Goal: Use online tool/utility: Utilize a website feature to perform a specific function

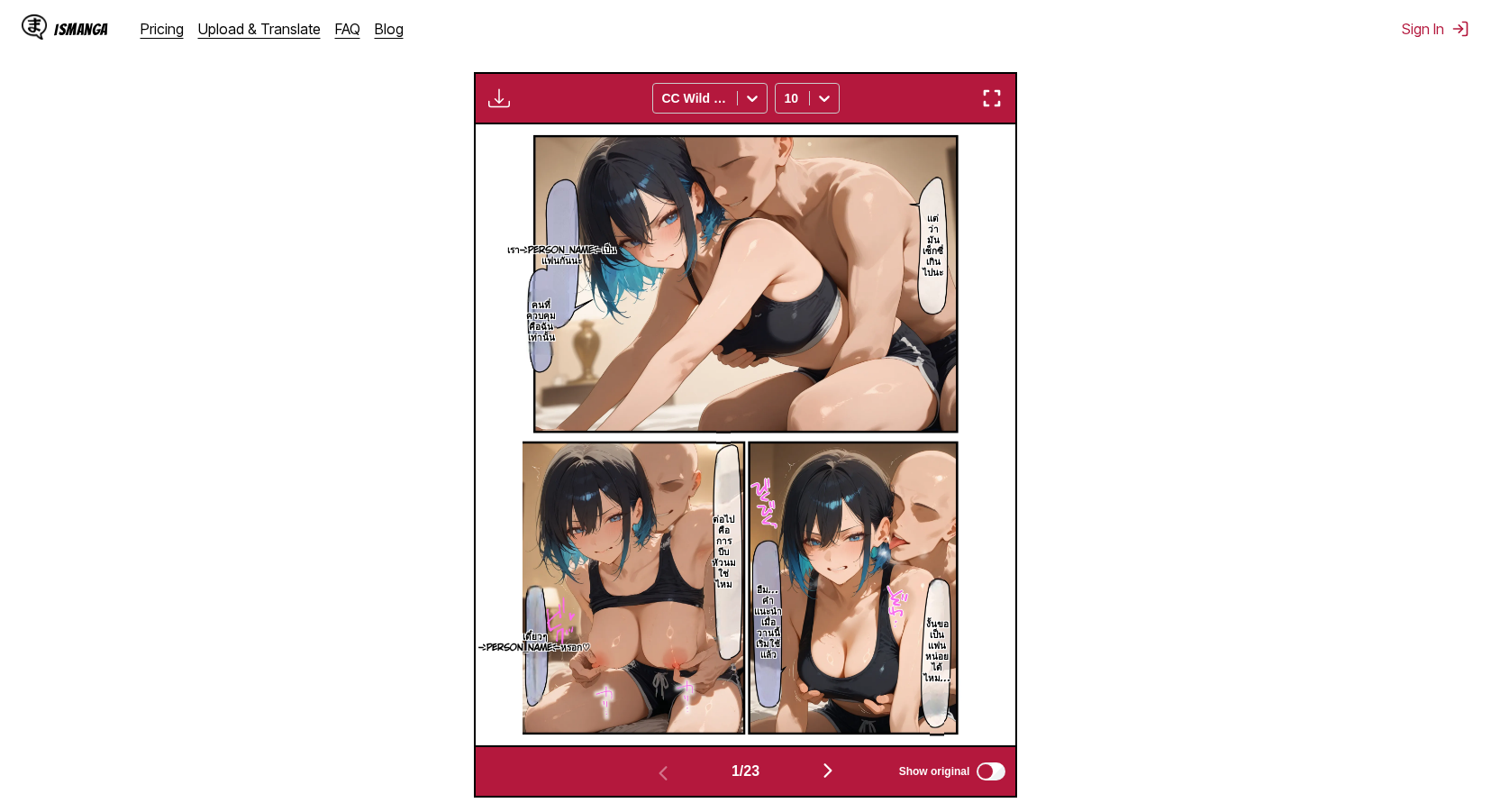
click at [989, 105] on img "button" at bounding box center [992, 98] width 22 height 22
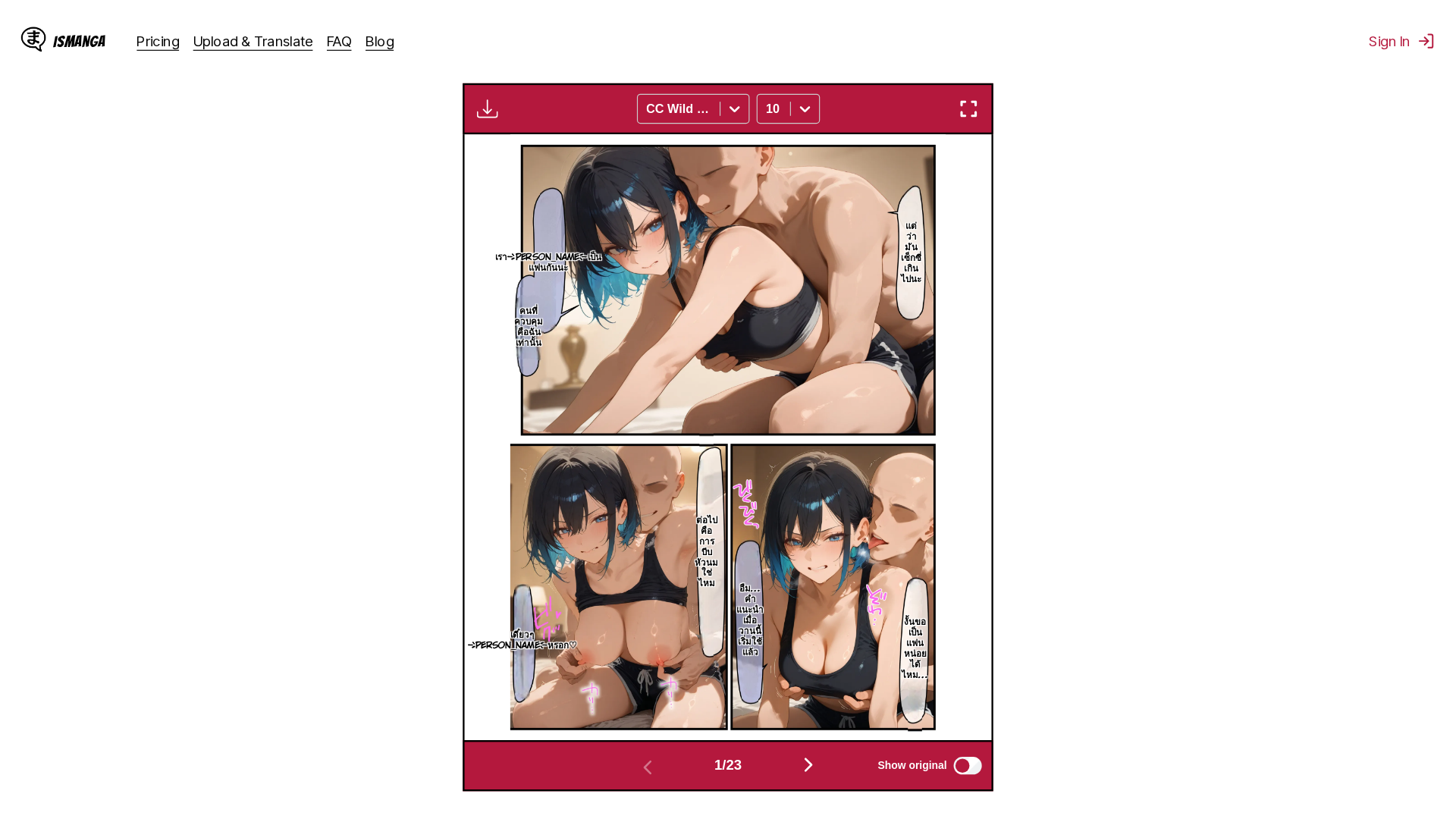
scroll to position [160, 0]
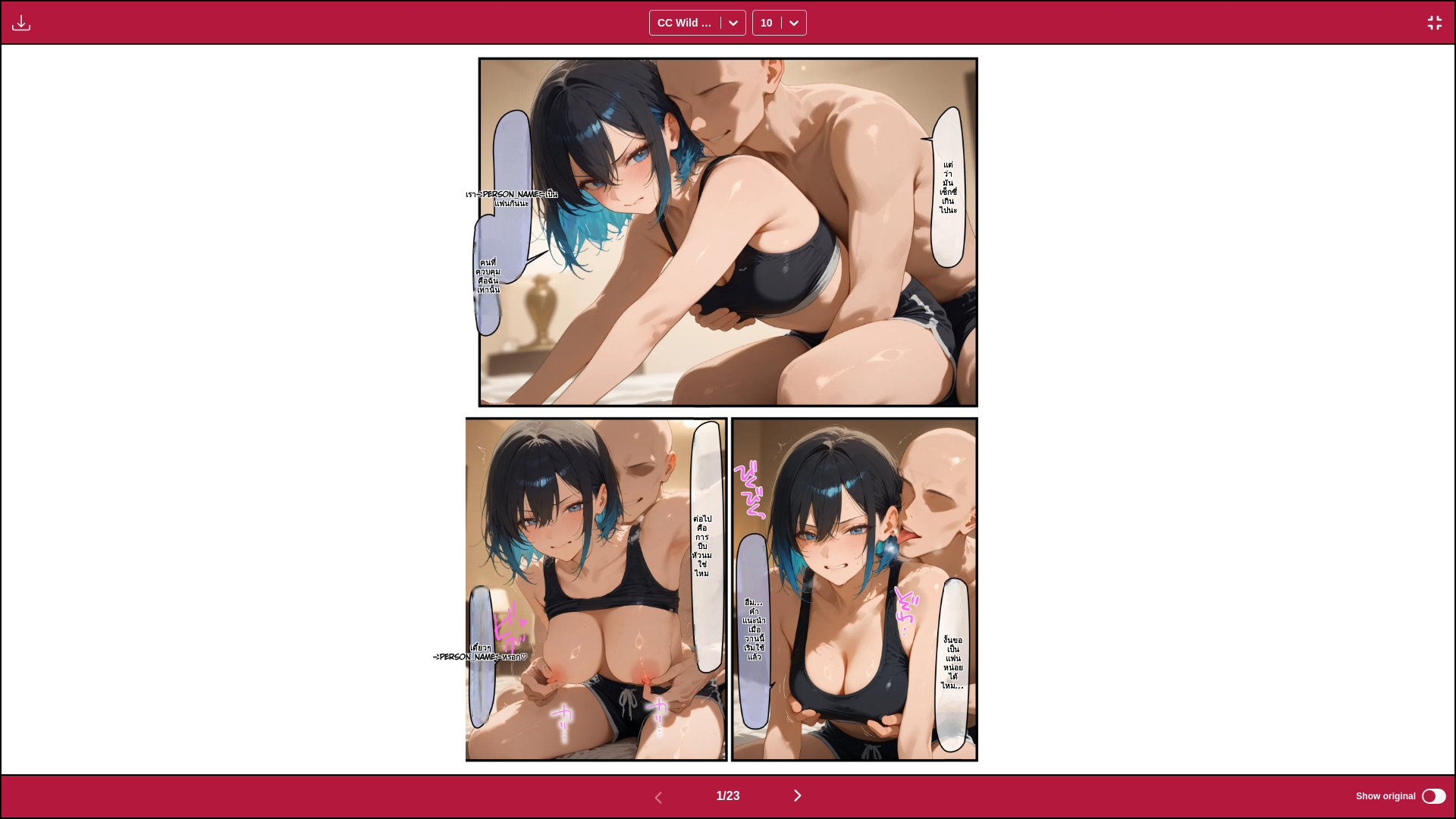
click at [801, 683] on img "button" at bounding box center [798, 796] width 18 height 18
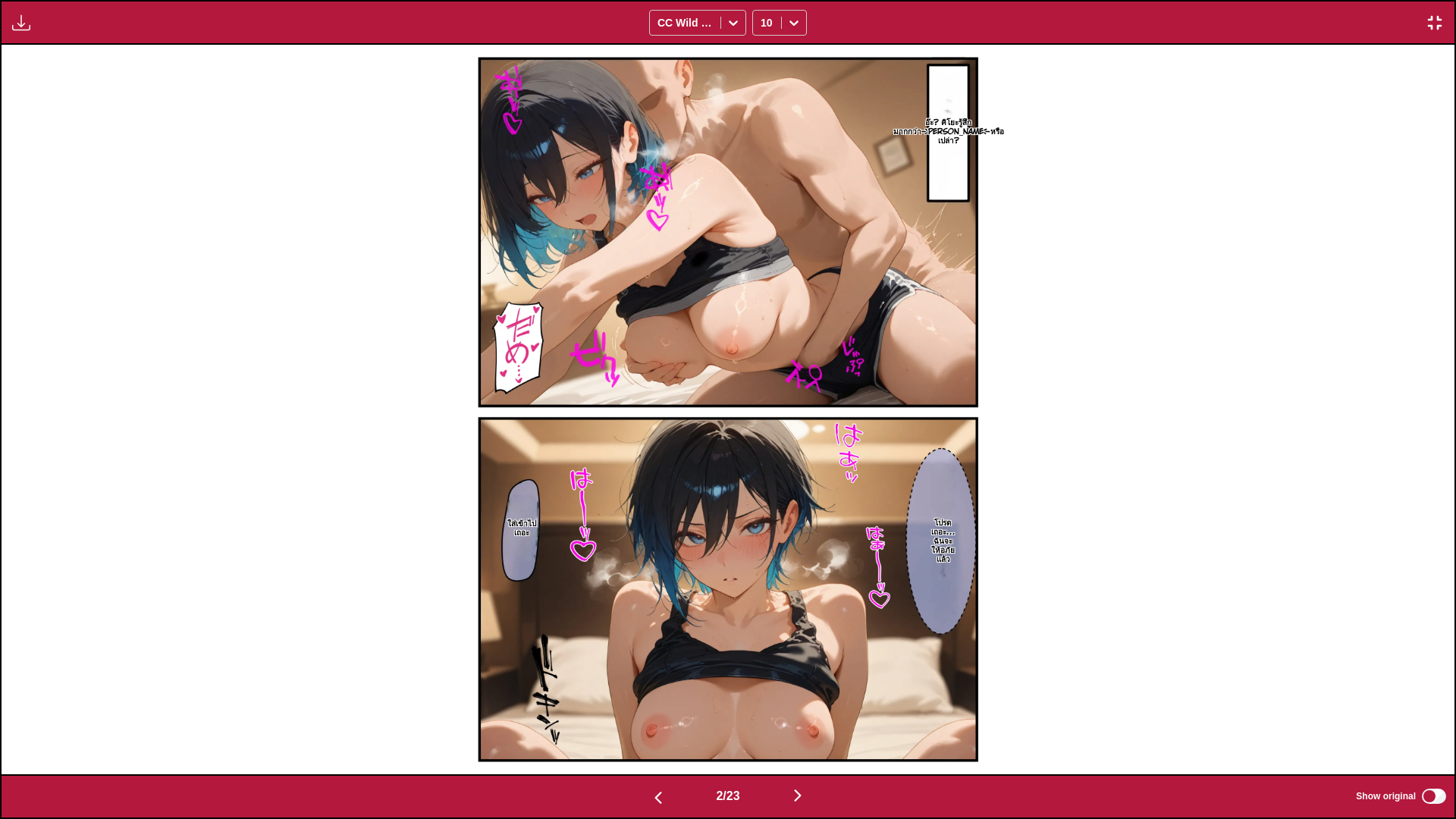
click at [796, 683] on img "button" at bounding box center [798, 796] width 18 height 18
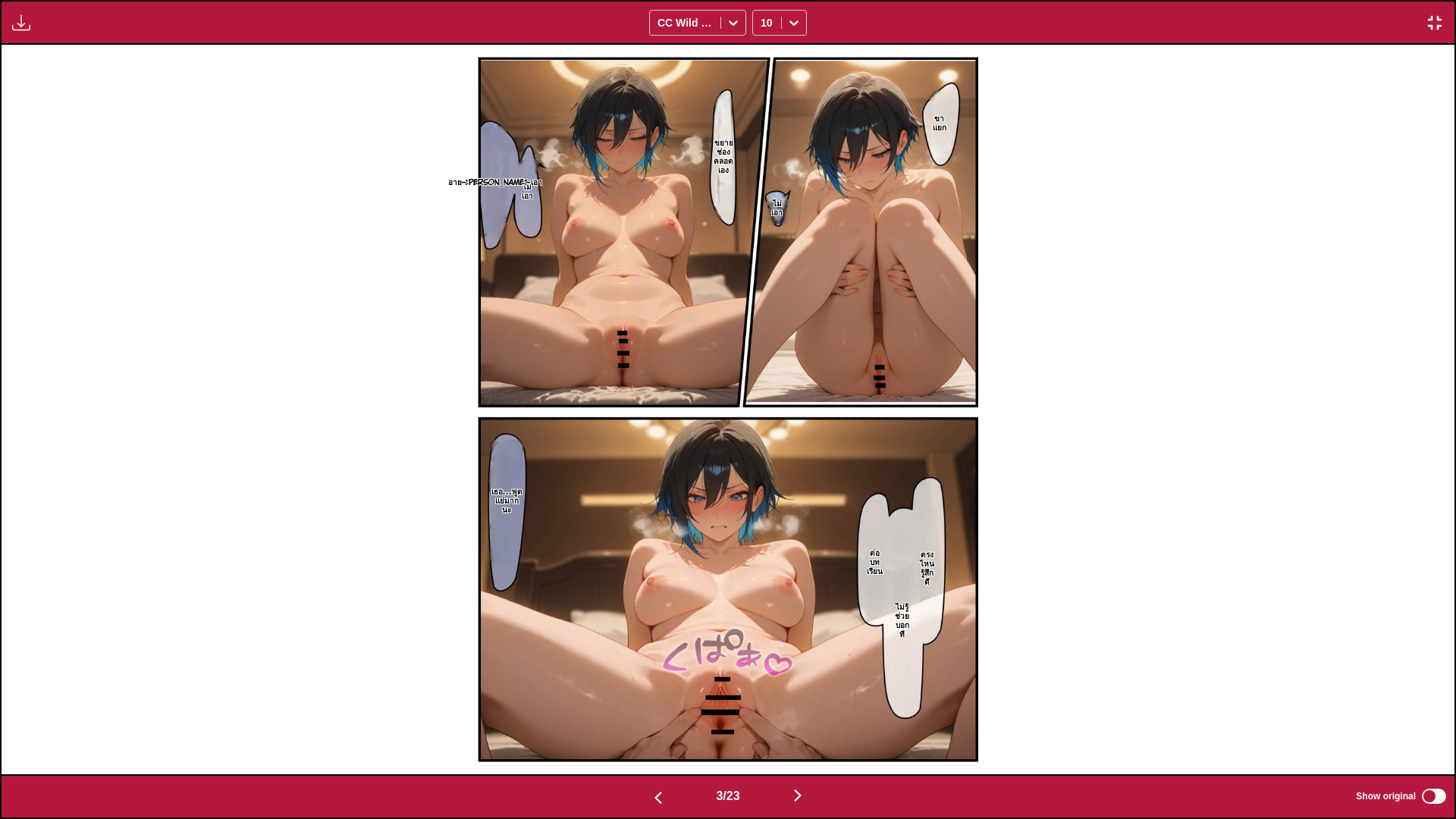
click at [800, 683] on img "button" at bounding box center [798, 796] width 18 height 18
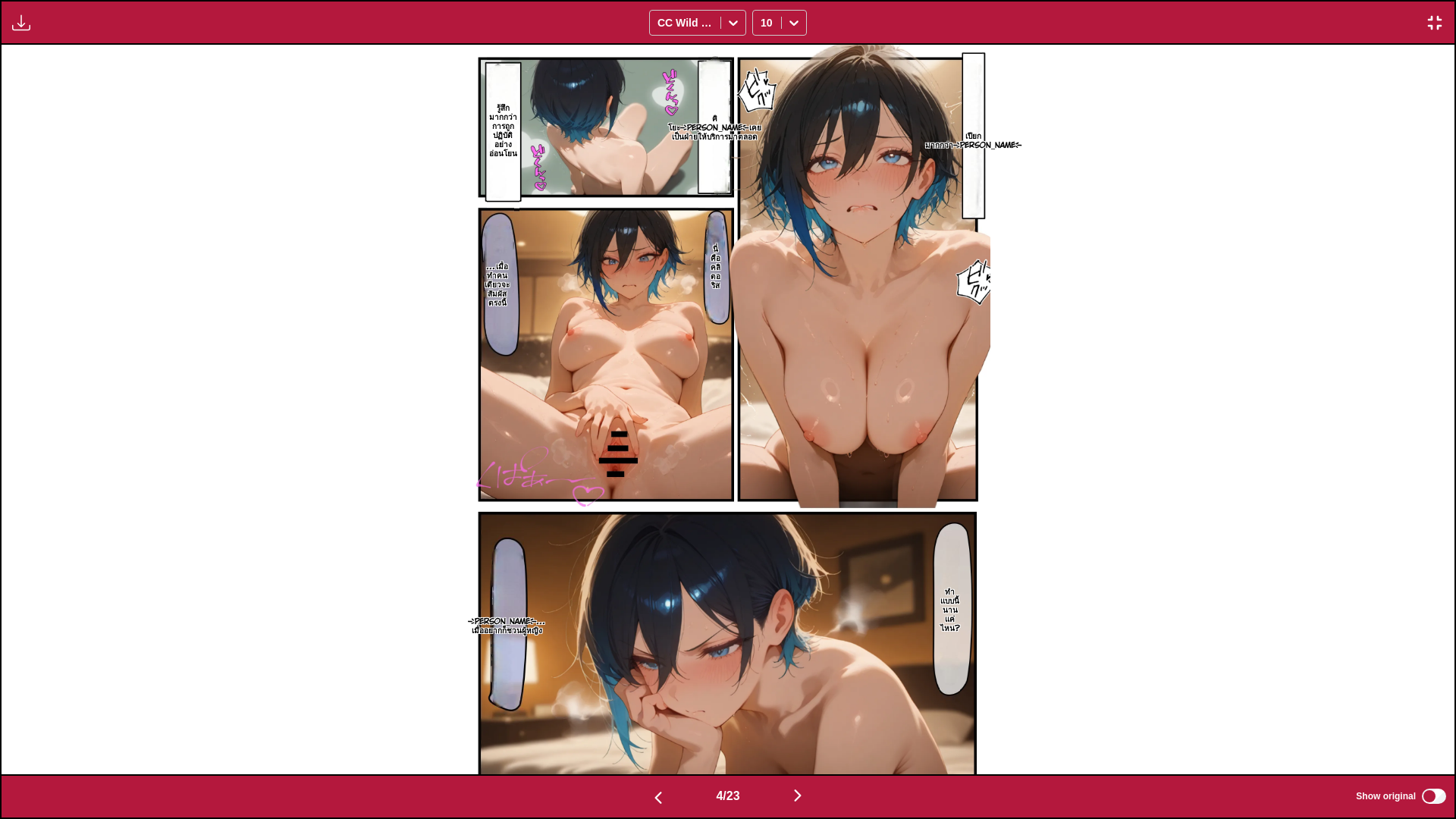
click at [804, 683] on img "button" at bounding box center [798, 796] width 18 height 18
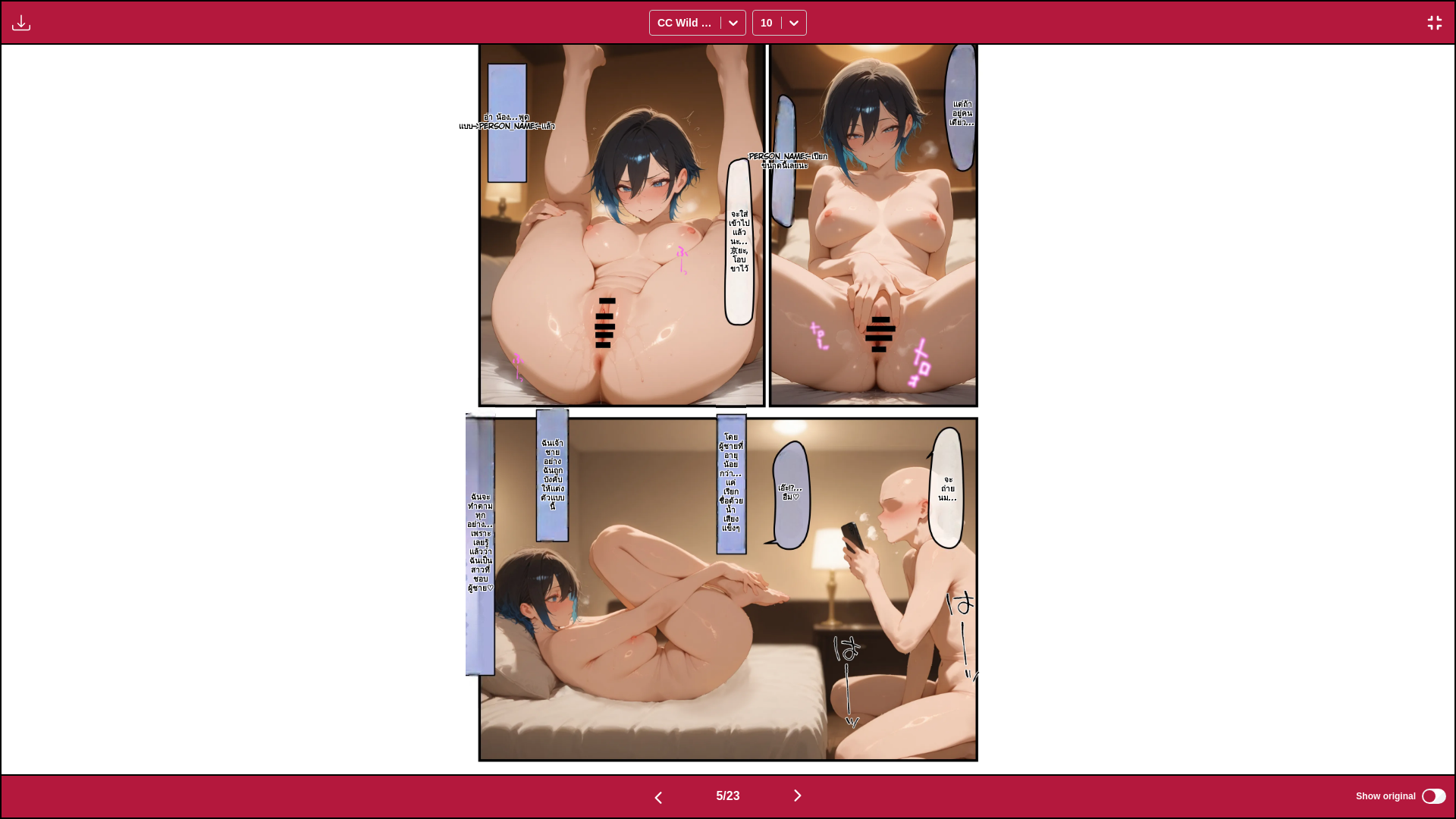
click at [799, 683] on img "button" at bounding box center [798, 796] width 18 height 18
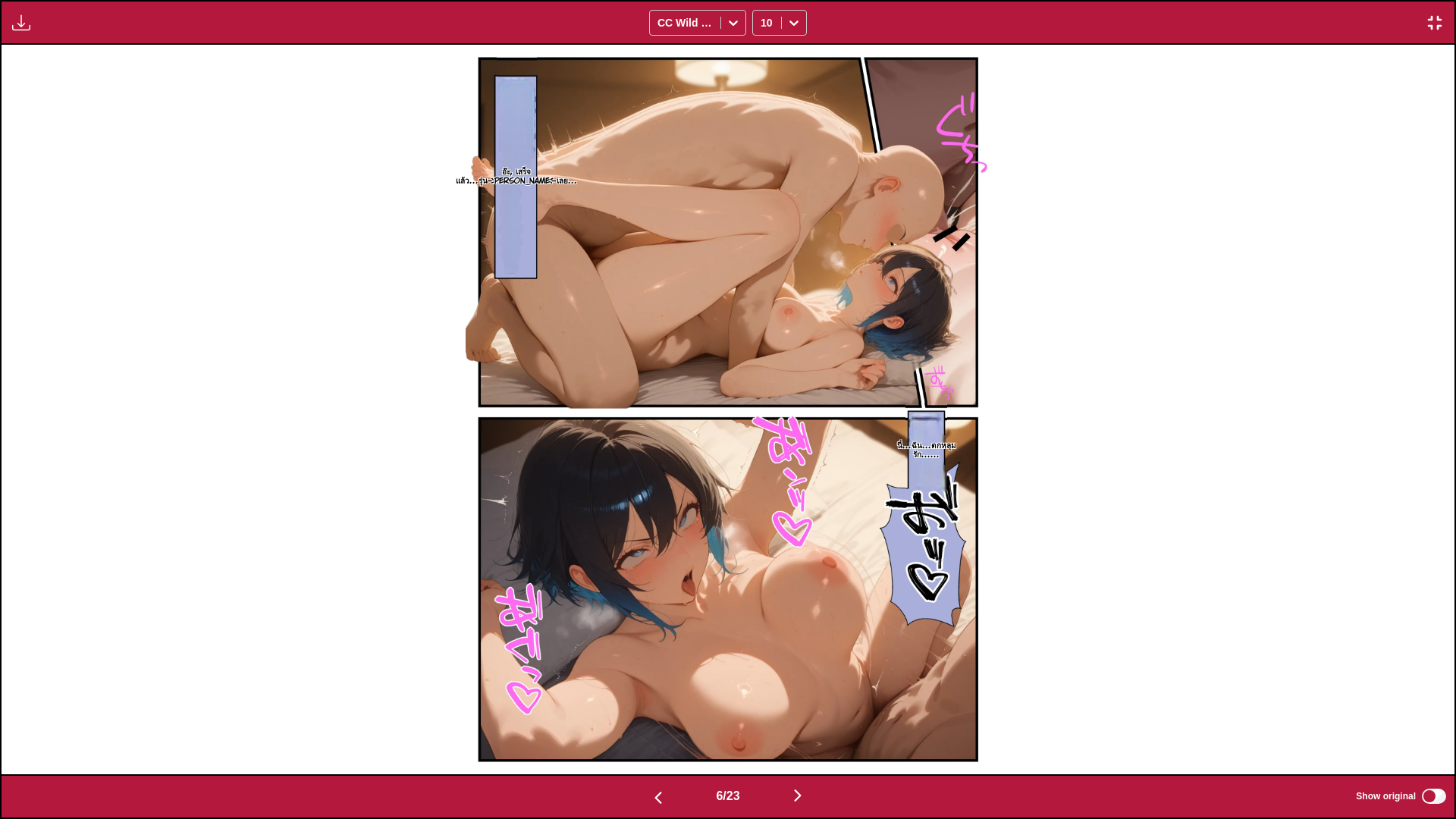
click at [805, 683] on img "button" at bounding box center [798, 796] width 18 height 18
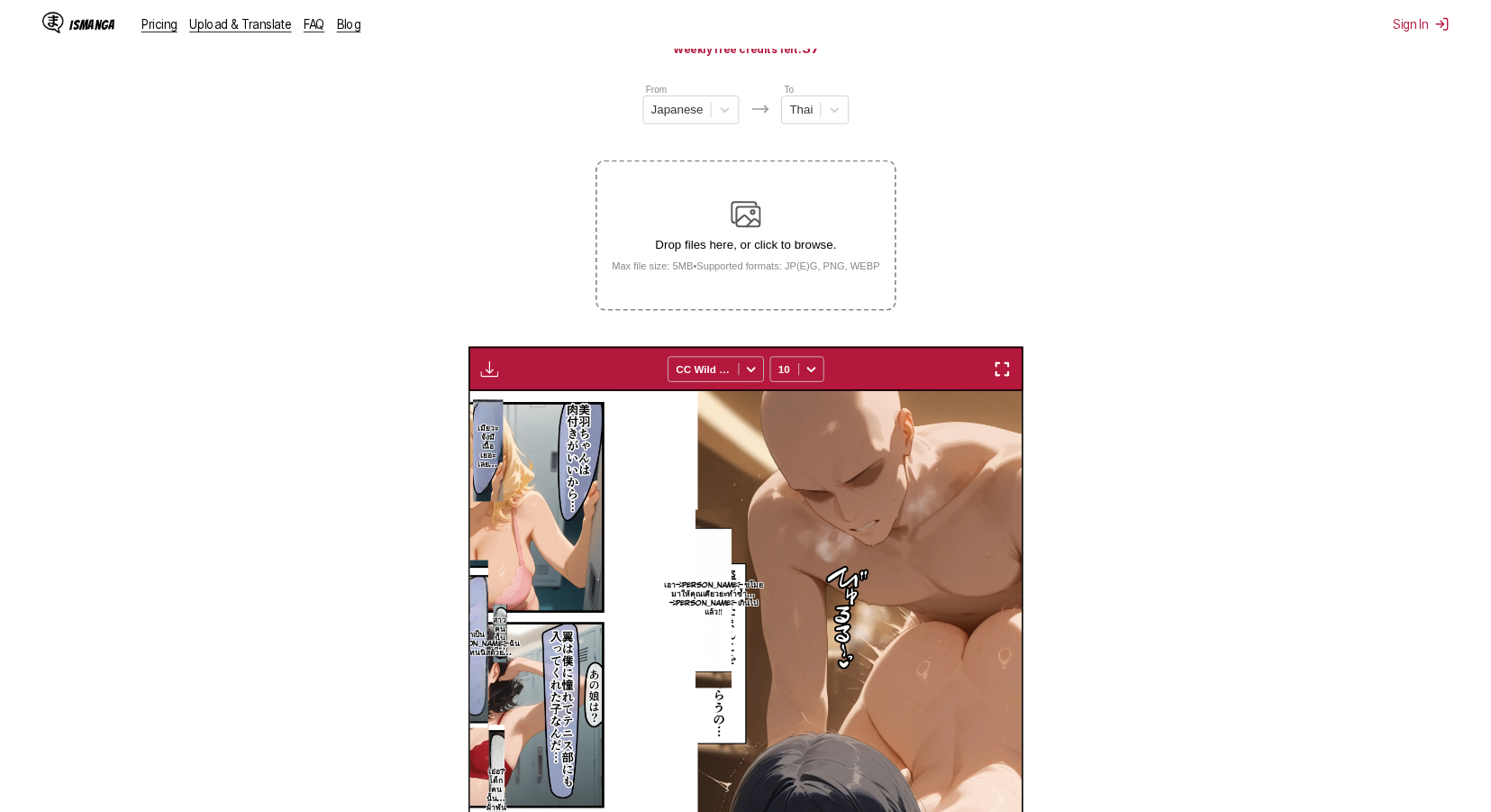
scroll to position [0, 3242]
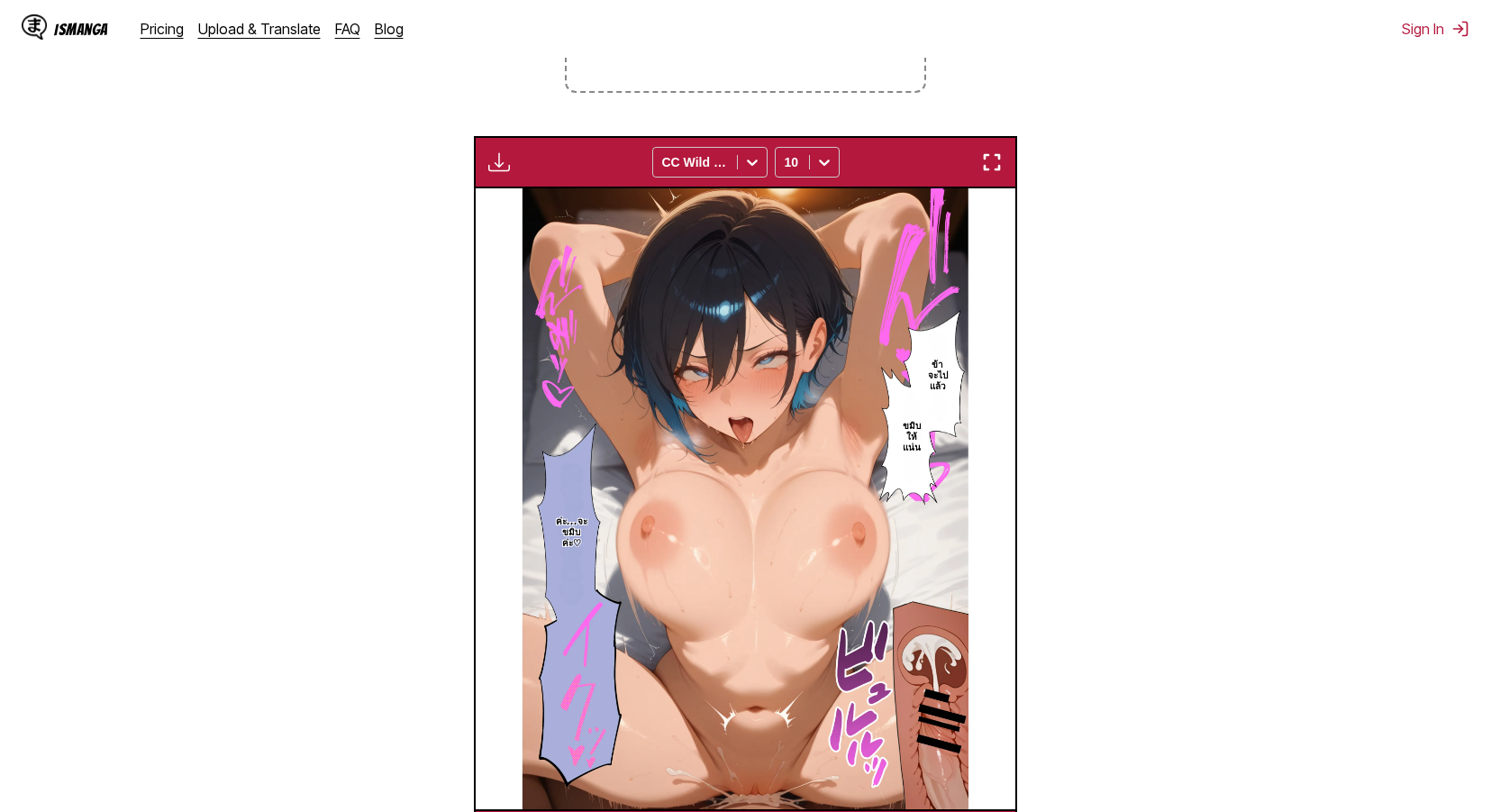
click at [996, 173] on img "button" at bounding box center [992, 162] width 22 height 22
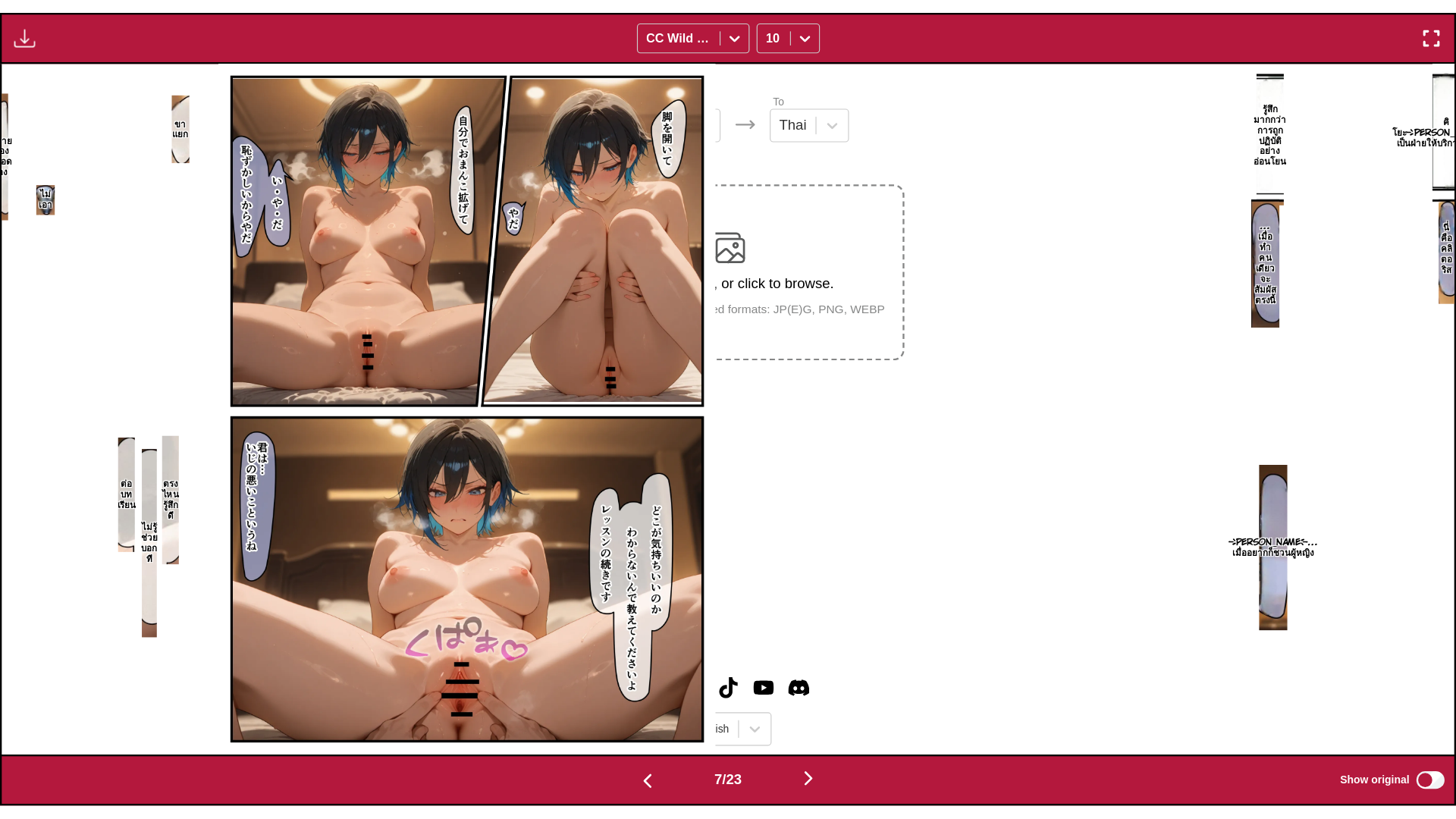
scroll to position [0, 8715]
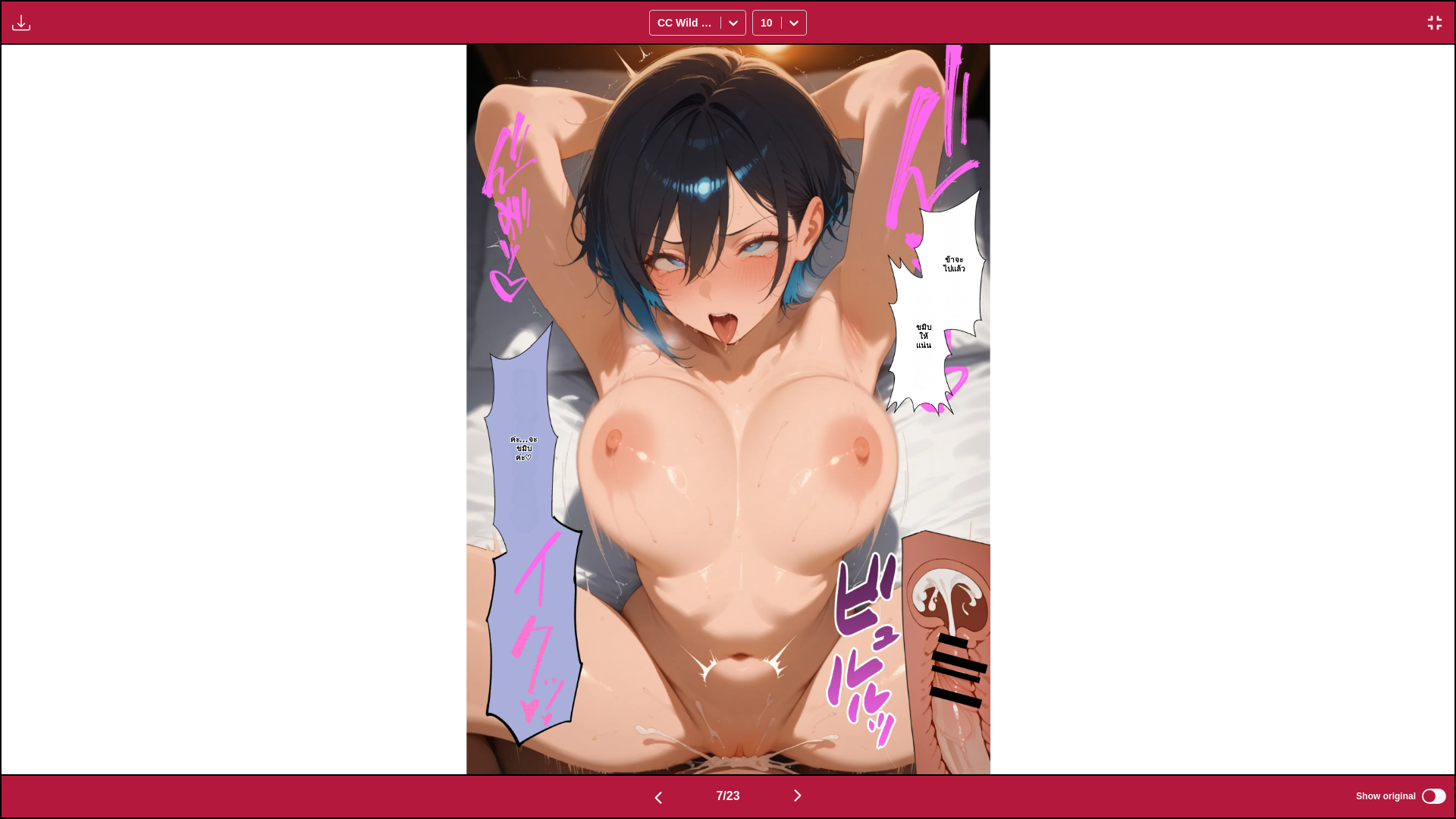
click at [803, 683] on img "button" at bounding box center [798, 796] width 18 height 18
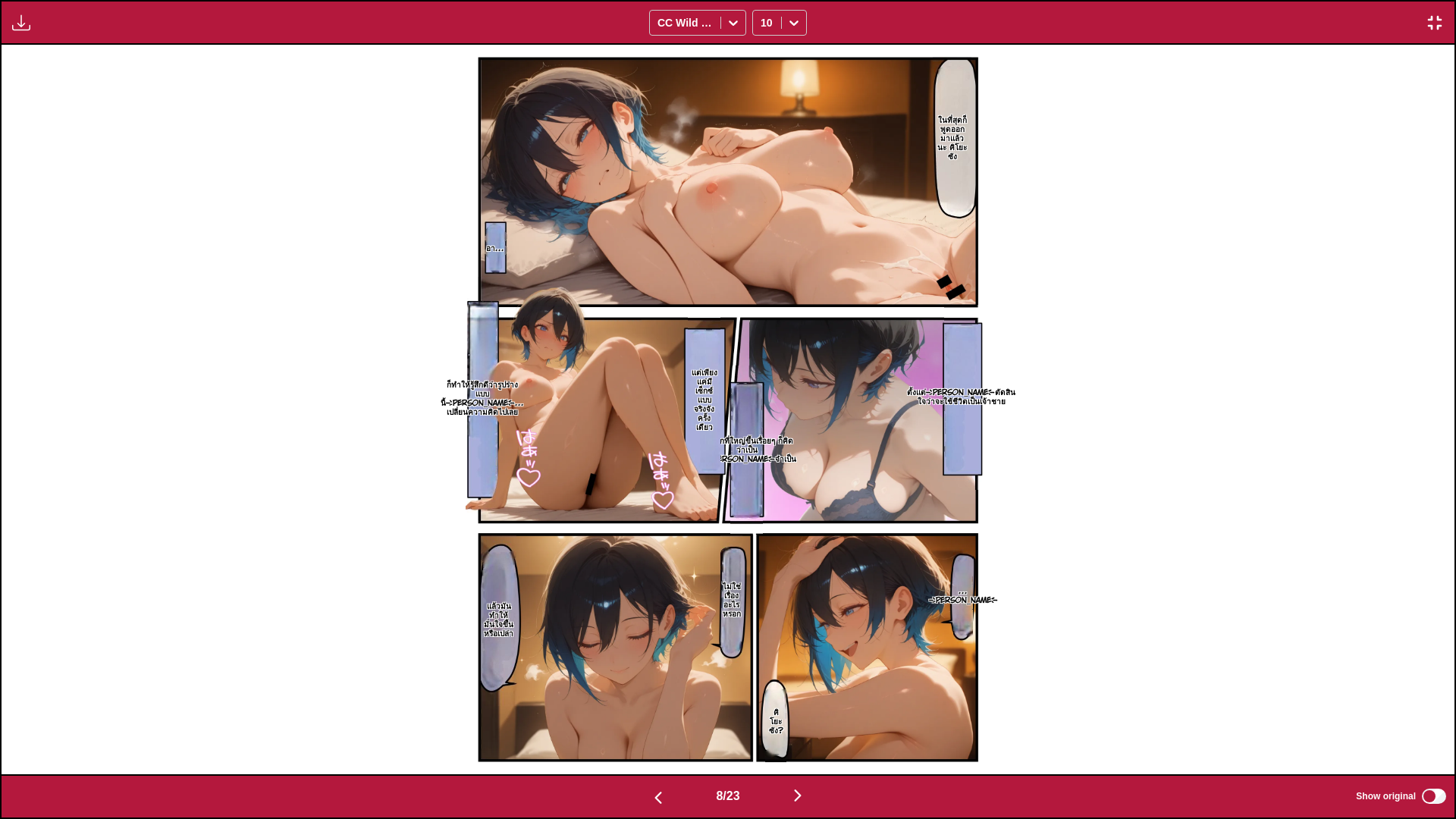
click at [875, 683] on div "8 / 23 Show original" at bounding box center [728, 797] width 1456 height 45
click at [652, 683] on img "button" at bounding box center [658, 798] width 18 height 18
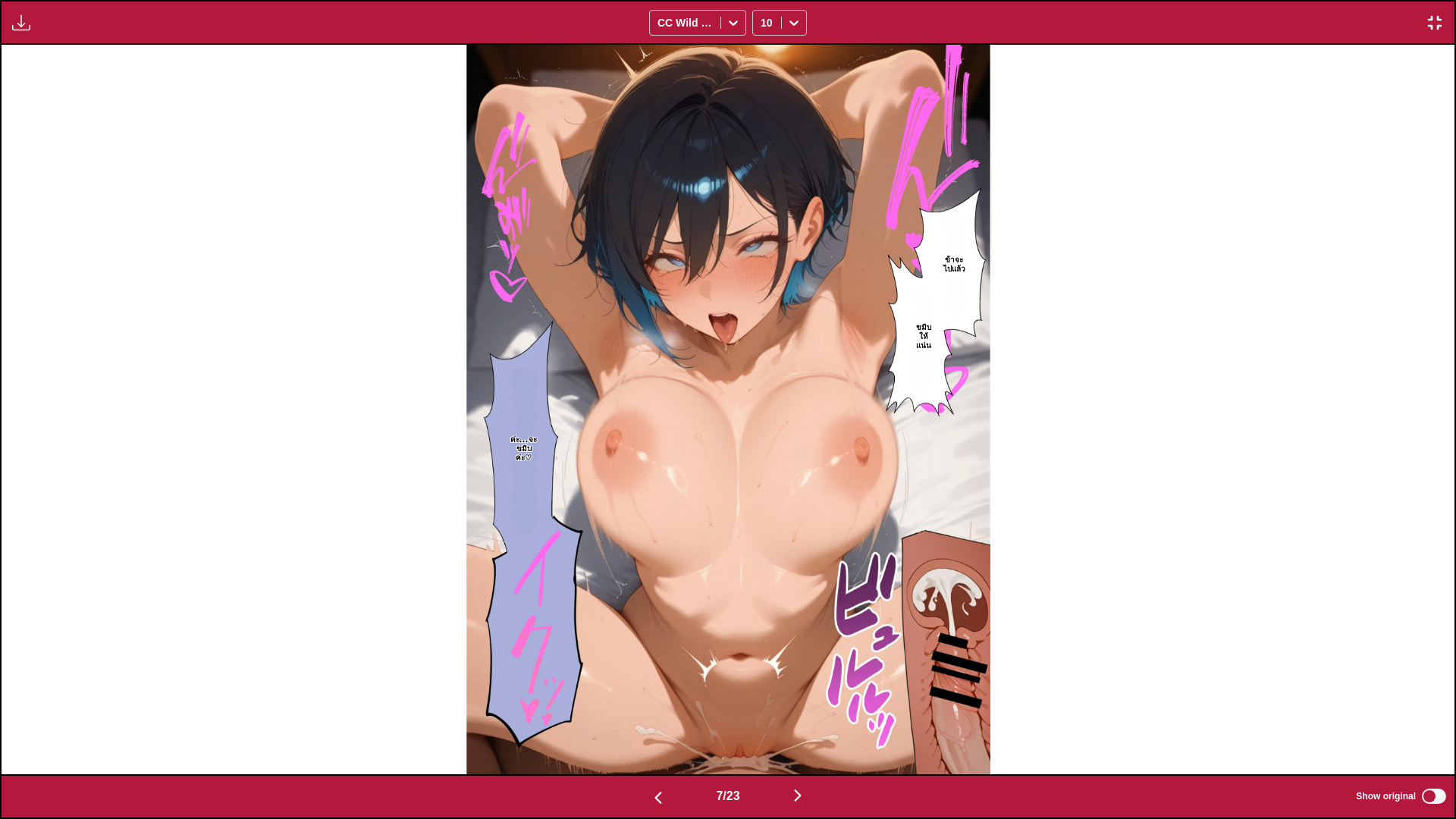
click at [799, 683] on img "button" at bounding box center [798, 796] width 18 height 18
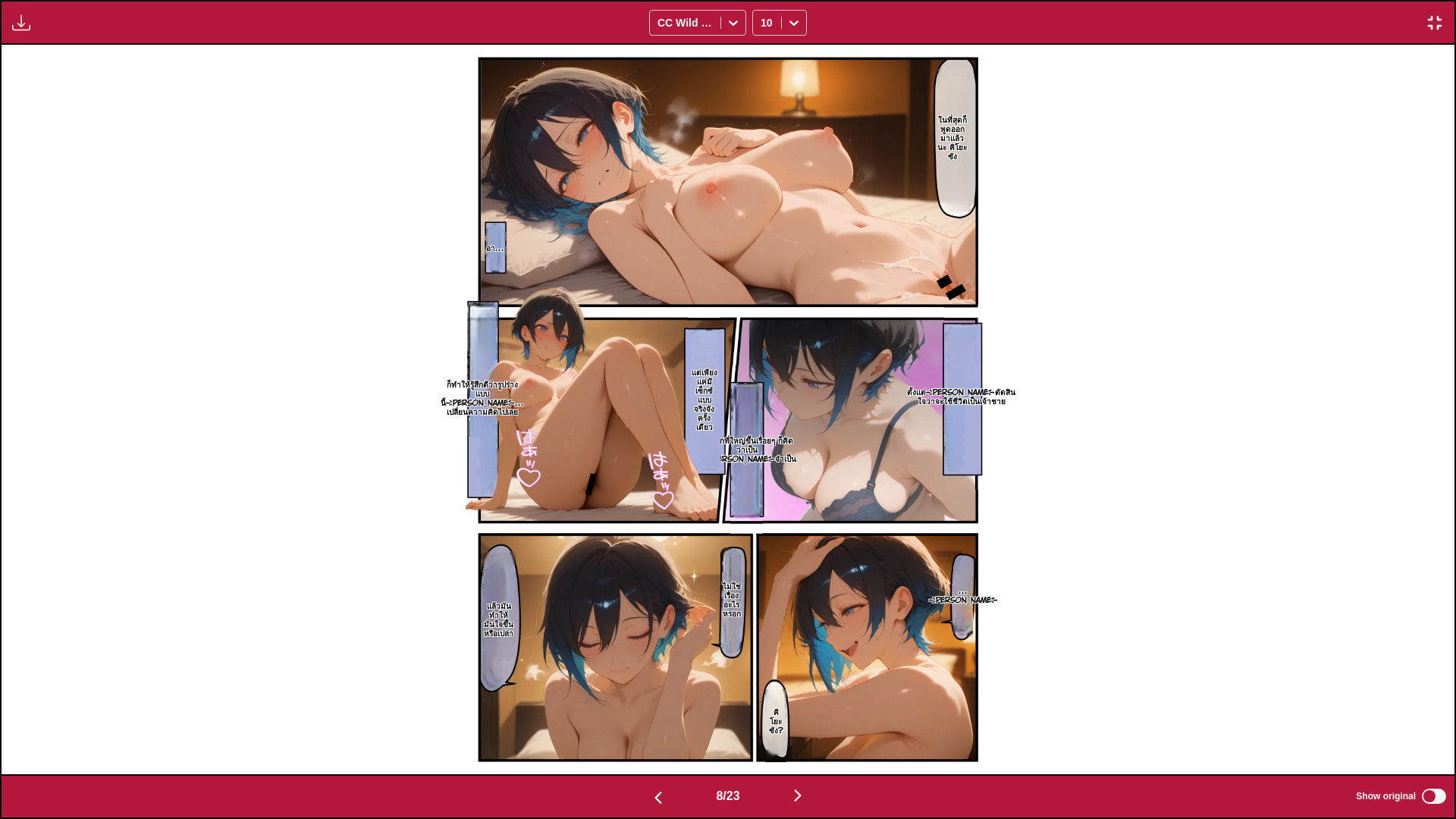
click at [799, 683] on img "button" at bounding box center [798, 796] width 18 height 18
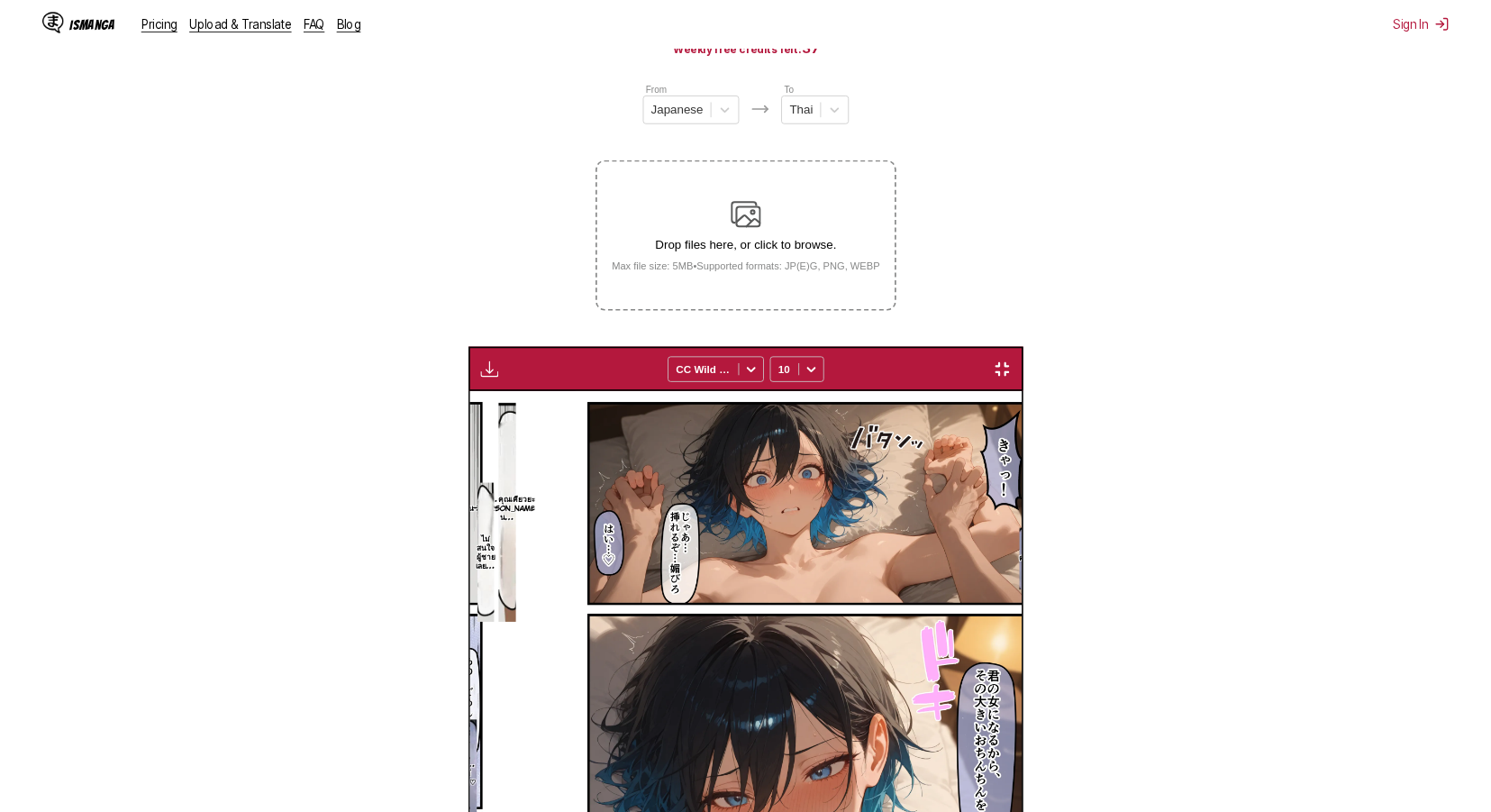
scroll to position [0, 4322]
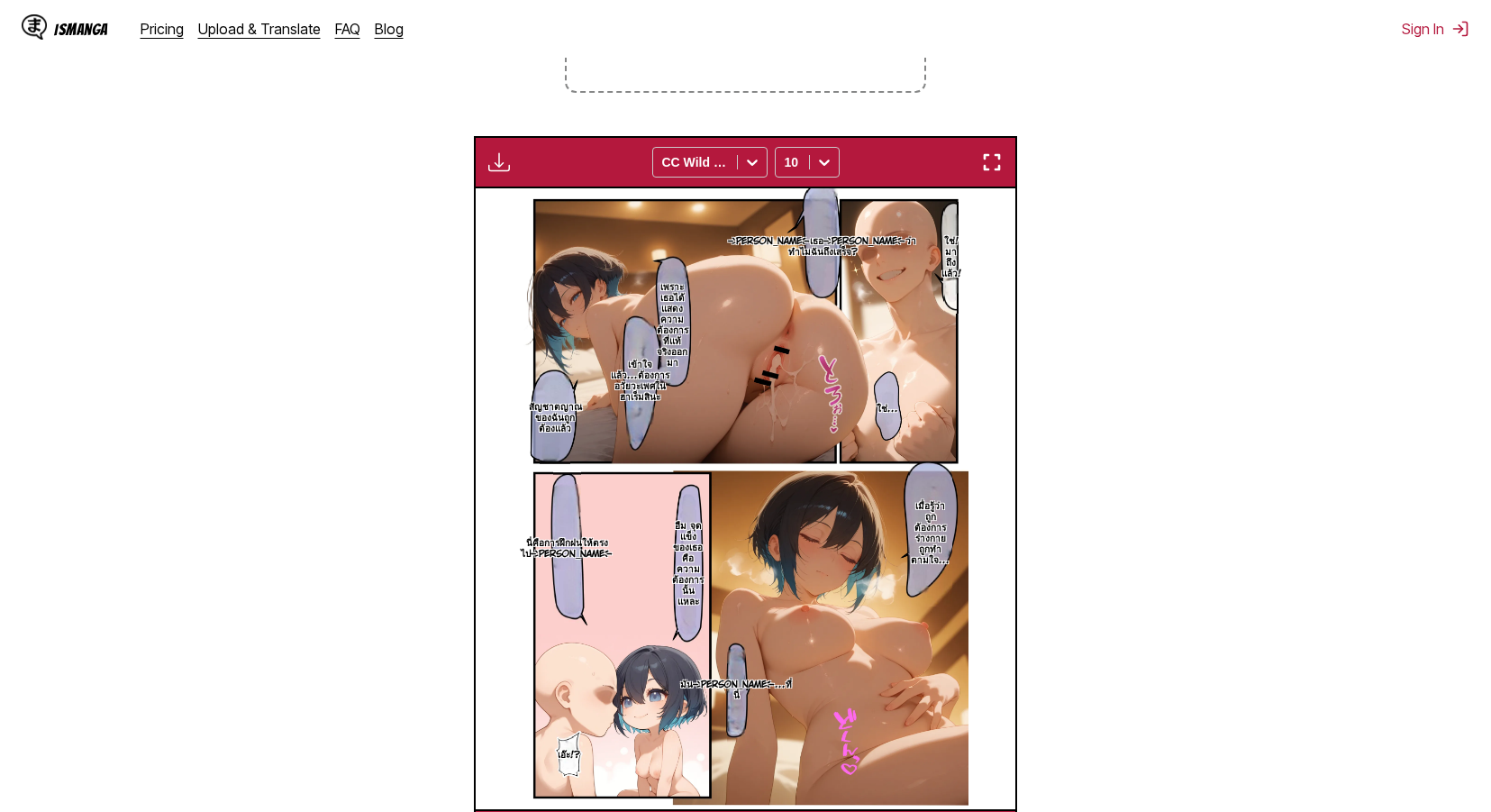
click at [994, 171] on img "button" at bounding box center [992, 162] width 22 height 22
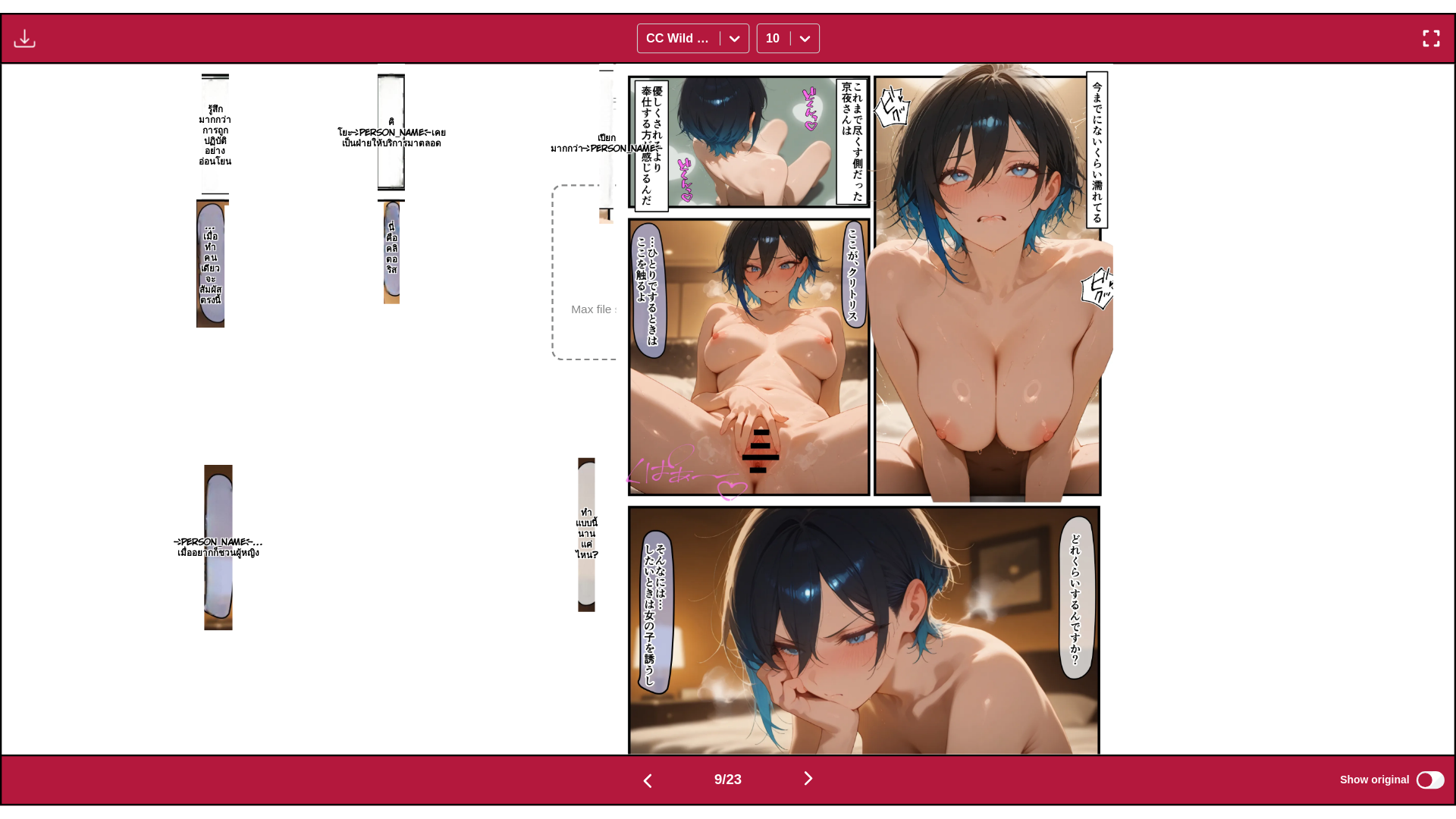
scroll to position [0, 11620]
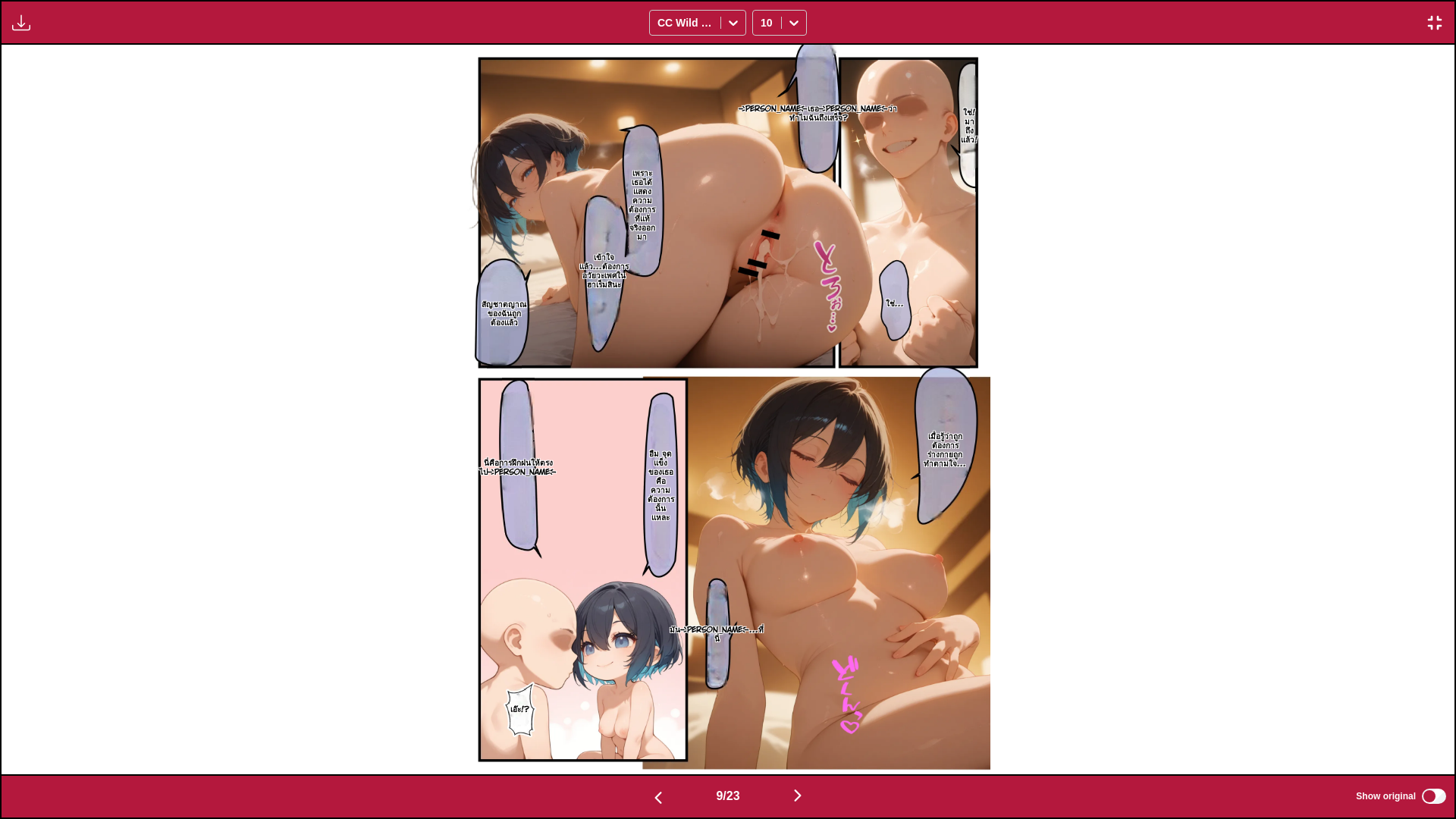
click at [983, 20] on div "Available for premium users only CC Wild Words 10" at bounding box center [728, 23] width 1456 height 45
click at [798, 683] on img "button" at bounding box center [798, 796] width 18 height 18
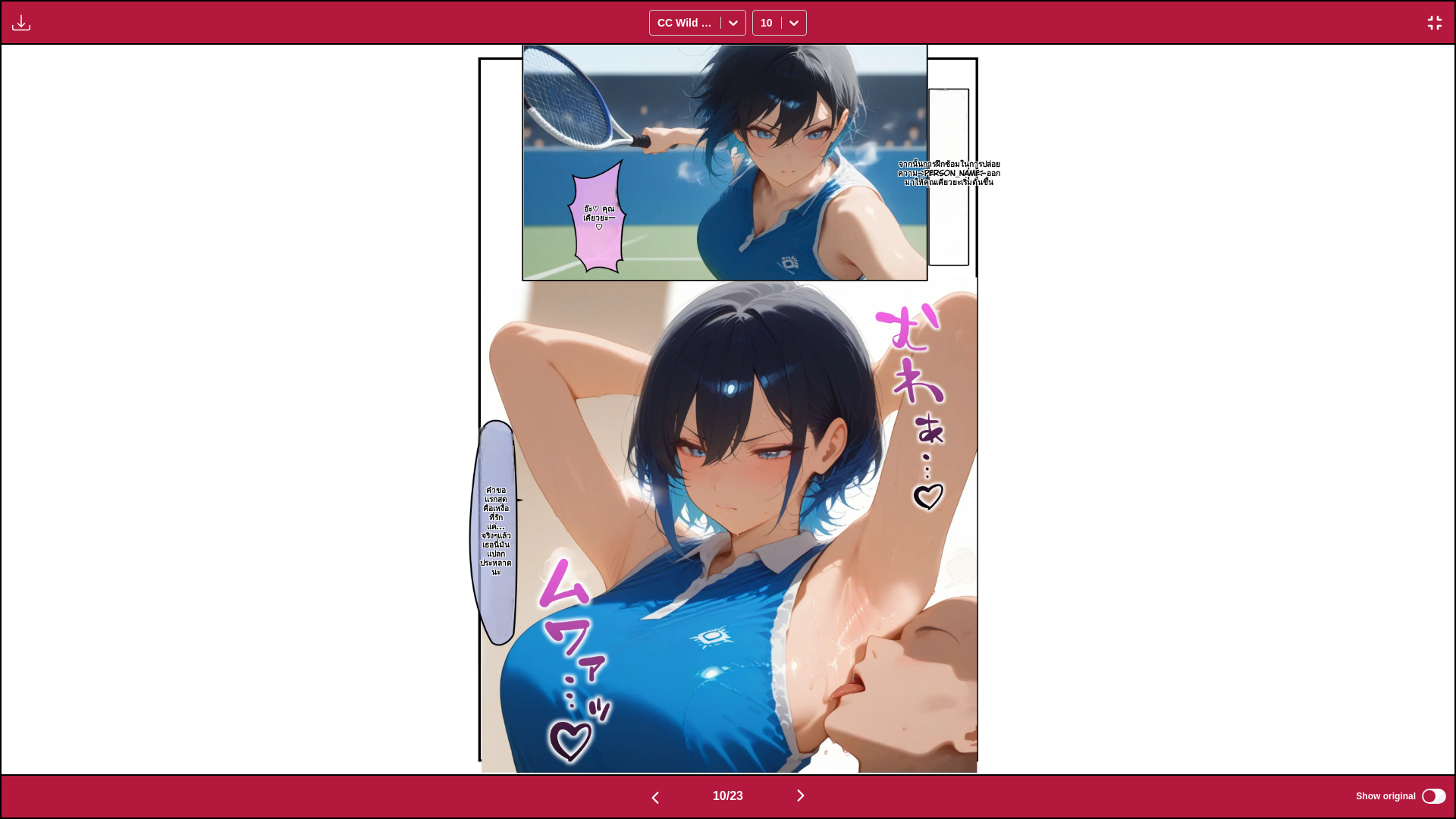
click at [808, 683] on img "button" at bounding box center [800, 796] width 18 height 18
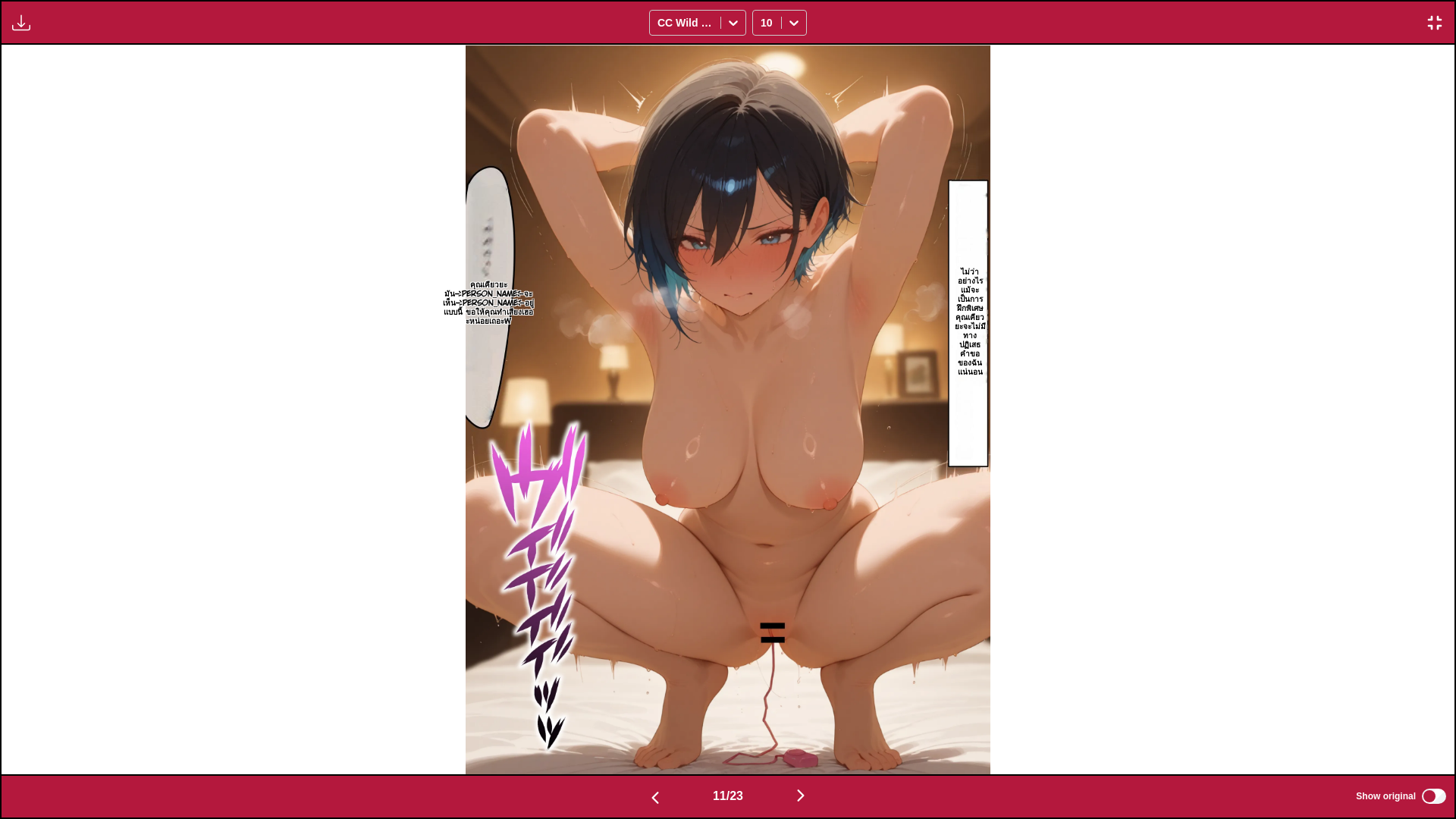
click at [816, 683] on button "button" at bounding box center [800, 796] width 91 height 22
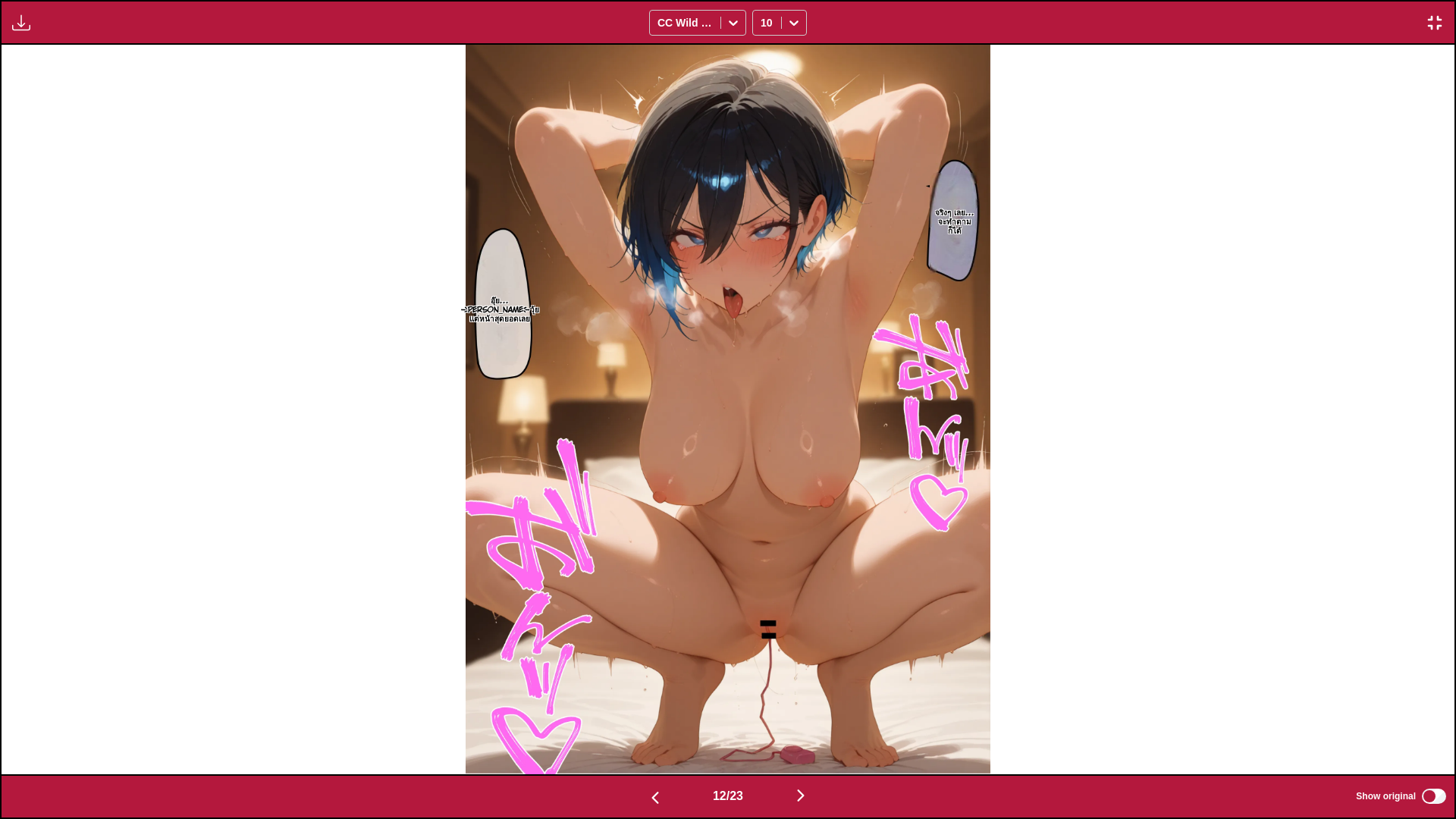
click at [809, 683] on img "button" at bounding box center [800, 796] width 18 height 18
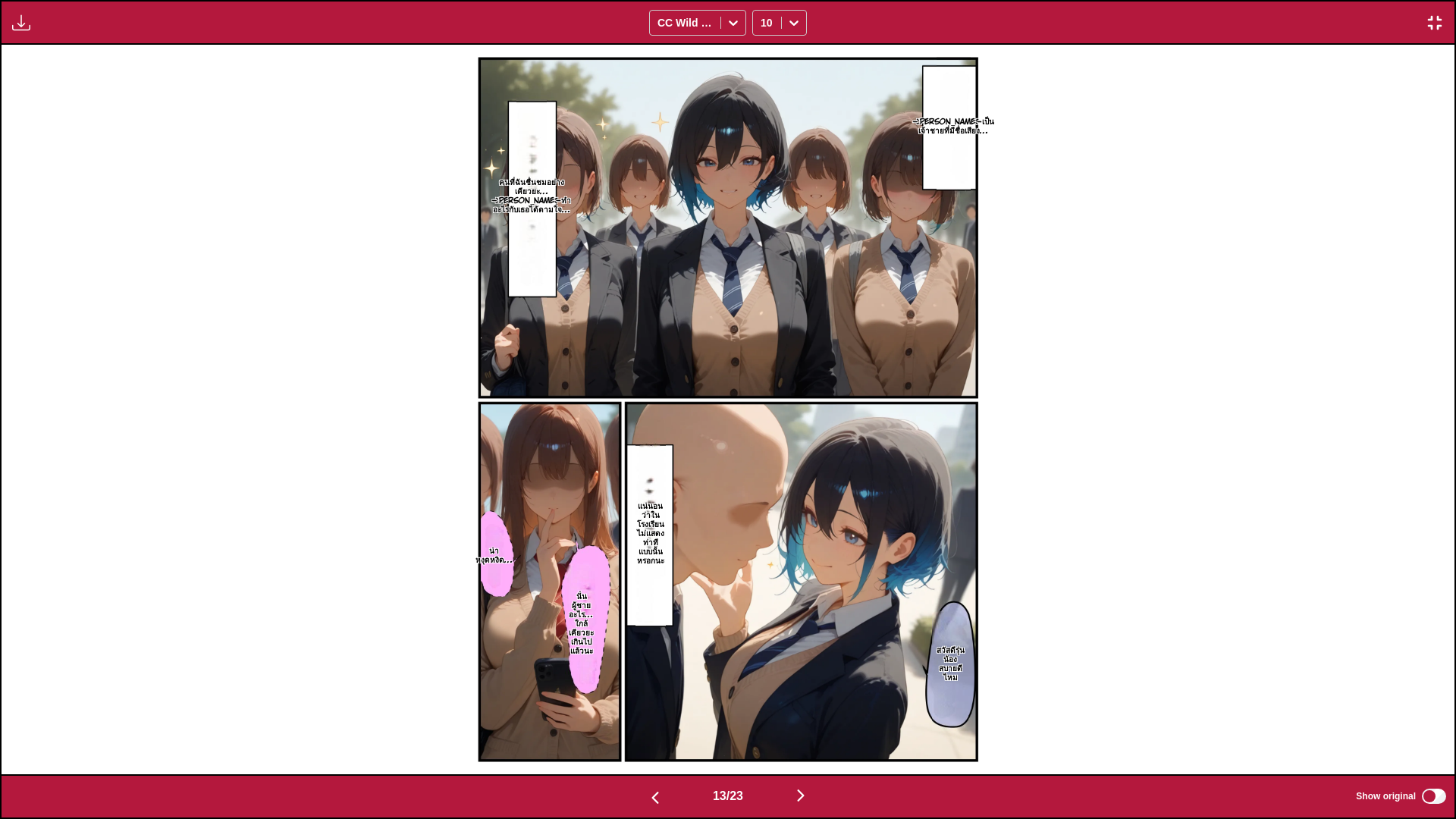
click at [803, 683] on img "button" at bounding box center [800, 796] width 18 height 18
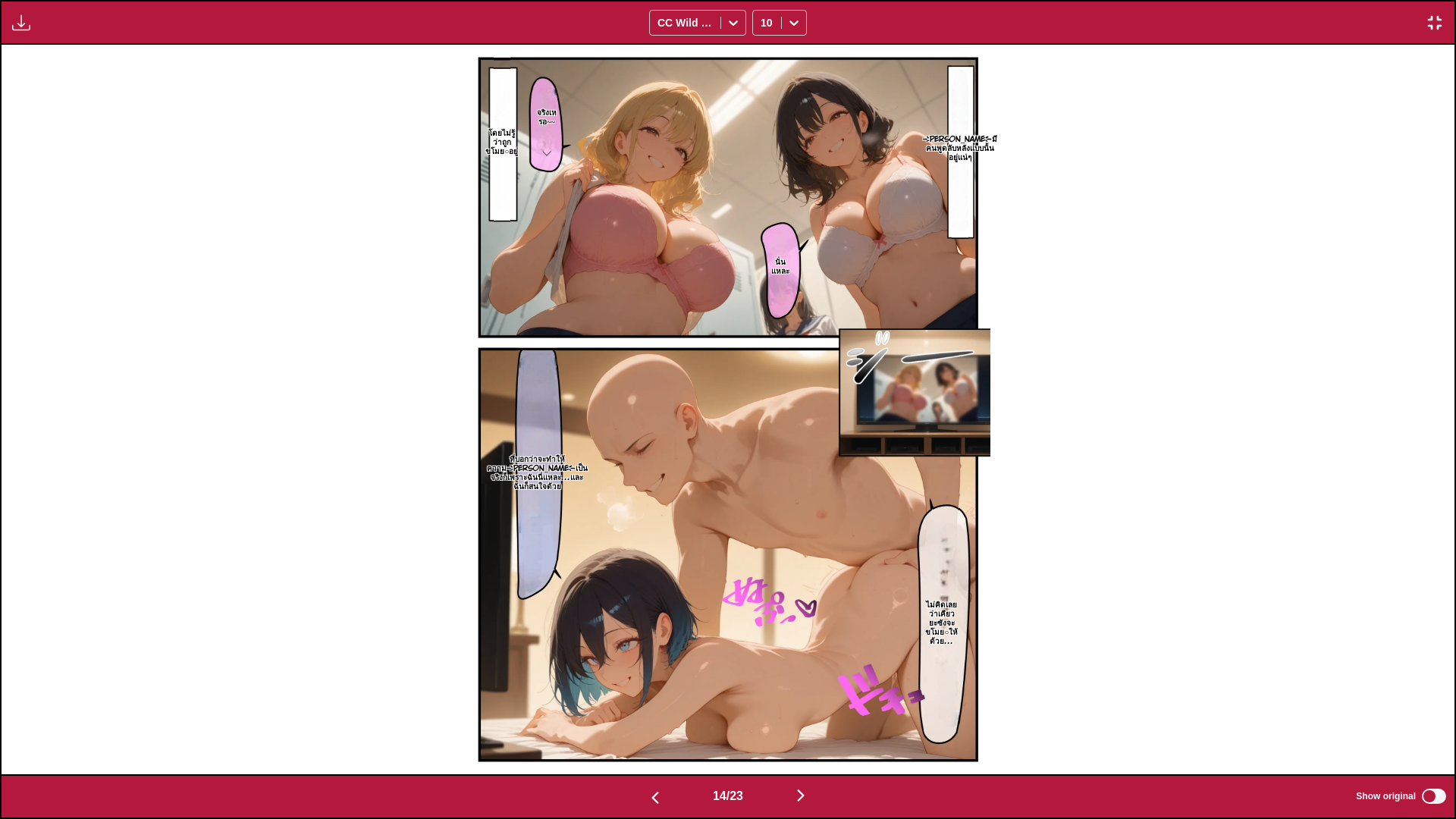
click at [807, 683] on img "button" at bounding box center [800, 796] width 18 height 18
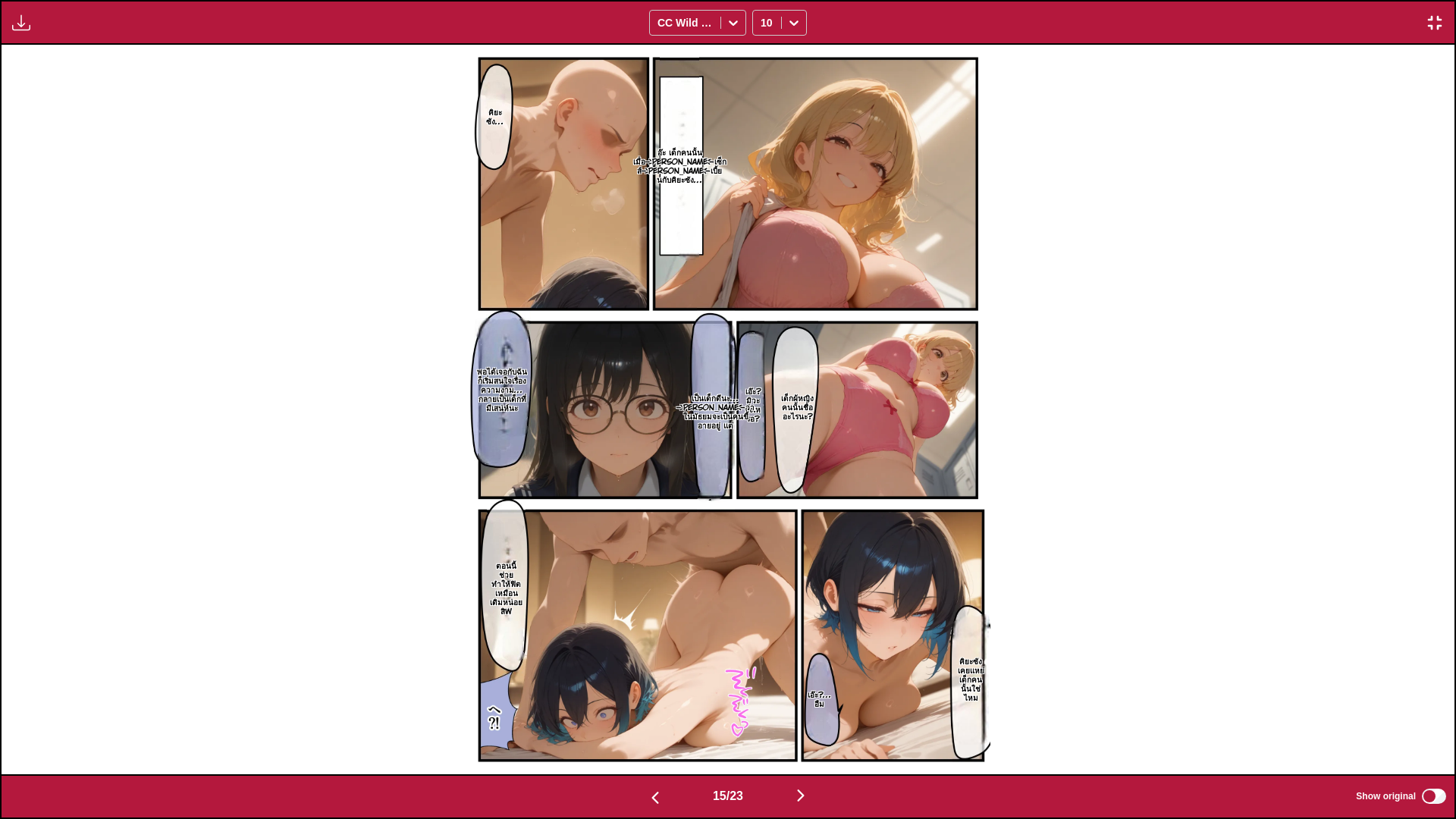
click at [807, 683] on img "button" at bounding box center [800, 796] width 18 height 18
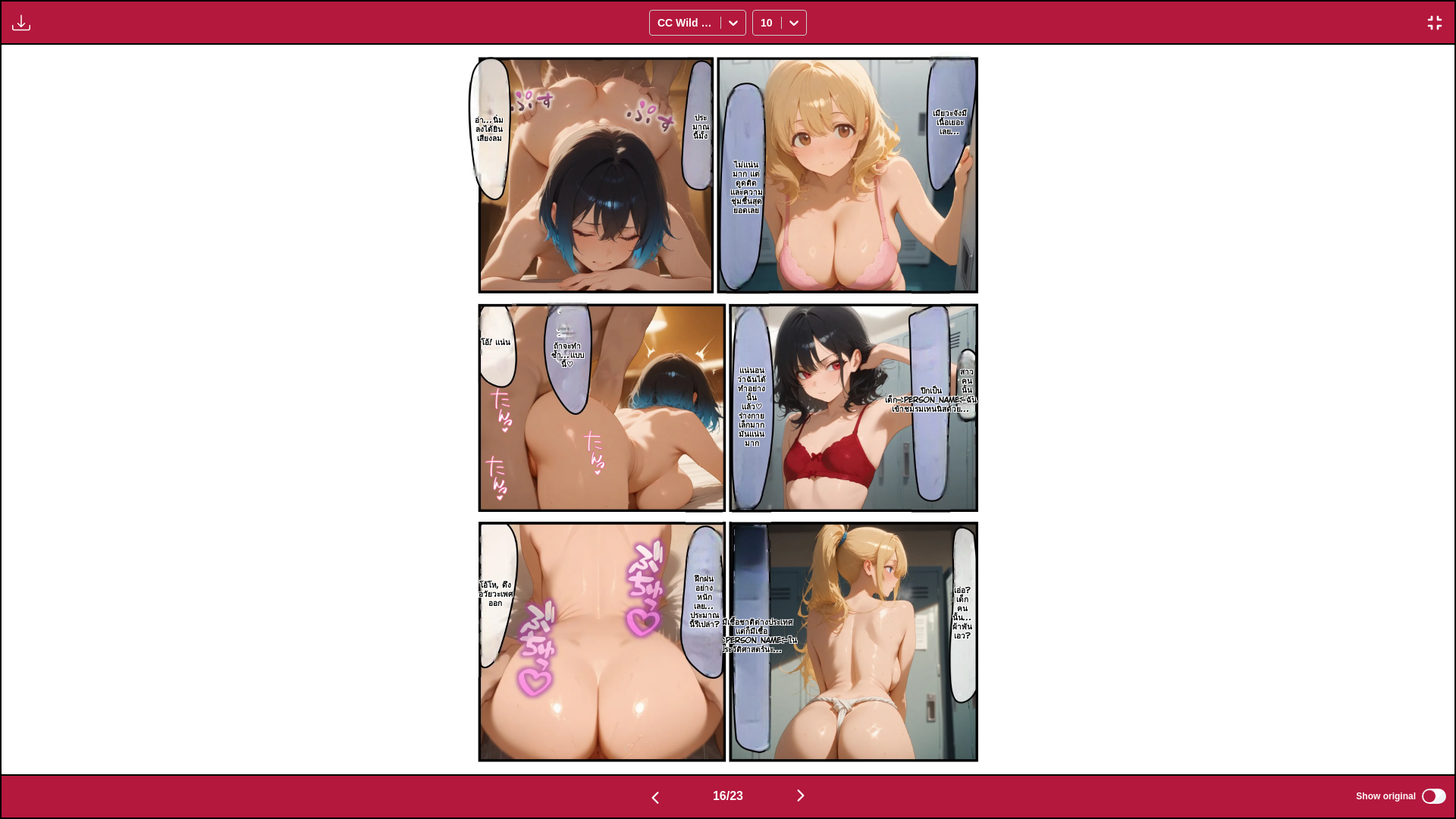
click at [815, 683] on button "button" at bounding box center [800, 796] width 91 height 22
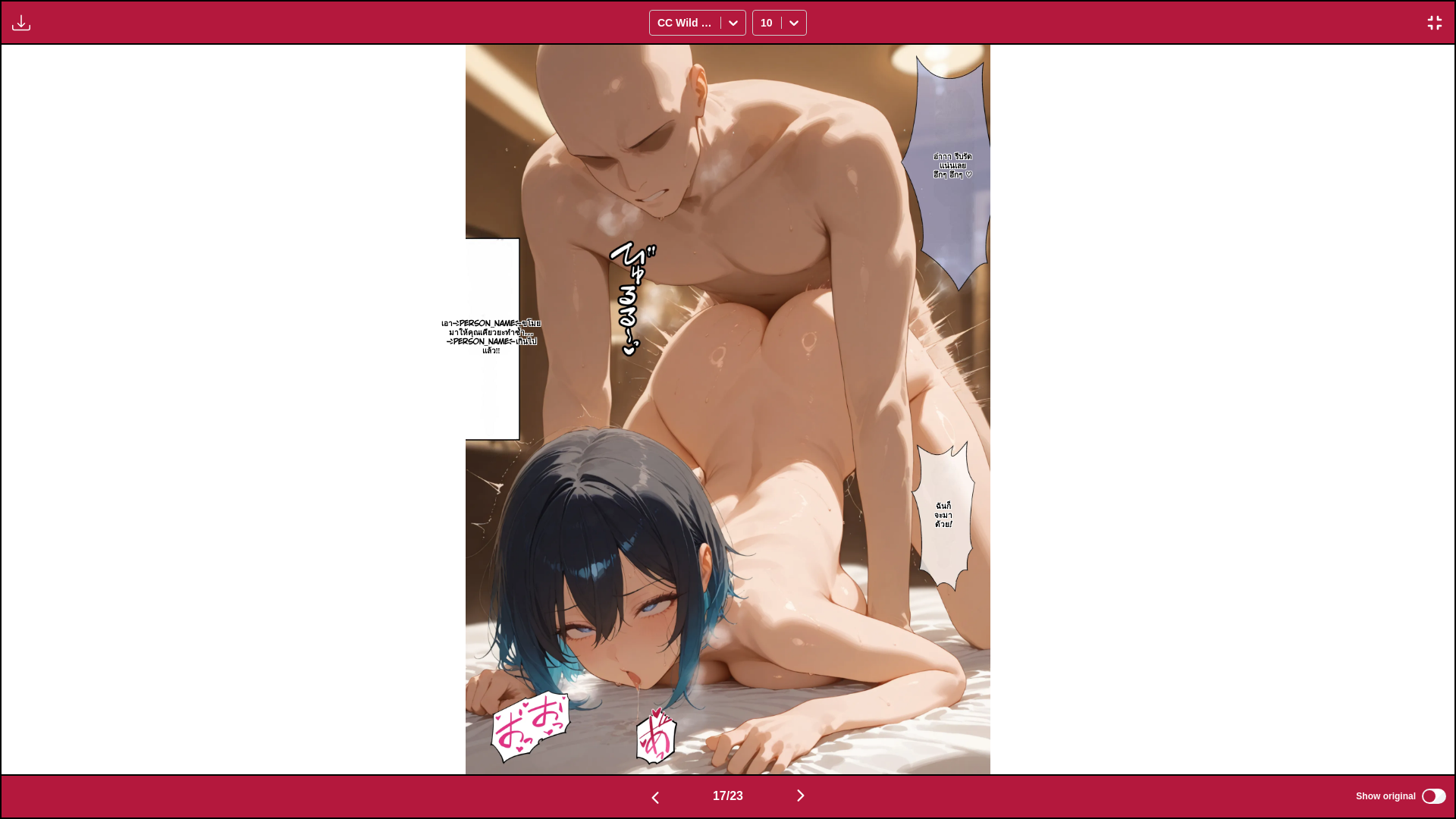
click at [808, 683] on img "button" at bounding box center [800, 796] width 18 height 18
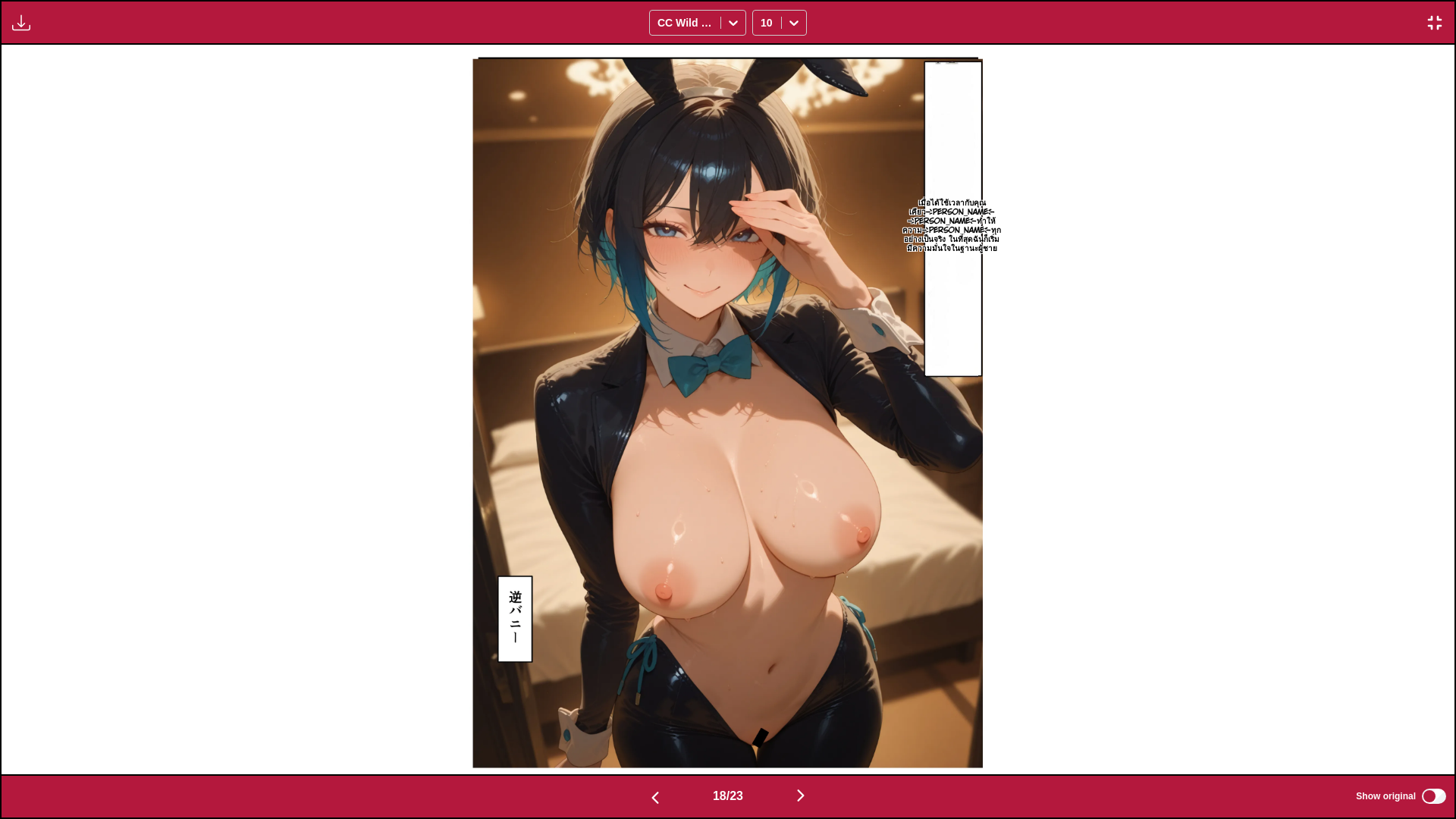
click at [805, 683] on img "button" at bounding box center [800, 796] width 18 height 18
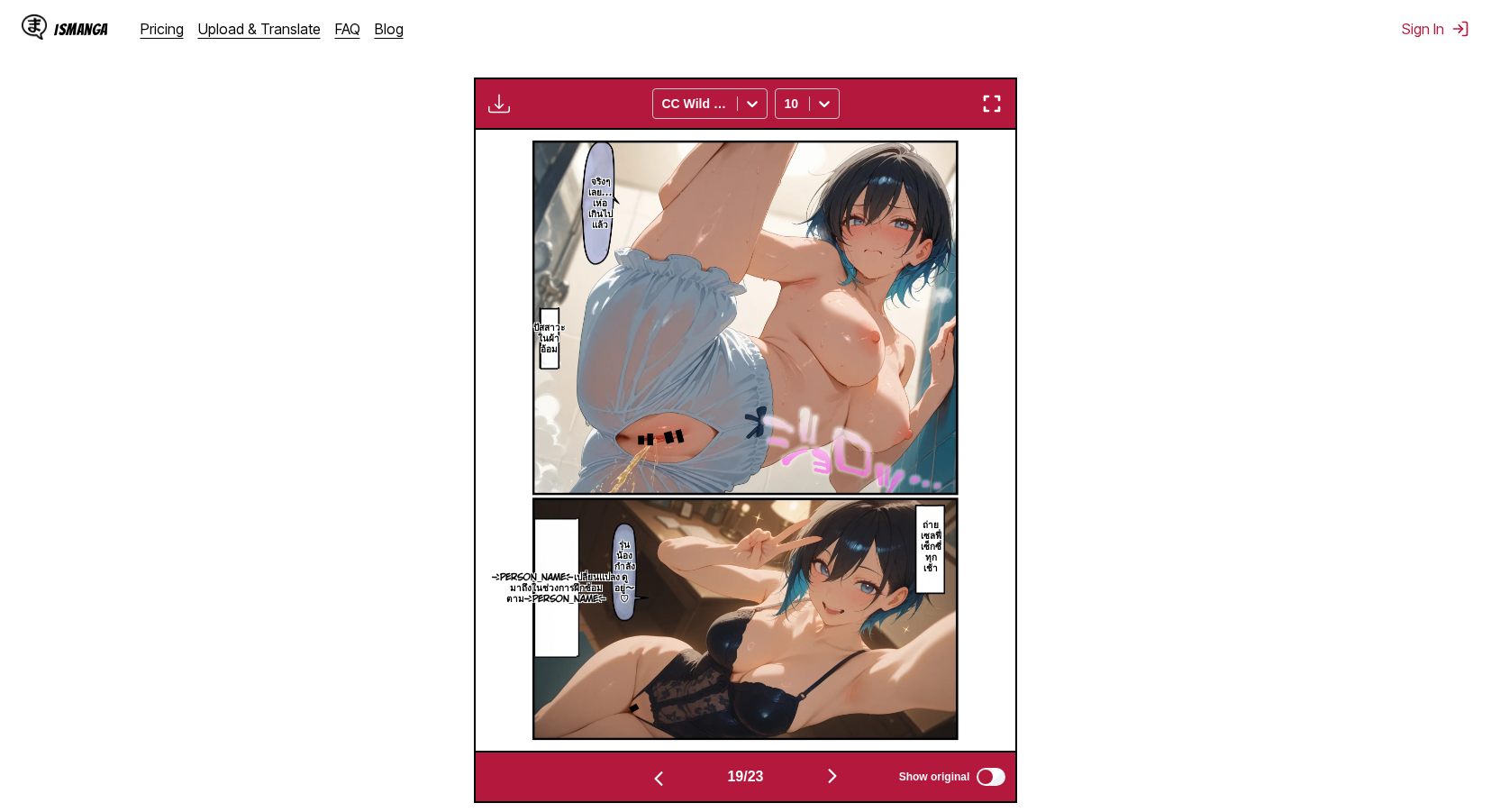
scroll to position [648, 0]
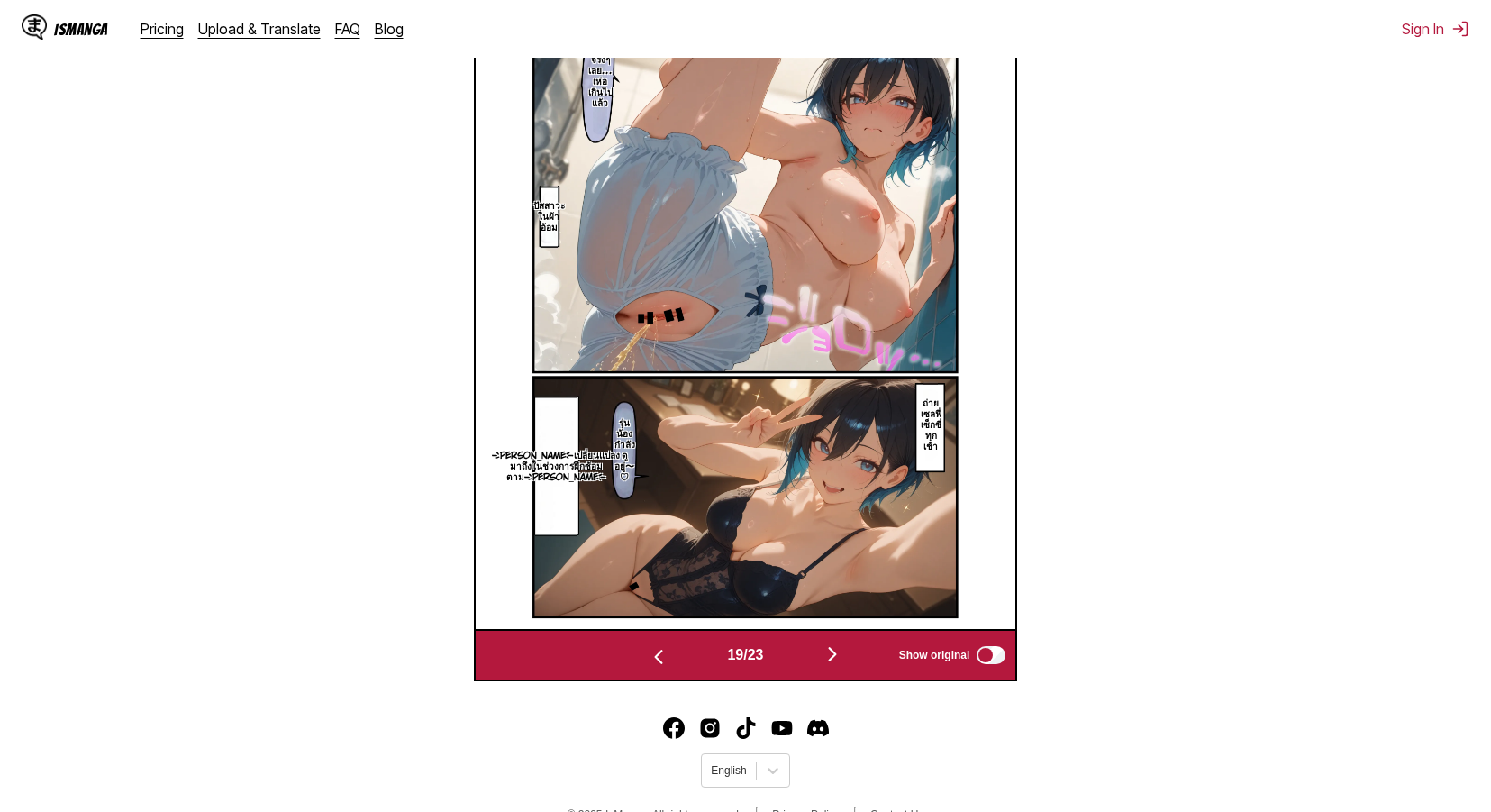
click at [651, 658] on img "button" at bounding box center [659, 657] width 22 height 22
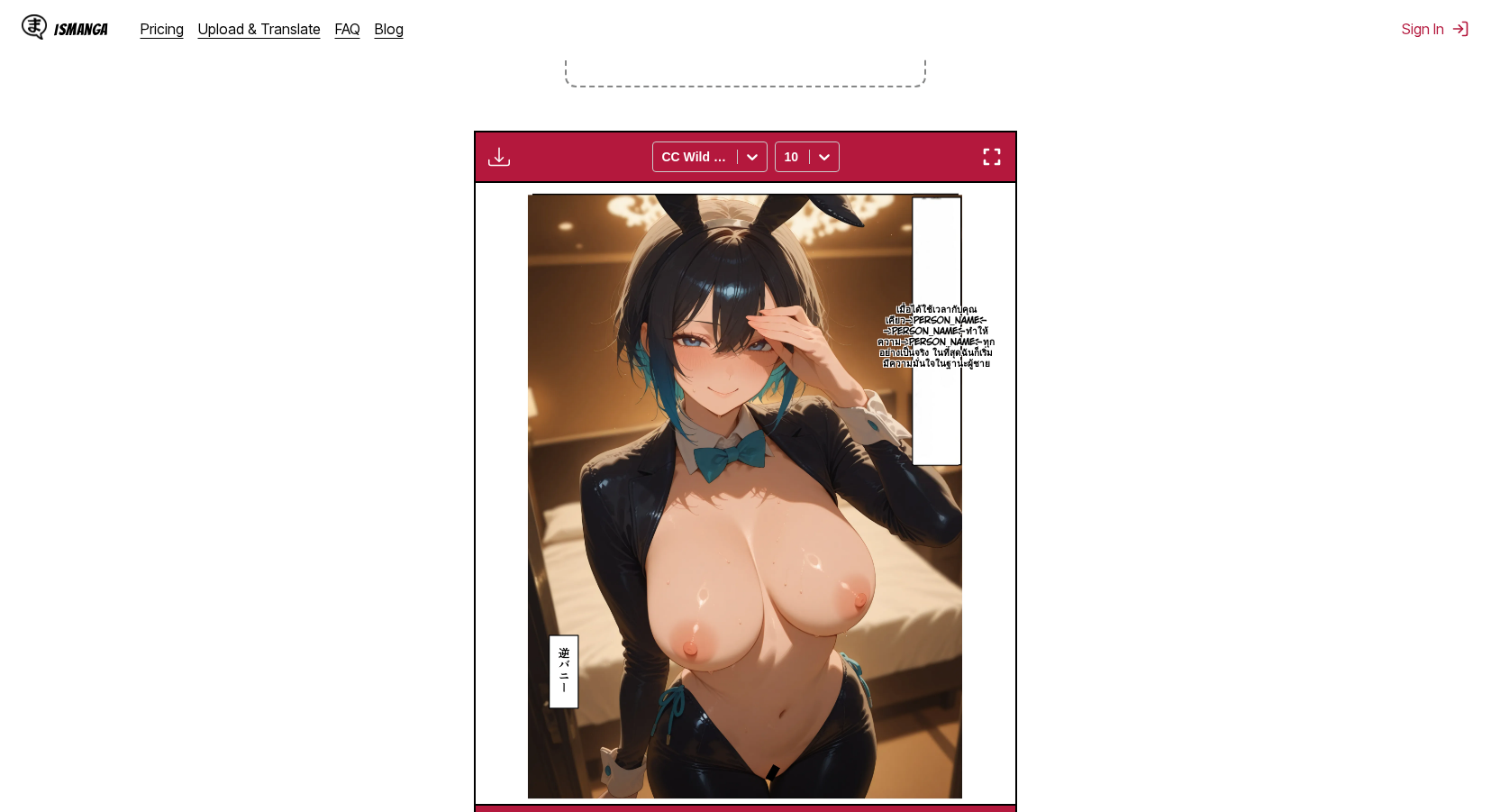
scroll to position [469, 0]
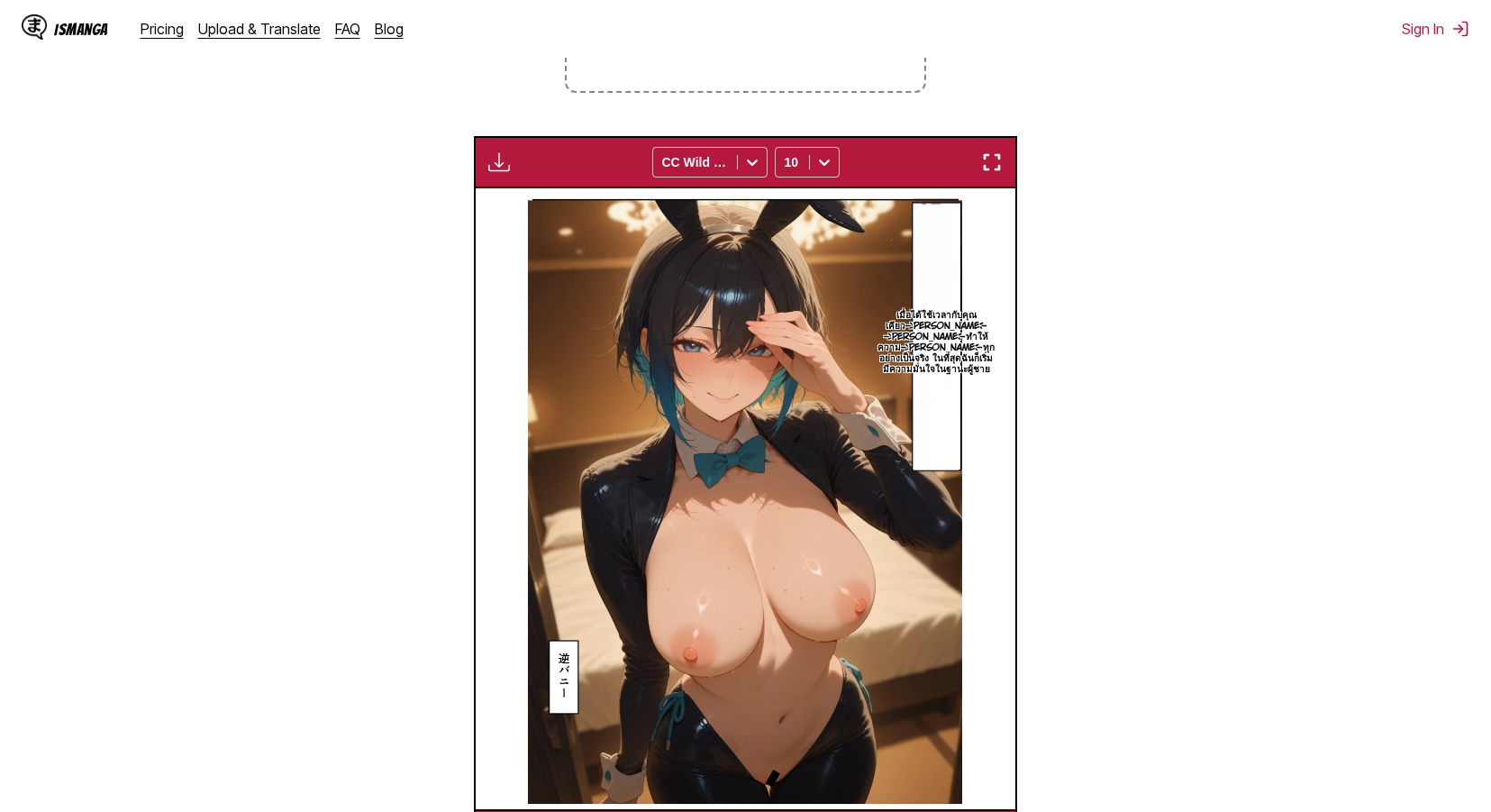
click at [991, 165] on img "button" at bounding box center [992, 162] width 22 height 22
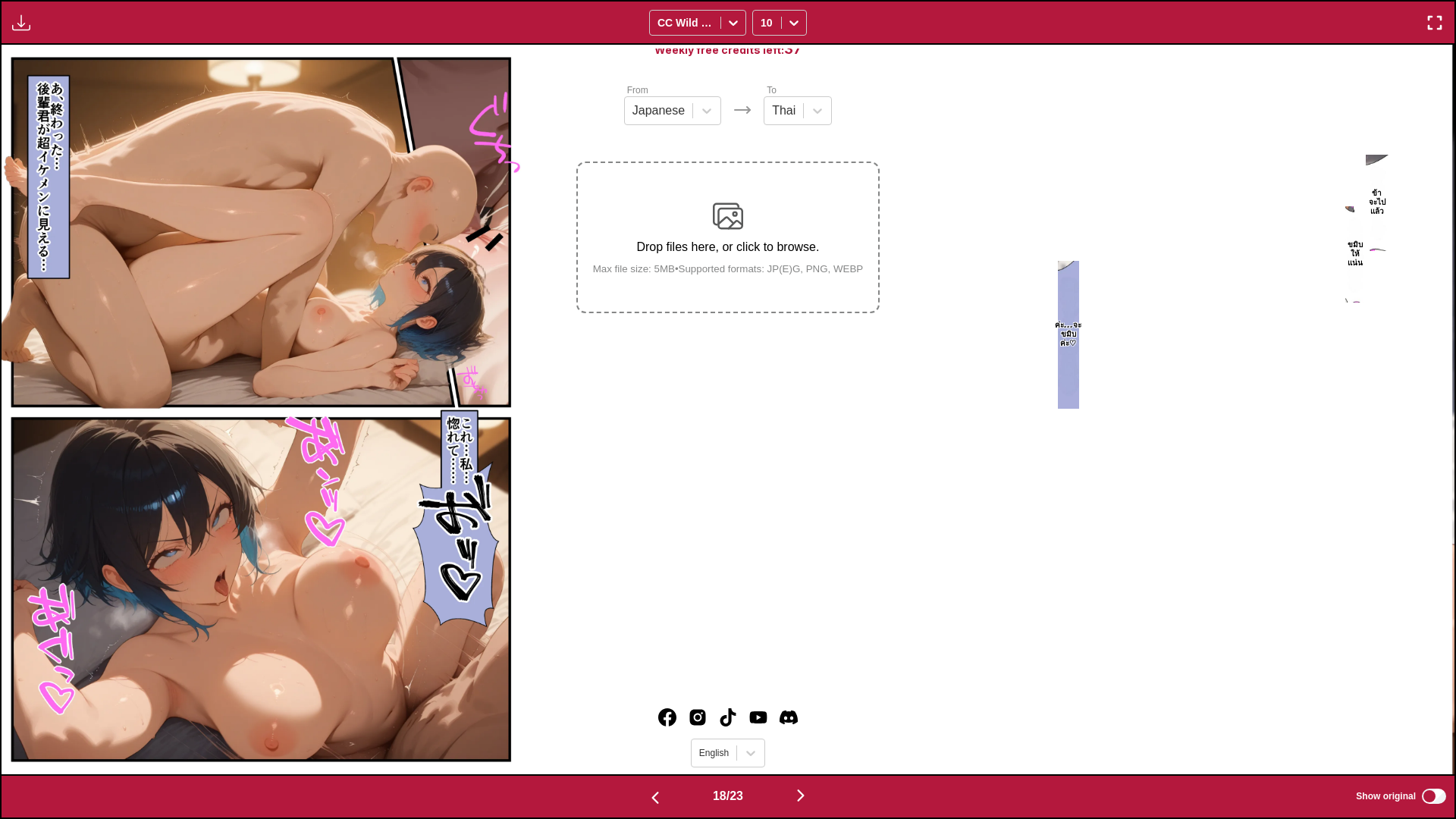
scroll to position [0, 24694]
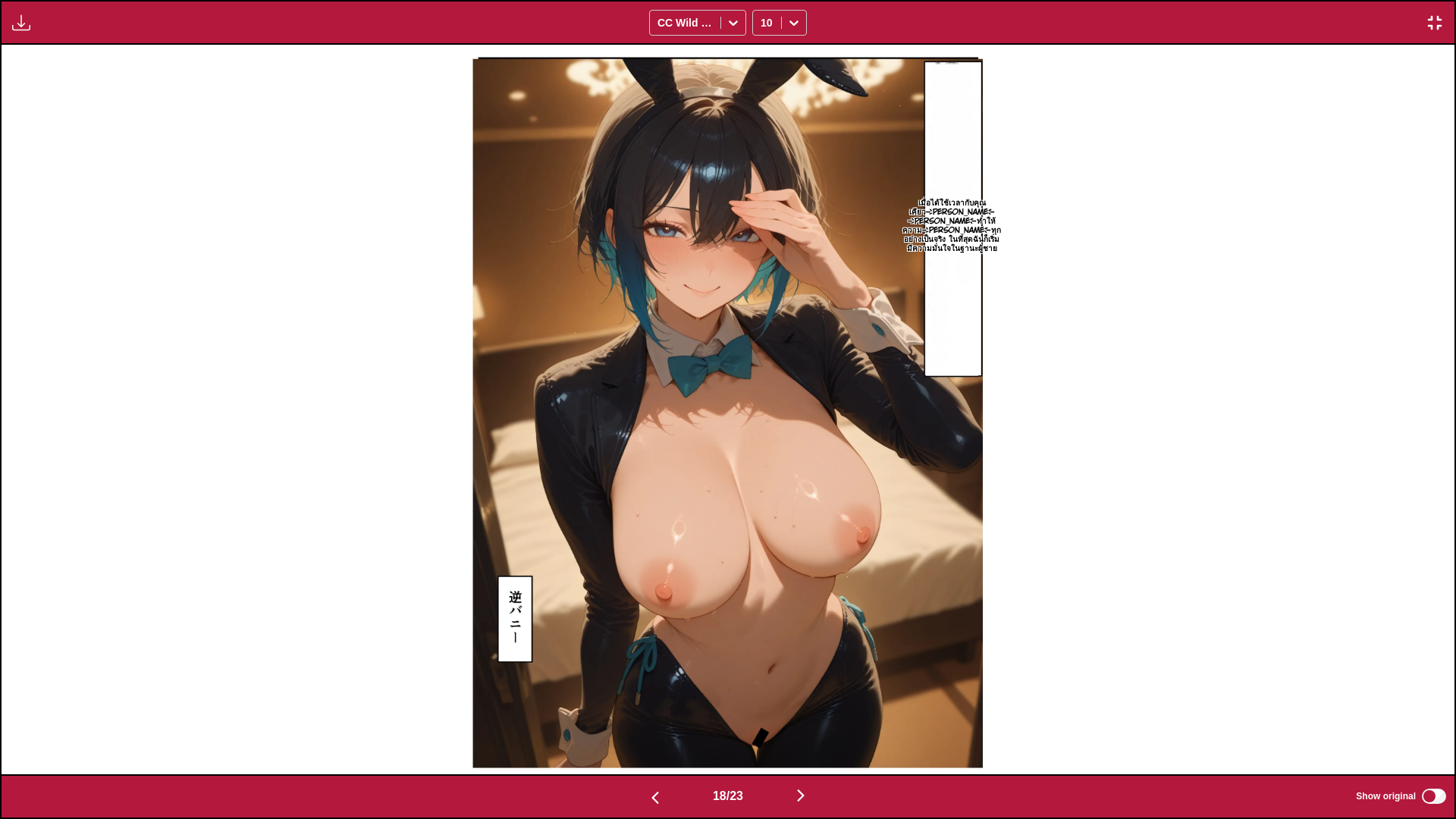
click at [801, 214] on img at bounding box center [728, 410] width 525 height 730
click at [808, 683] on img "button" at bounding box center [800, 796] width 18 height 18
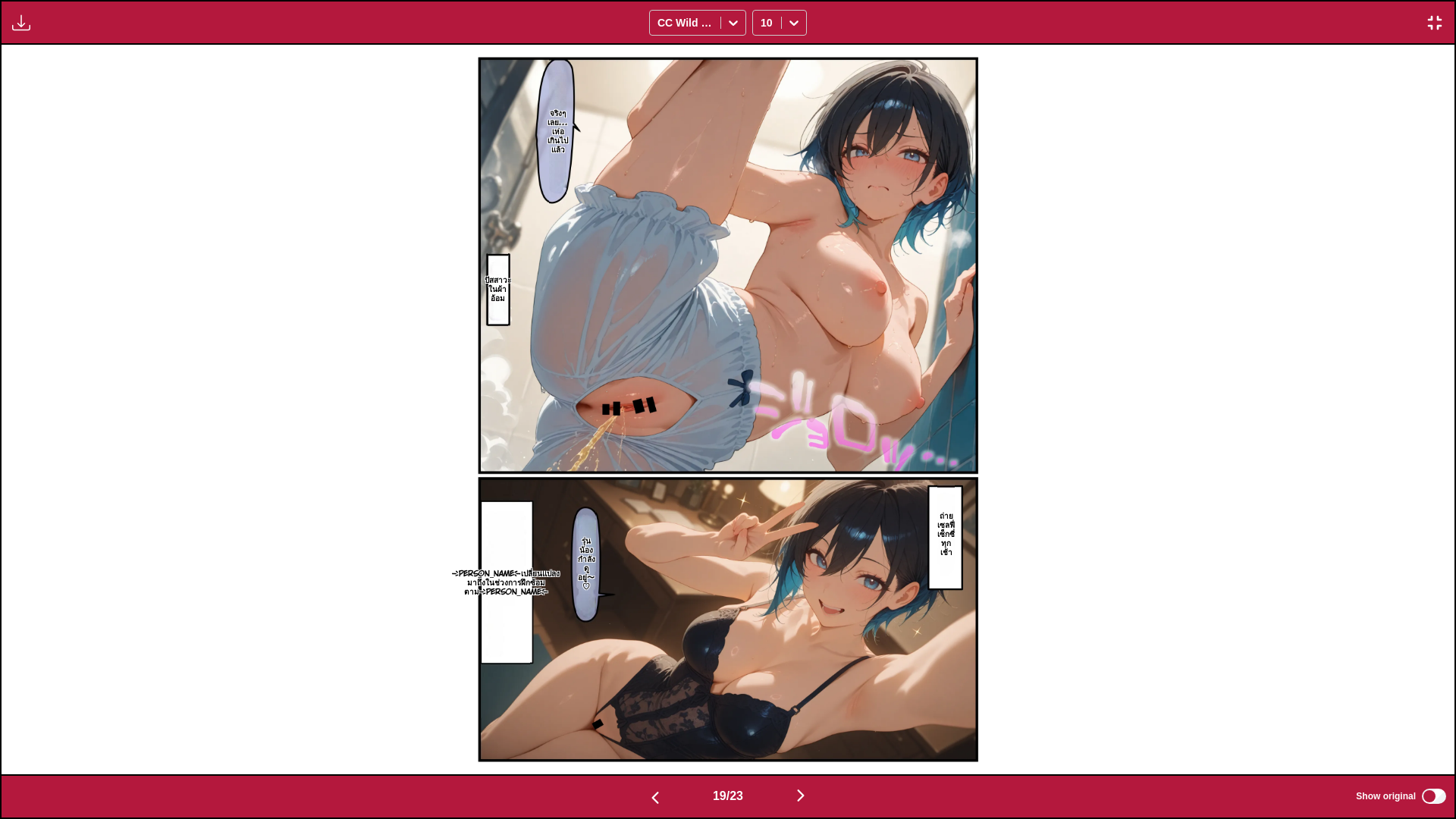
click at [805, 683] on img "button" at bounding box center [800, 796] width 18 height 18
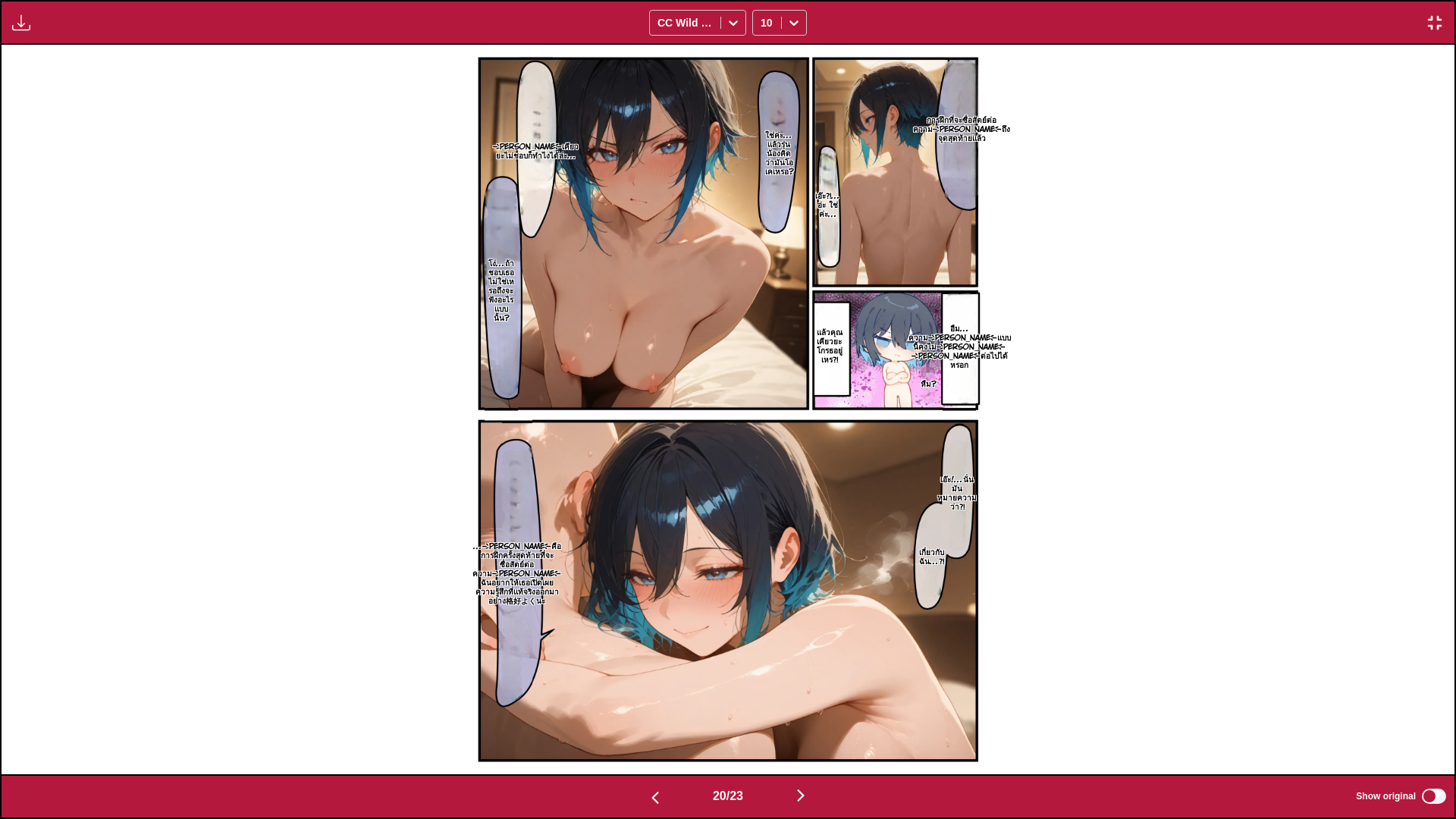
click at [809, 683] on img "button" at bounding box center [800, 796] width 18 height 18
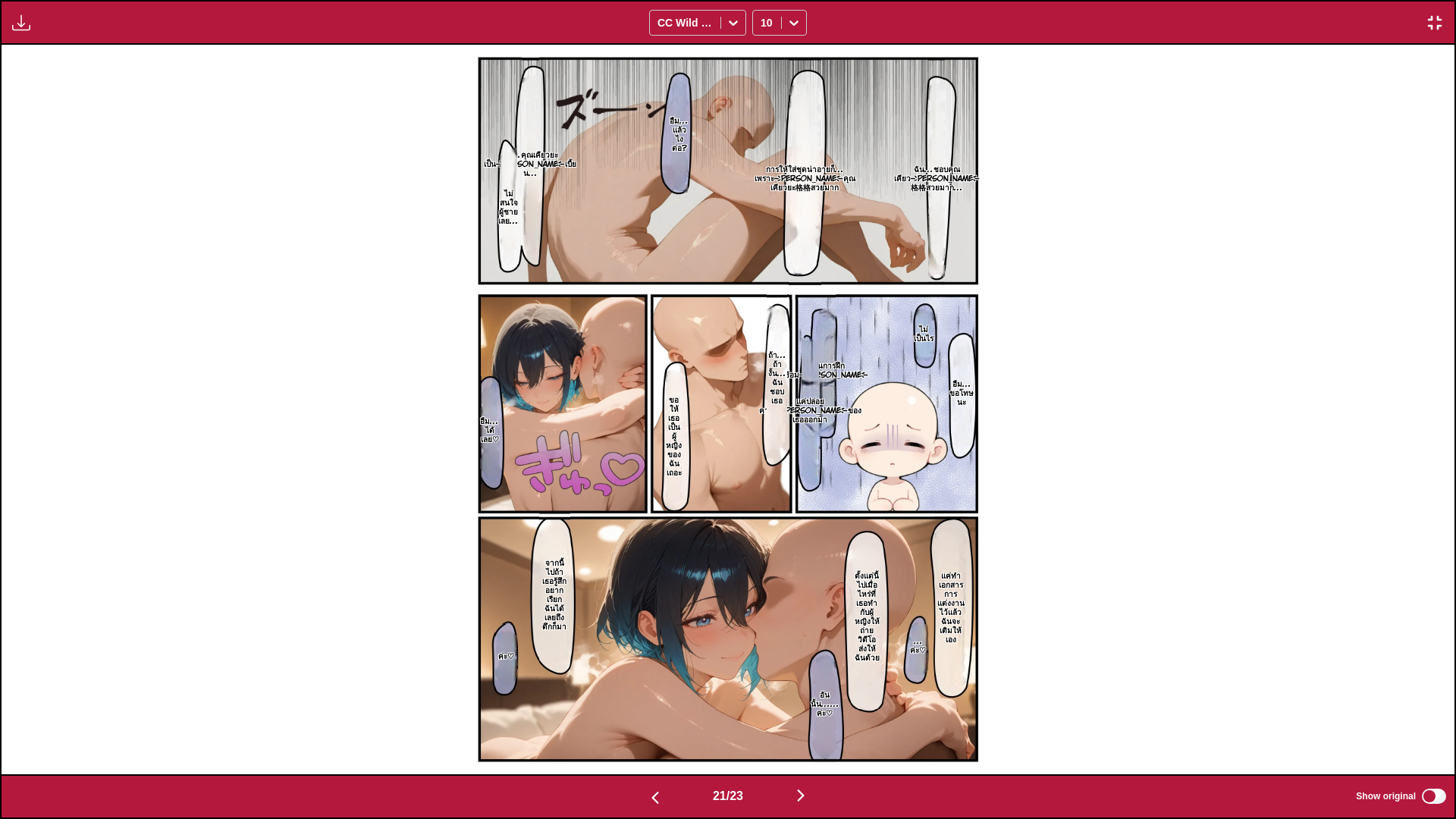
click at [805, 683] on img "button" at bounding box center [800, 796] width 18 height 18
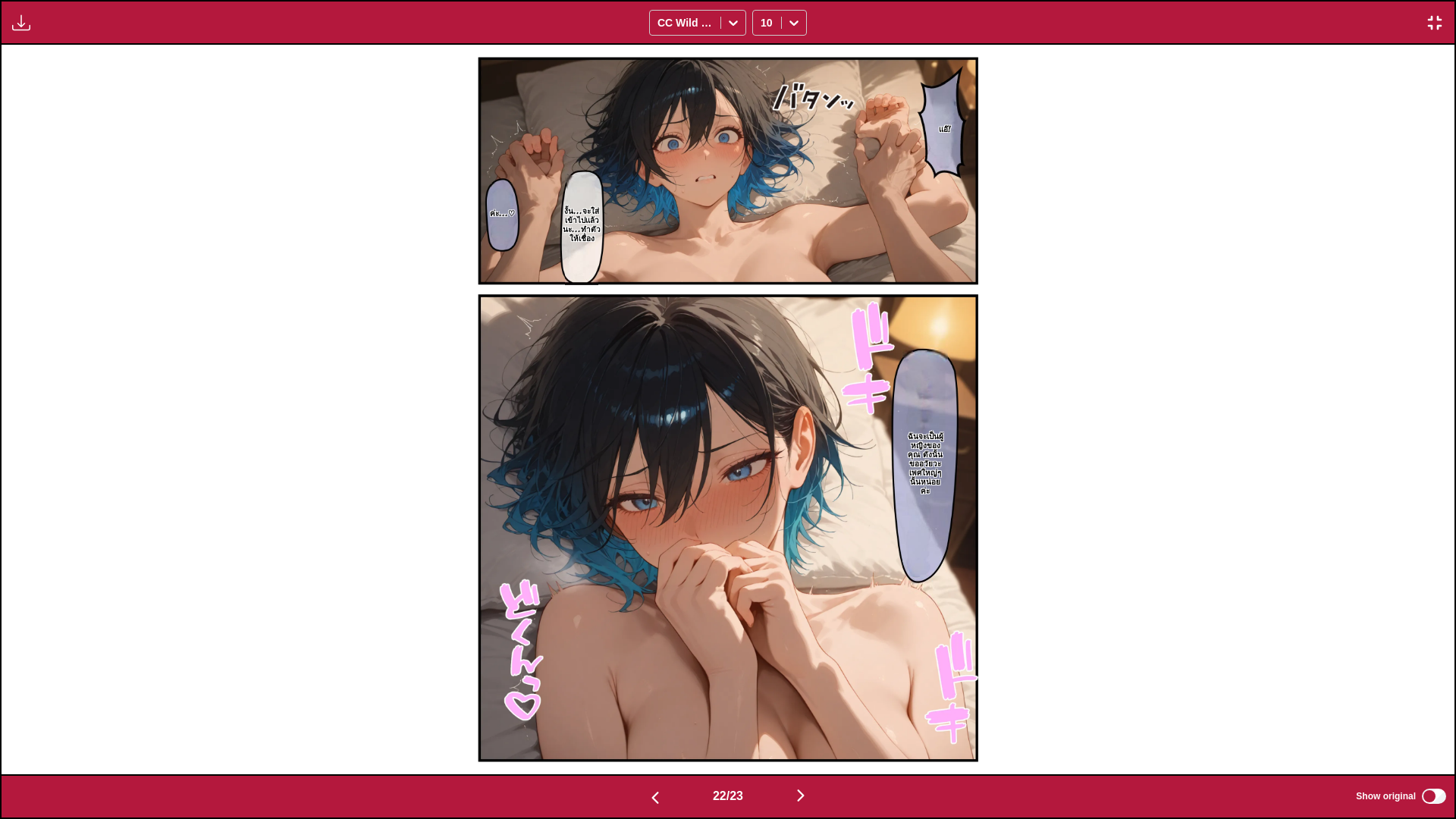
click at [808, 683] on img "button" at bounding box center [800, 796] width 18 height 18
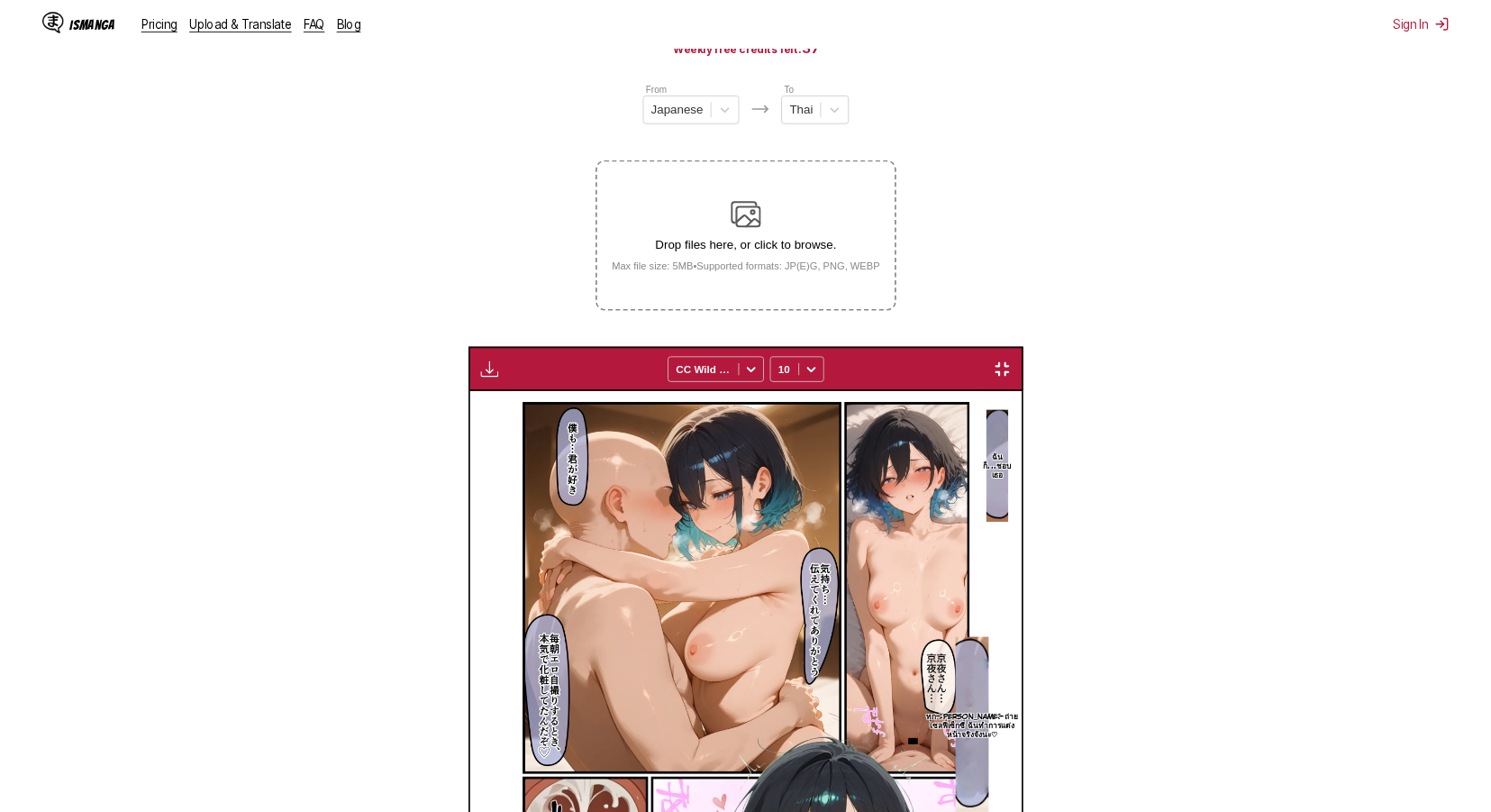
scroll to position [0, 11886]
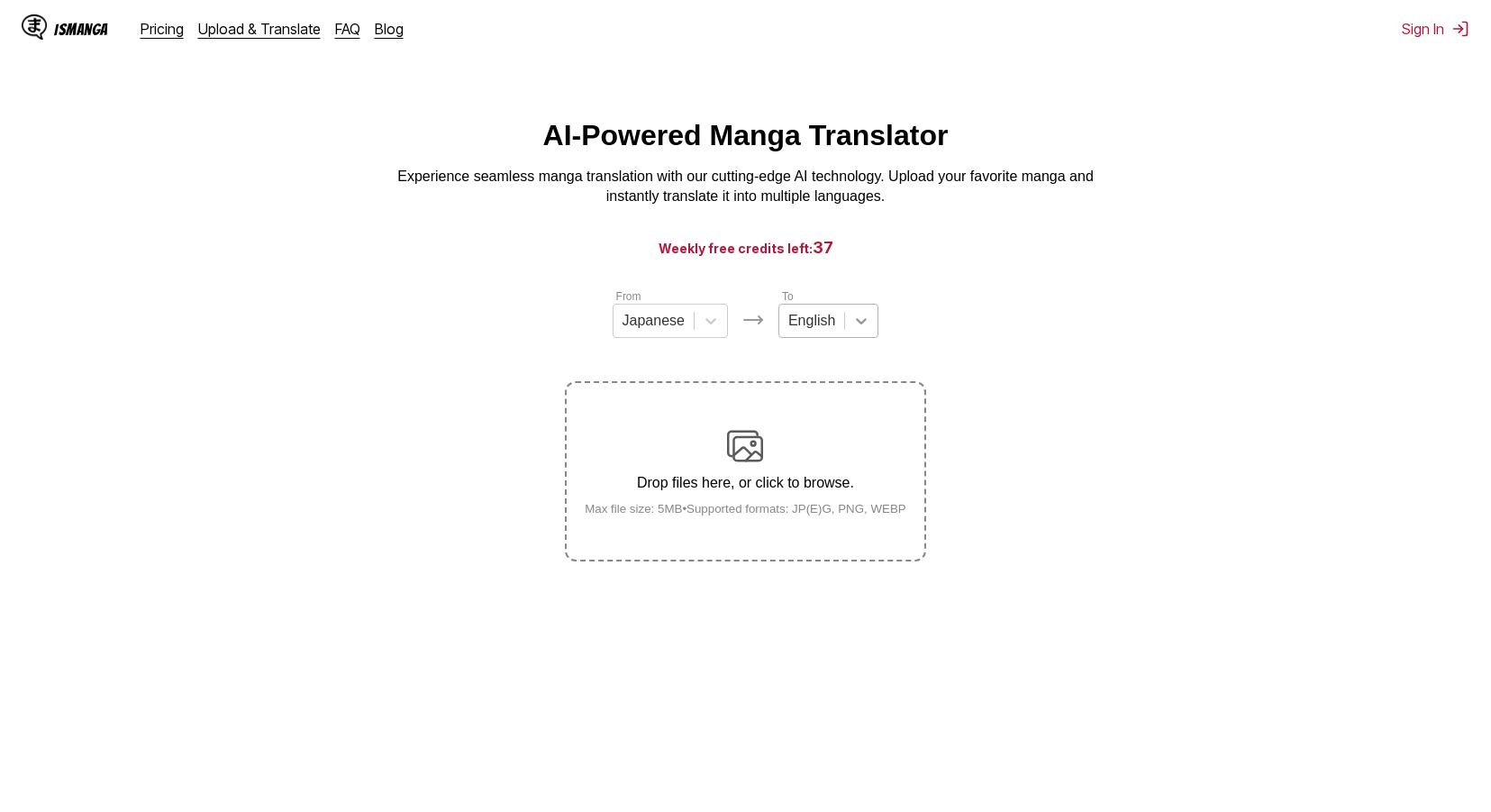
click at [853, 322] on icon at bounding box center [862, 321] width 18 height 18
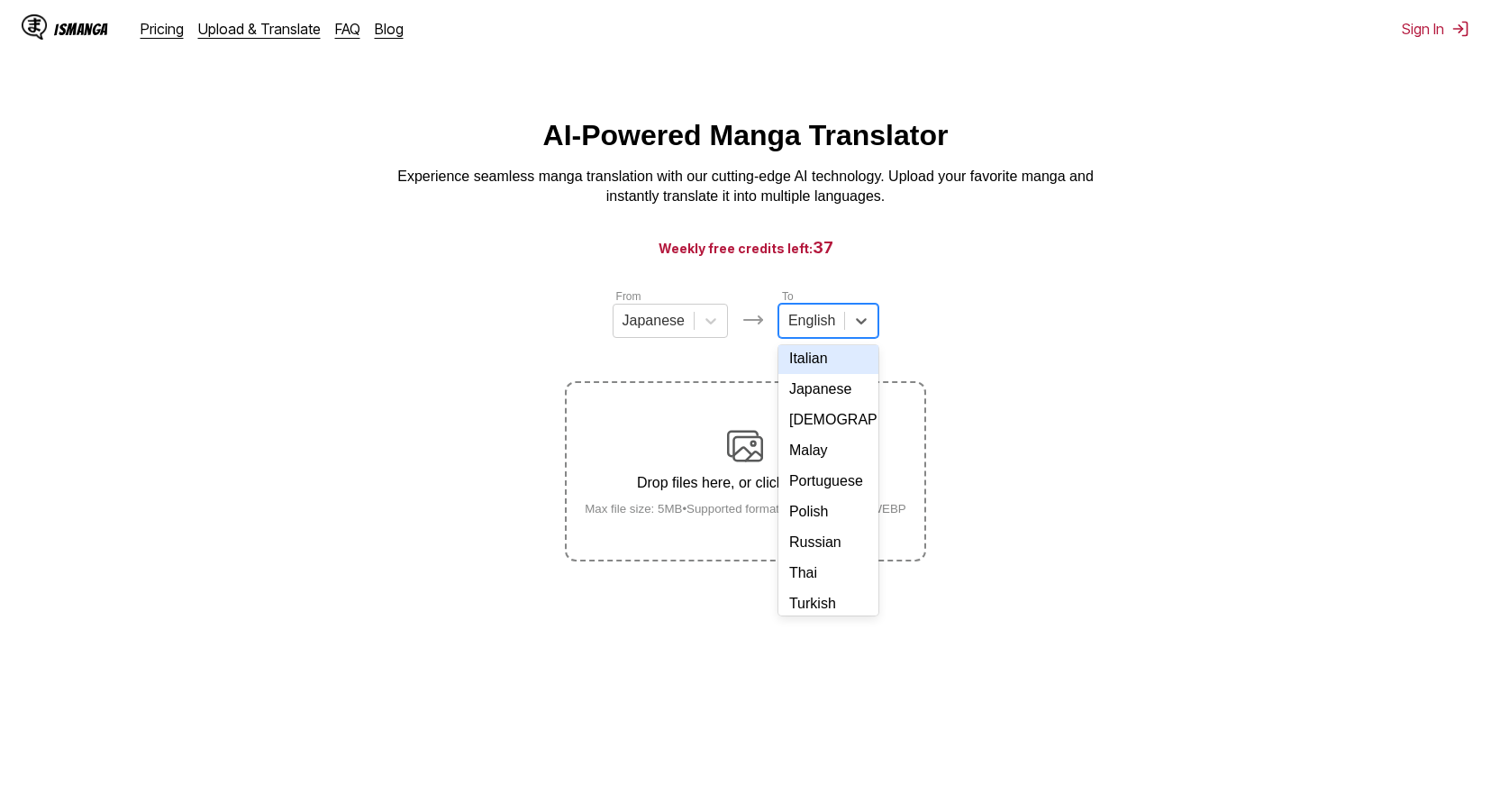
scroll to position [304, 0]
click at [825, 504] on div "Thai" at bounding box center [828, 504] width 100 height 31
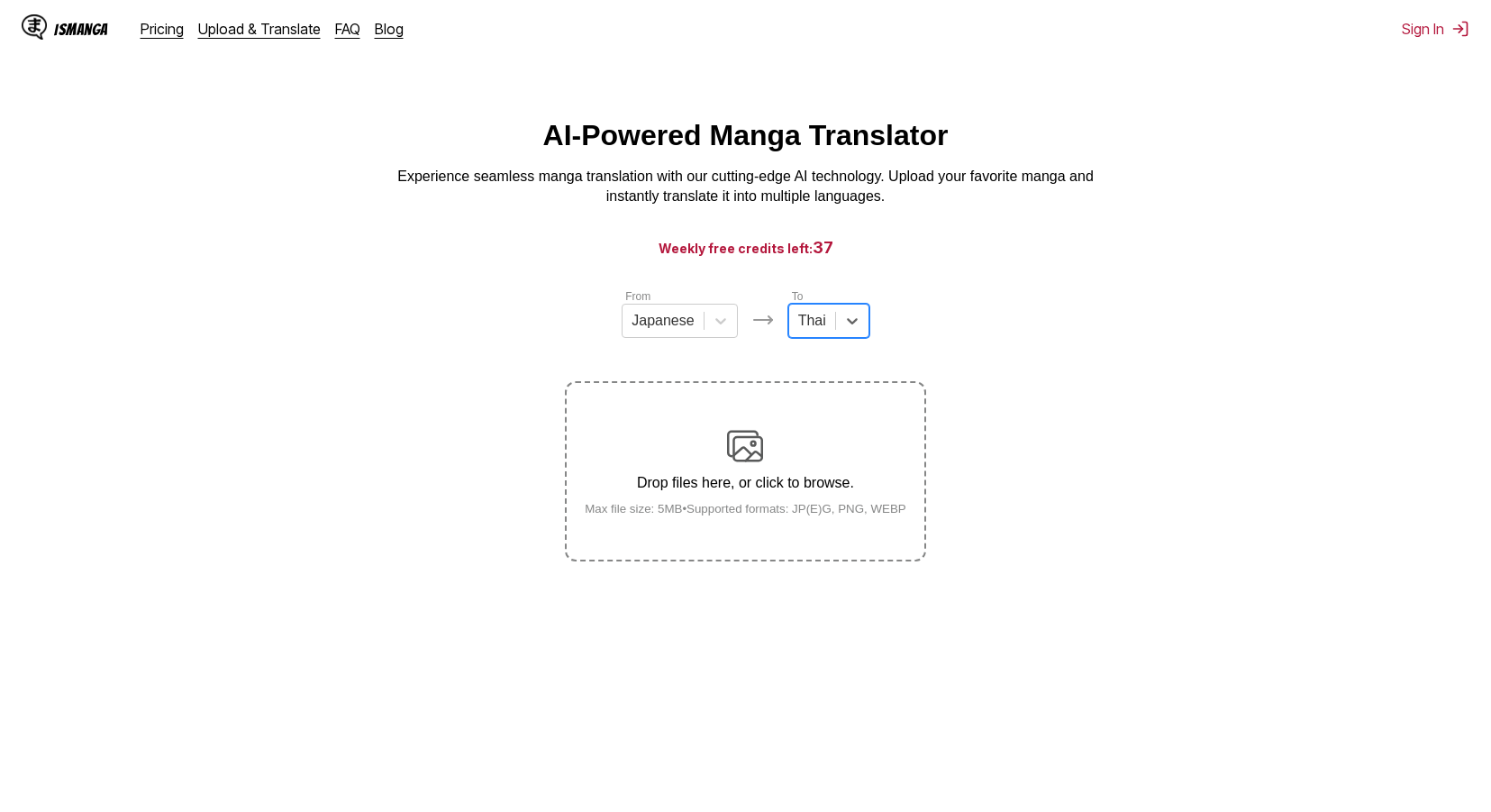
click at [786, 476] on div "Drop files here, or click to browse. Max file size: 5MB • Supported formats: JP…" at bounding box center [745, 472] width 350 height 87
click at [0, 0] on input "Drop files here, or click to browse. Max file size: 5MB • Supported formats: JP…" at bounding box center [0, 0] width 0 height 0
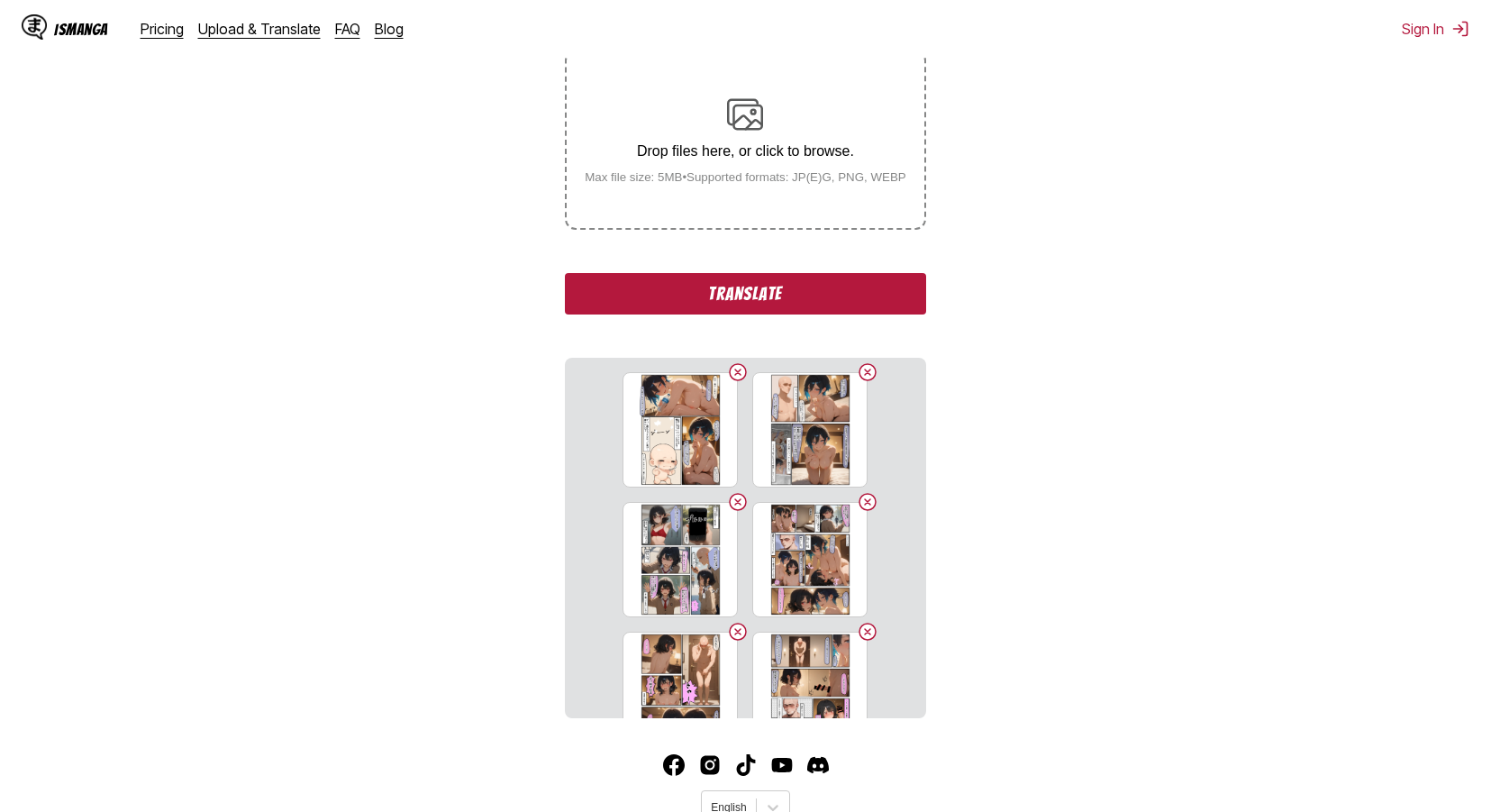
scroll to position [408, 0]
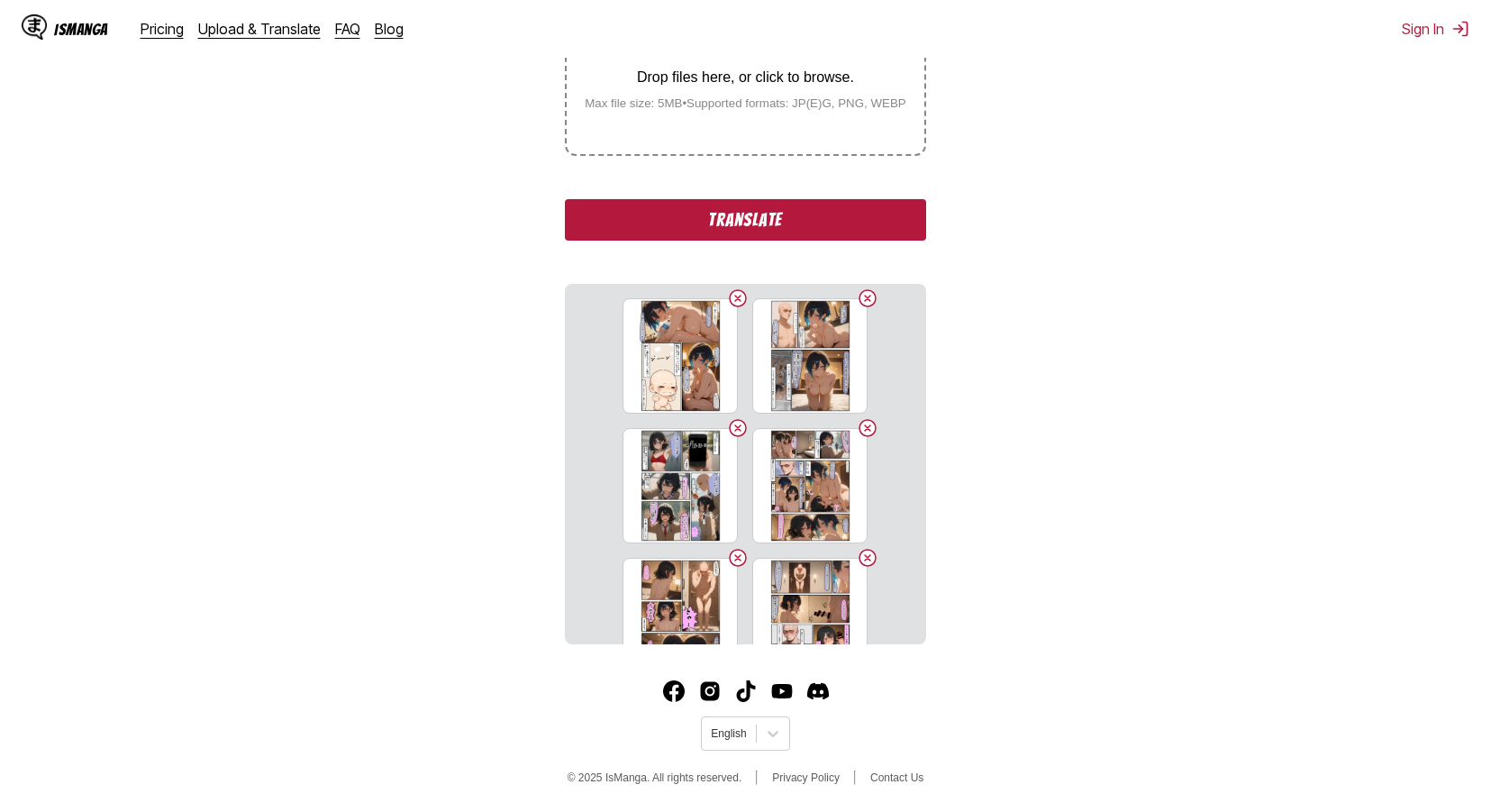
click at [809, 214] on button "Translate" at bounding box center [745, 220] width 360 height 42
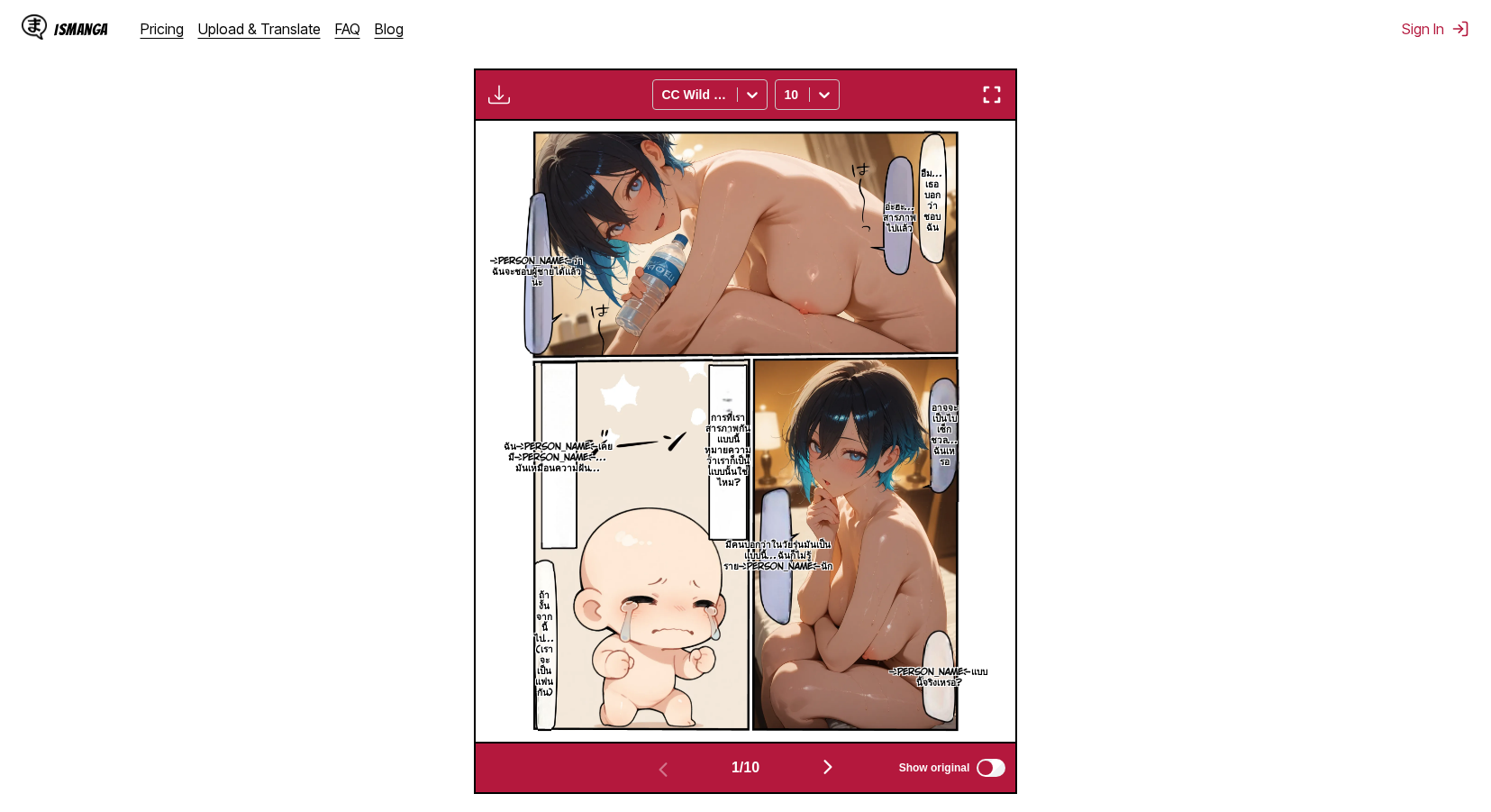
scroll to position [532, 0]
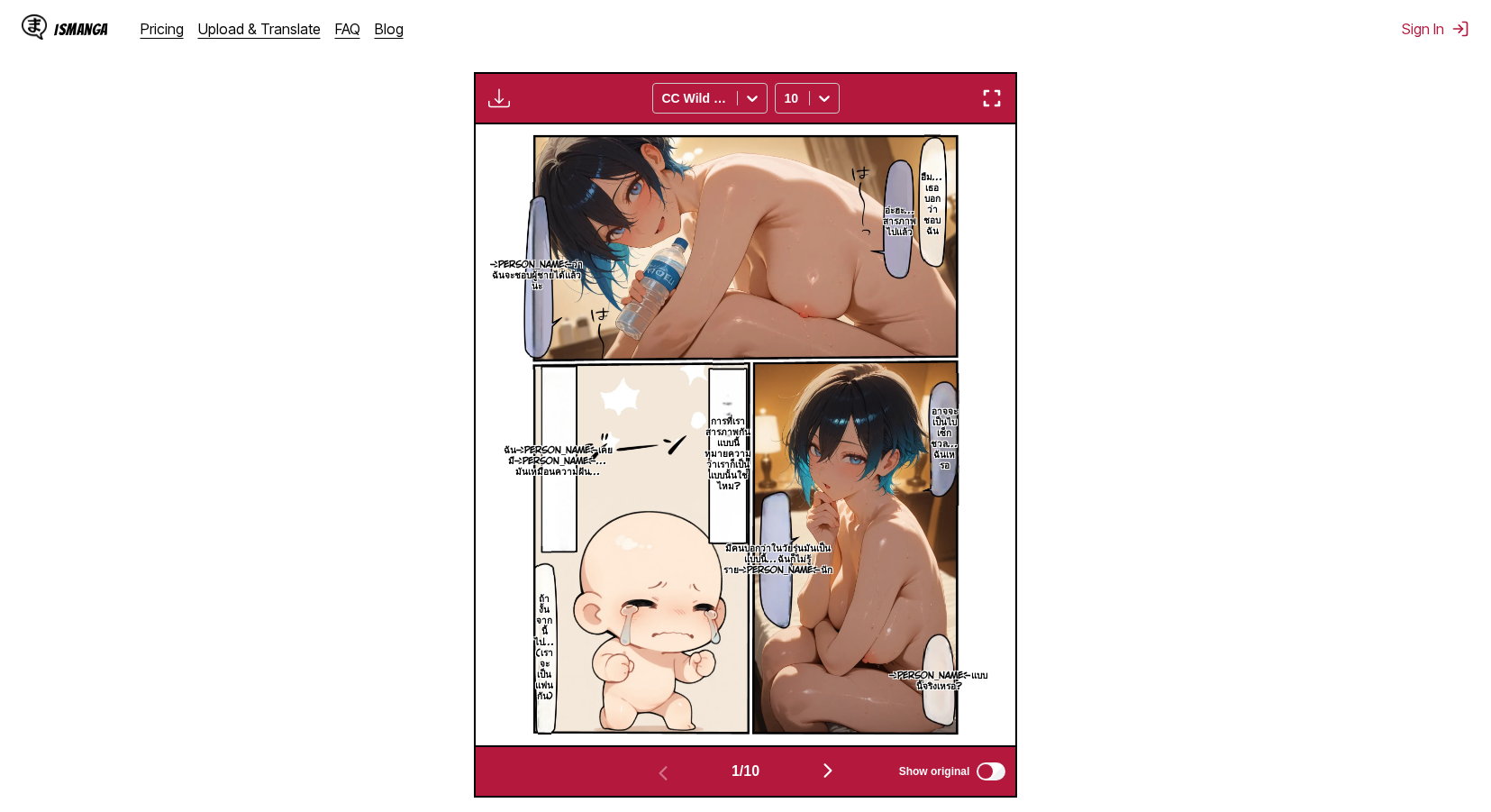
drag, startPoint x: 998, startPoint y: 100, endPoint x: 1215, endPoint y: 208, distance: 242.4
click at [998, 99] on img "button" at bounding box center [992, 98] width 22 height 22
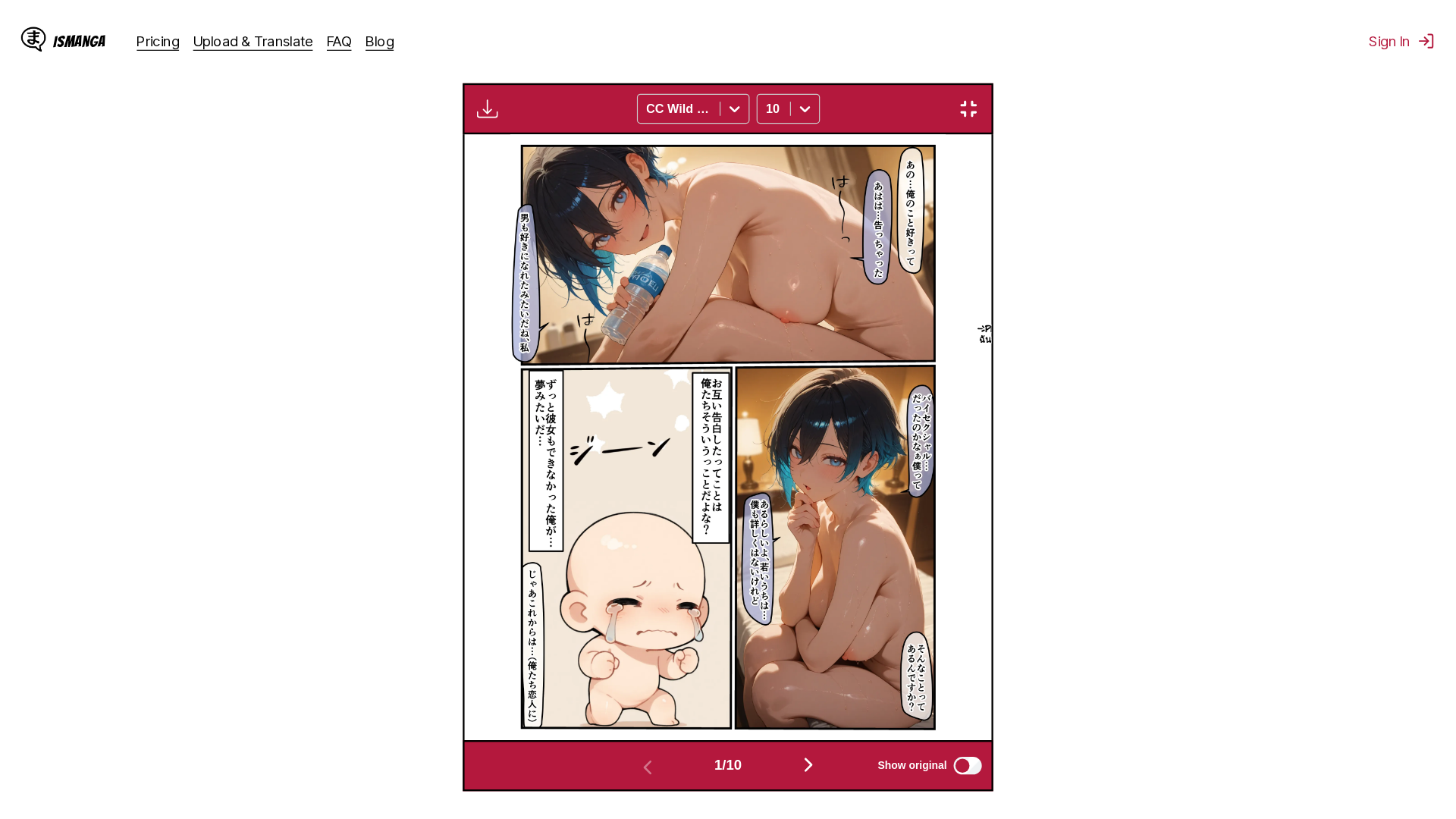
scroll to position [160, 0]
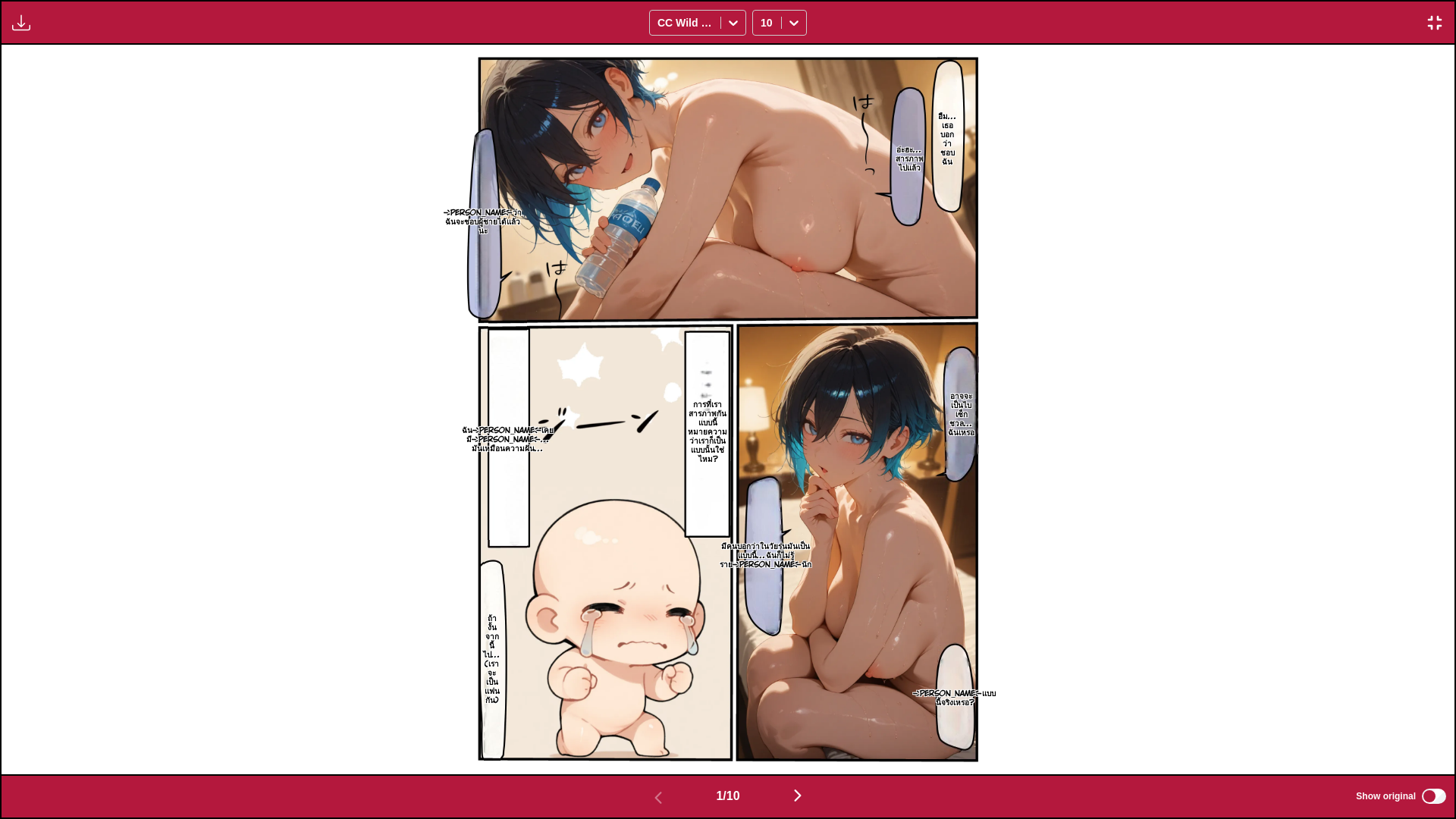
click at [812, 536] on img at bounding box center [728, 410] width 525 height 730
click at [804, 683] on img "button" at bounding box center [798, 796] width 18 height 18
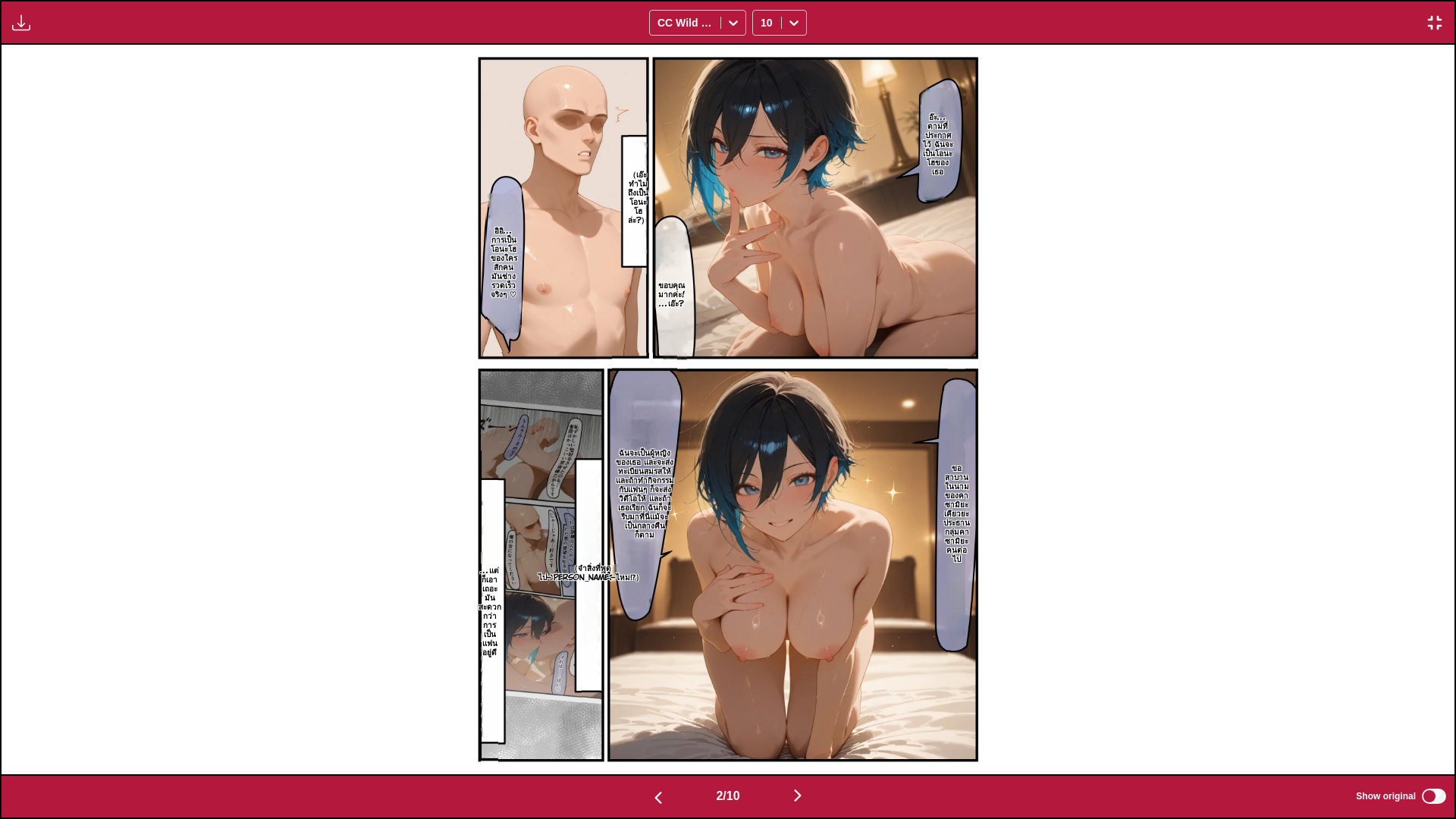
click at [912, 18] on div "Available for premium users only CC Wild Words 10" at bounding box center [728, 23] width 1456 height 45
click at [799, 683] on img "button" at bounding box center [798, 796] width 18 height 18
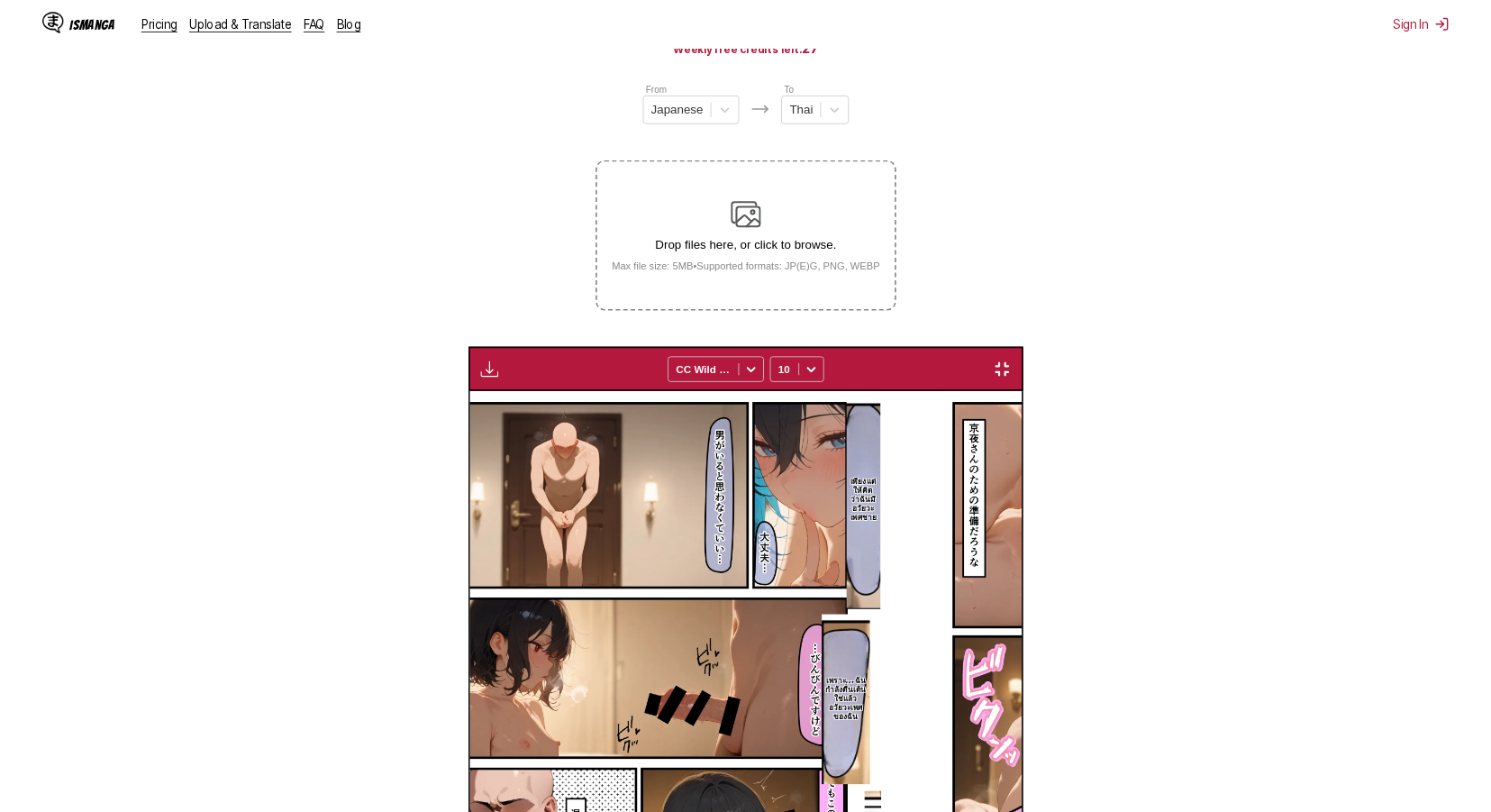
scroll to position [0, 1081]
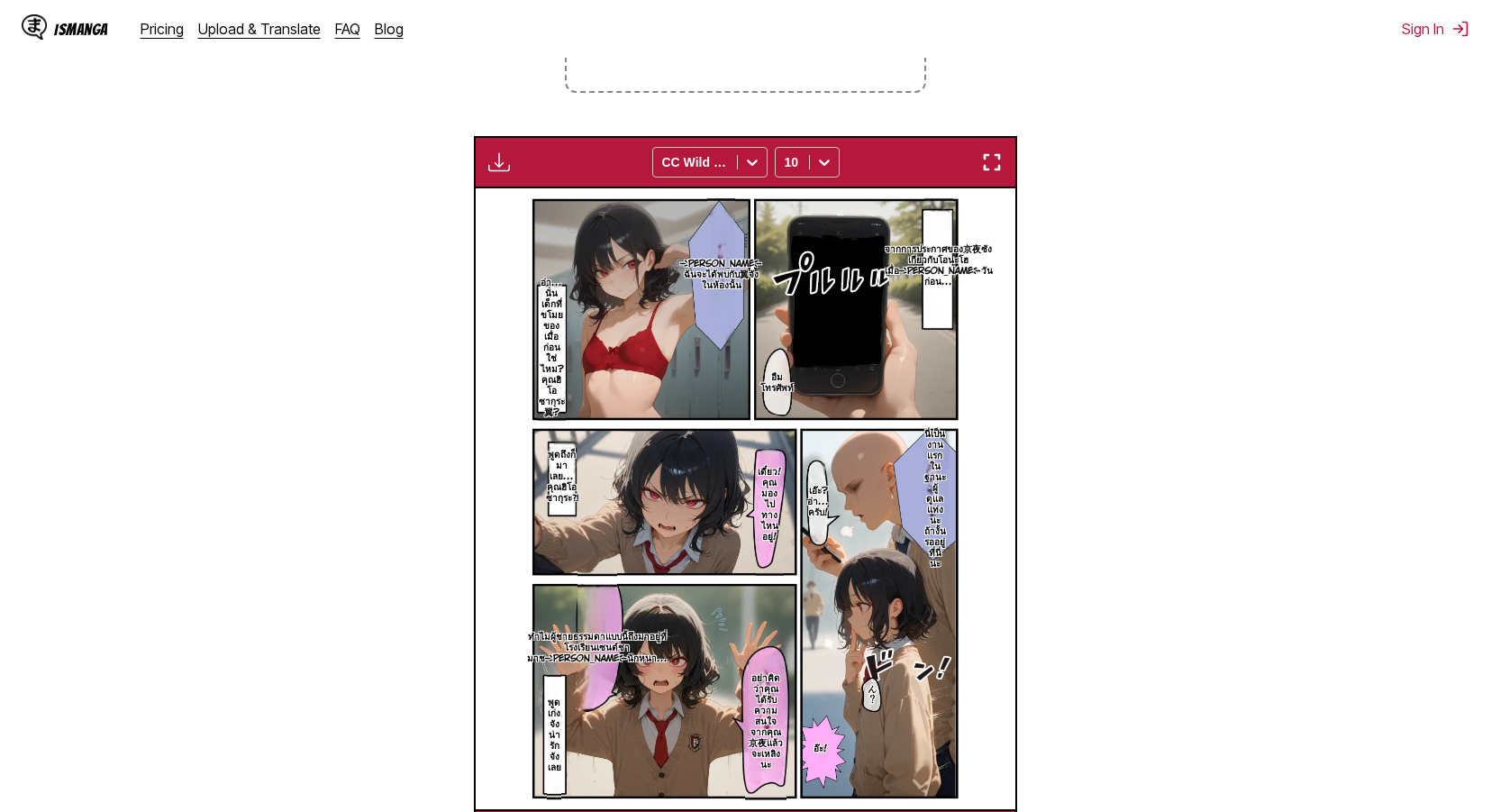
click at [991, 162] on img "button" at bounding box center [992, 162] width 22 height 22
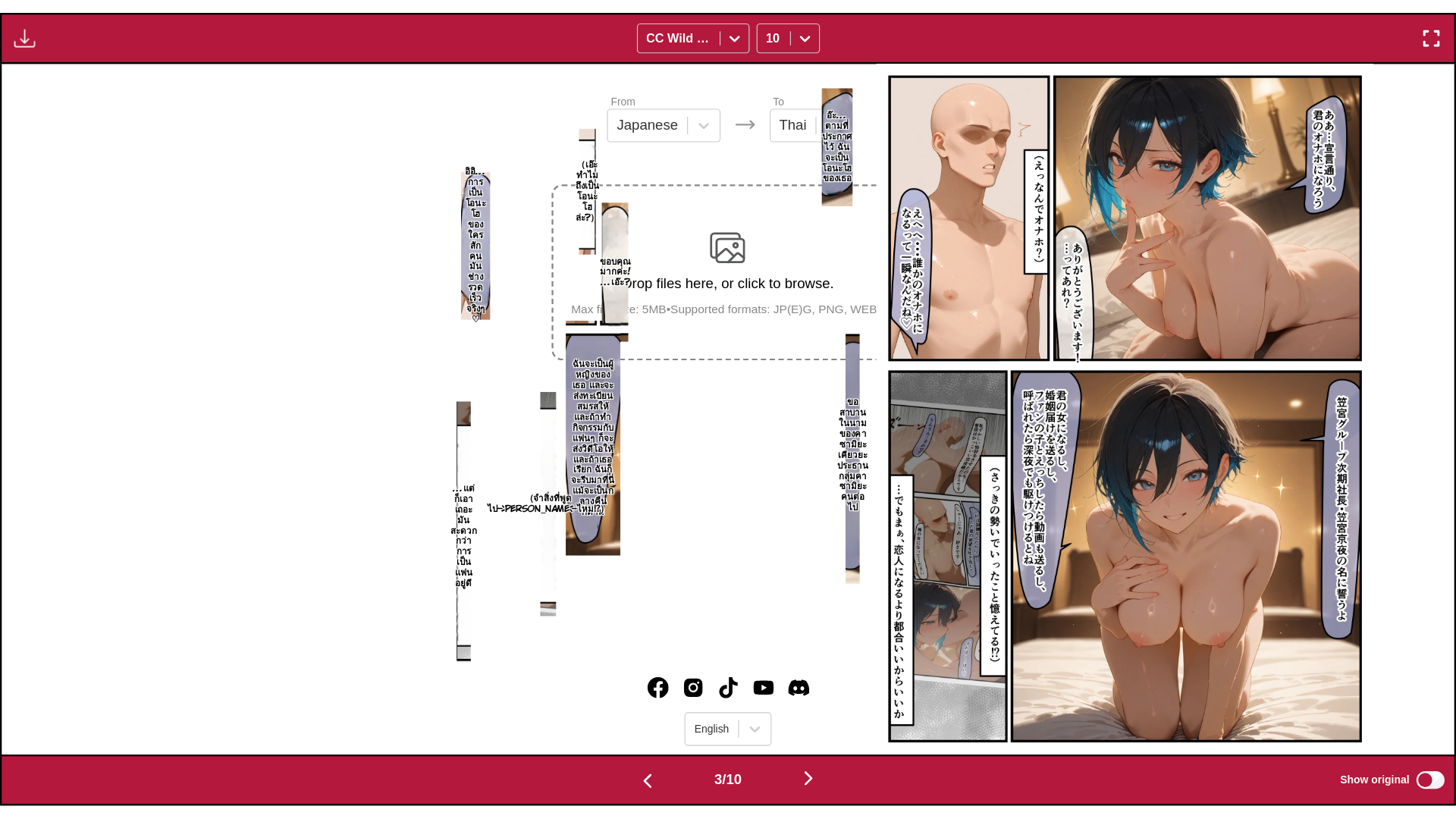
scroll to position [0, 2905]
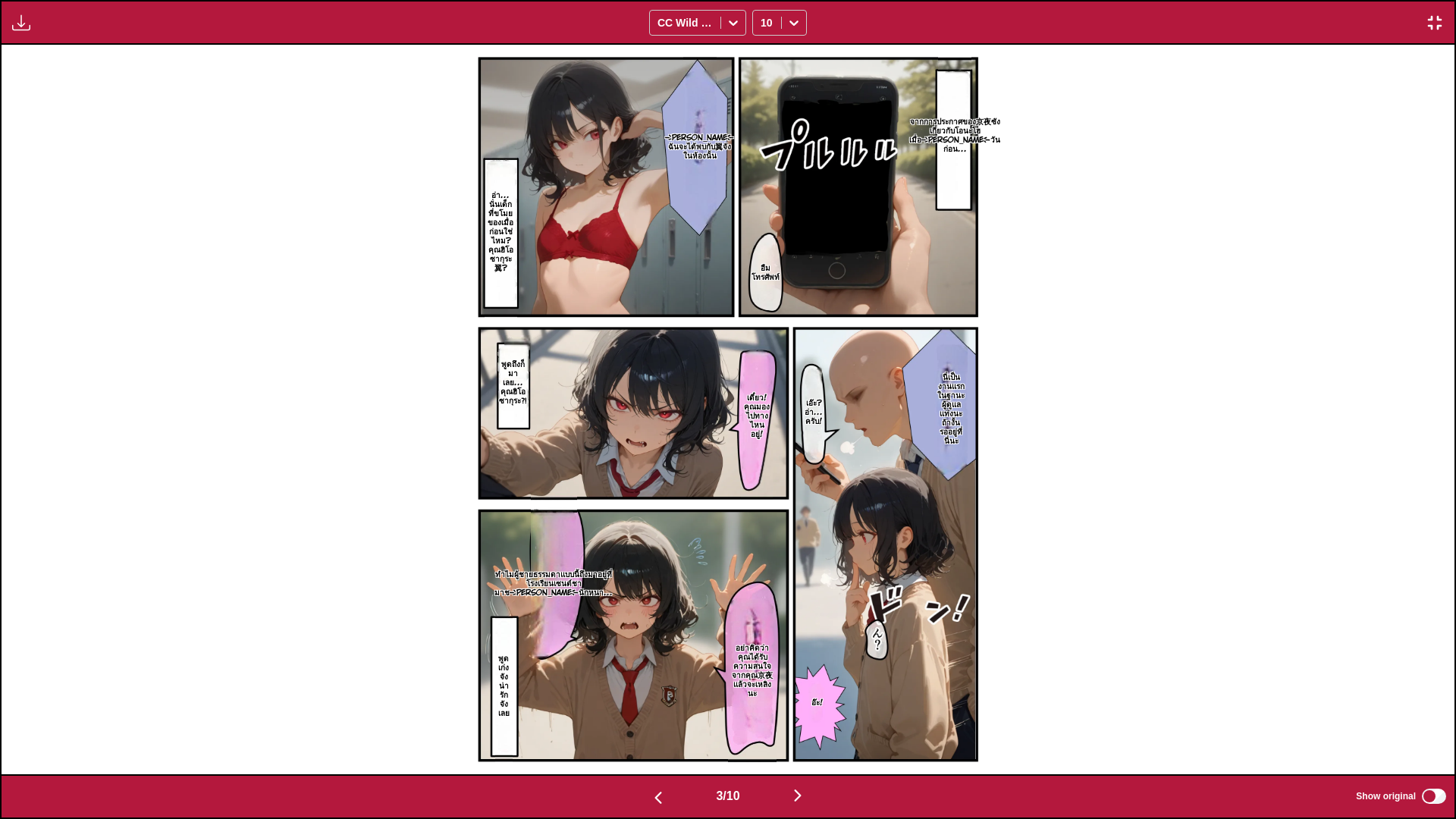
click at [799, 683] on img "button" at bounding box center [798, 796] width 18 height 18
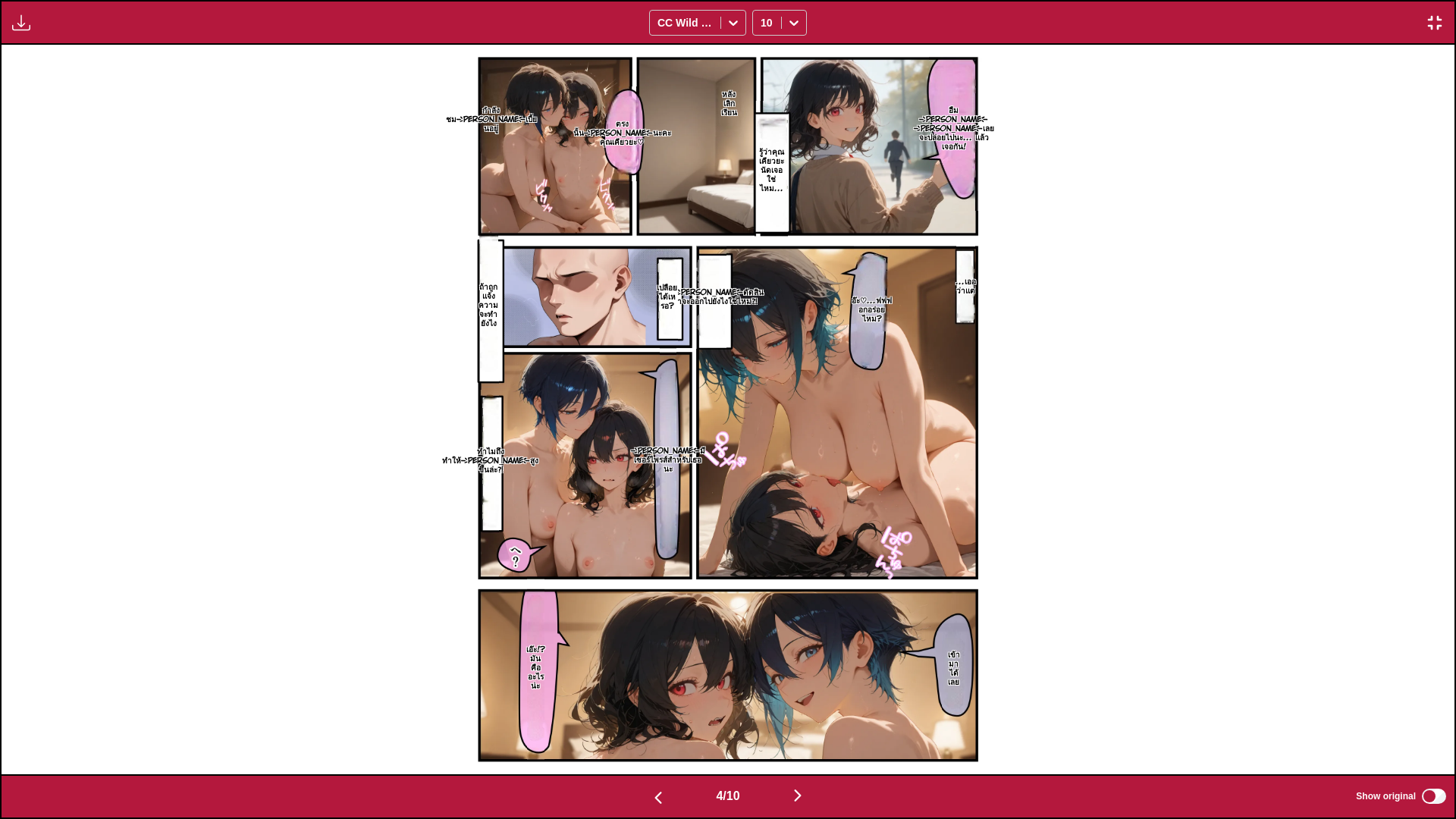
click at [800, 683] on img "button" at bounding box center [798, 796] width 18 height 18
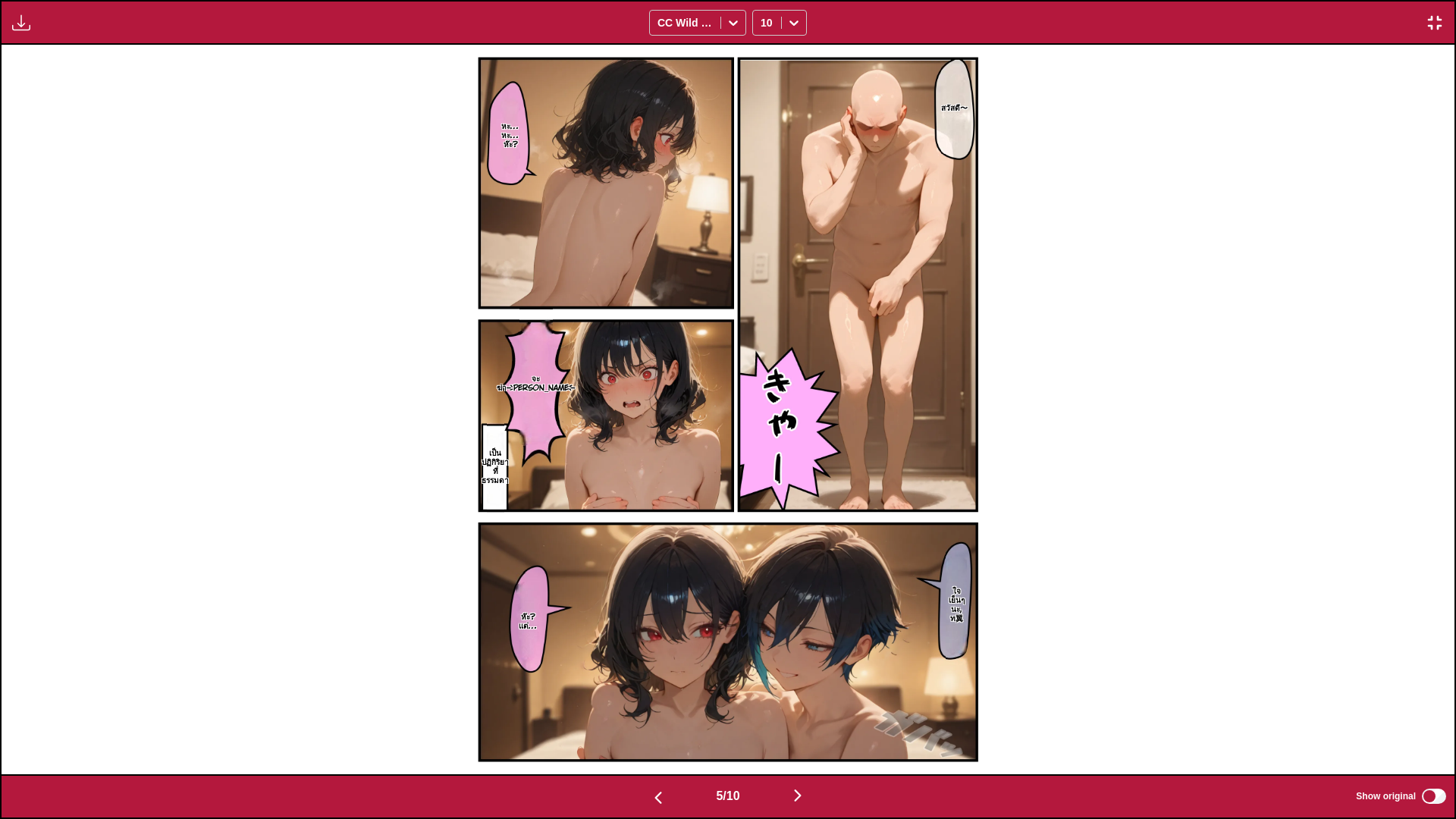
click at [800, 683] on img "button" at bounding box center [798, 796] width 18 height 18
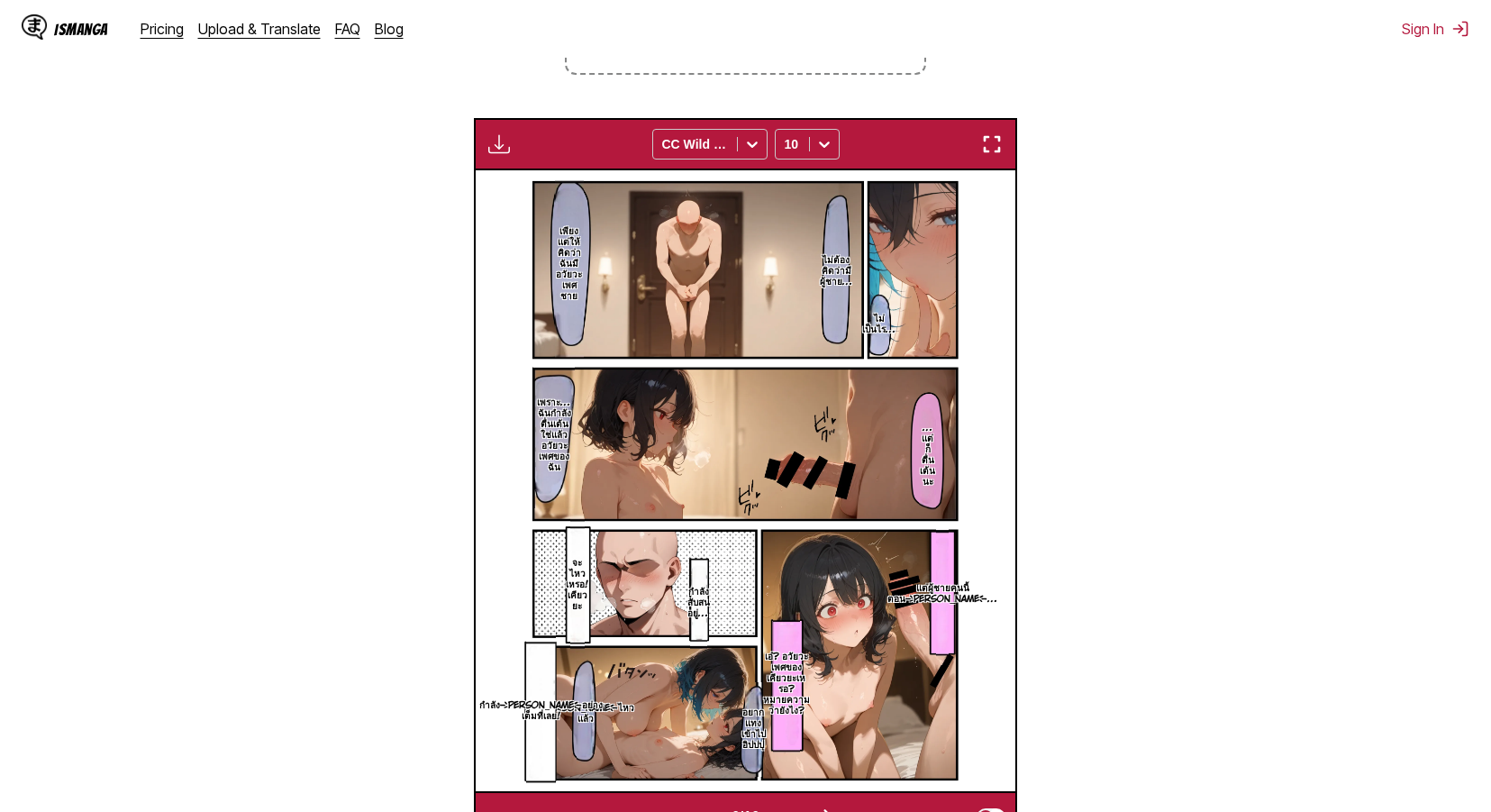
scroll to position [469, 0]
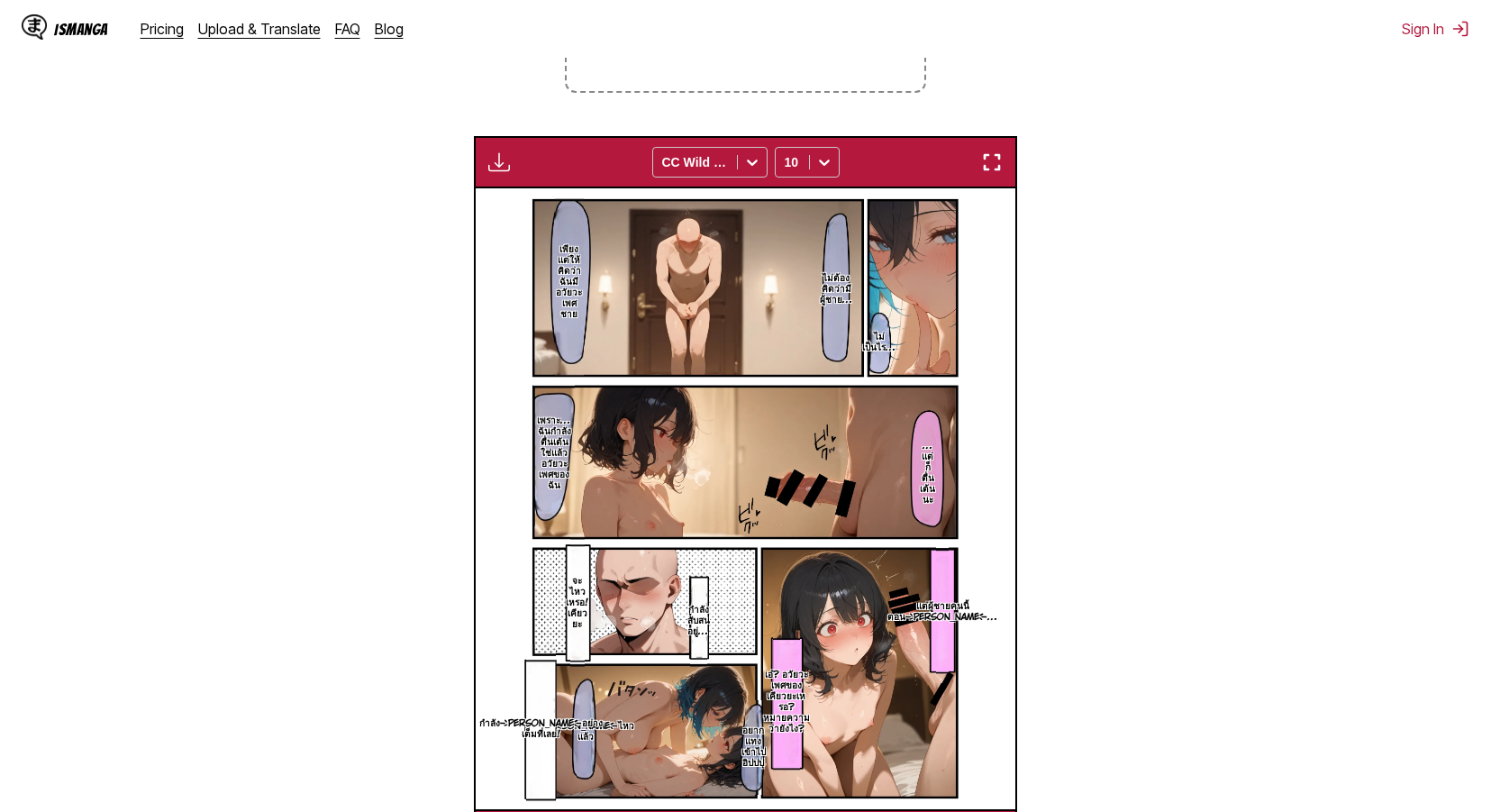
click at [999, 174] on button "button" at bounding box center [992, 163] width 33 height 24
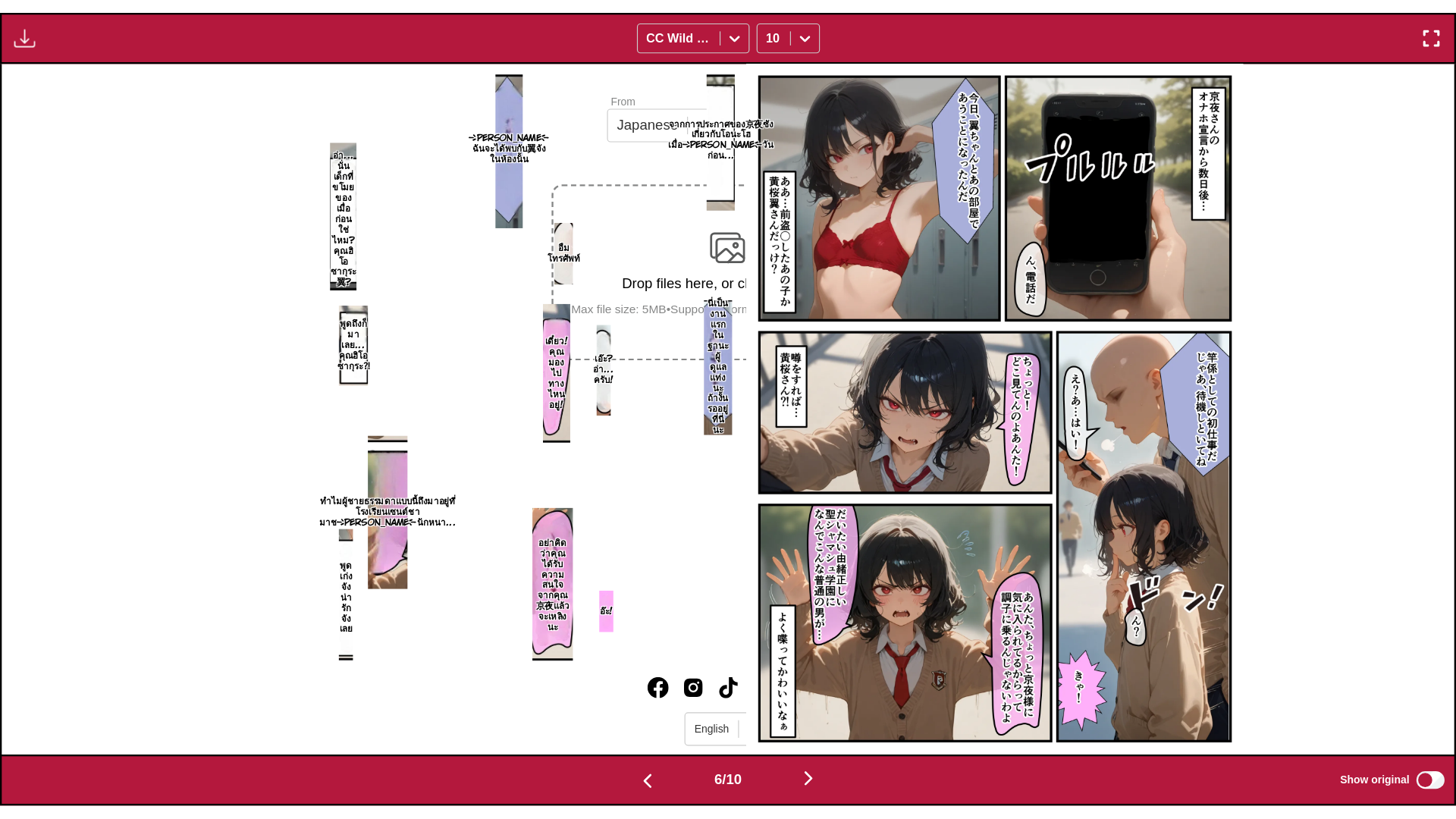
scroll to position [0, 7262]
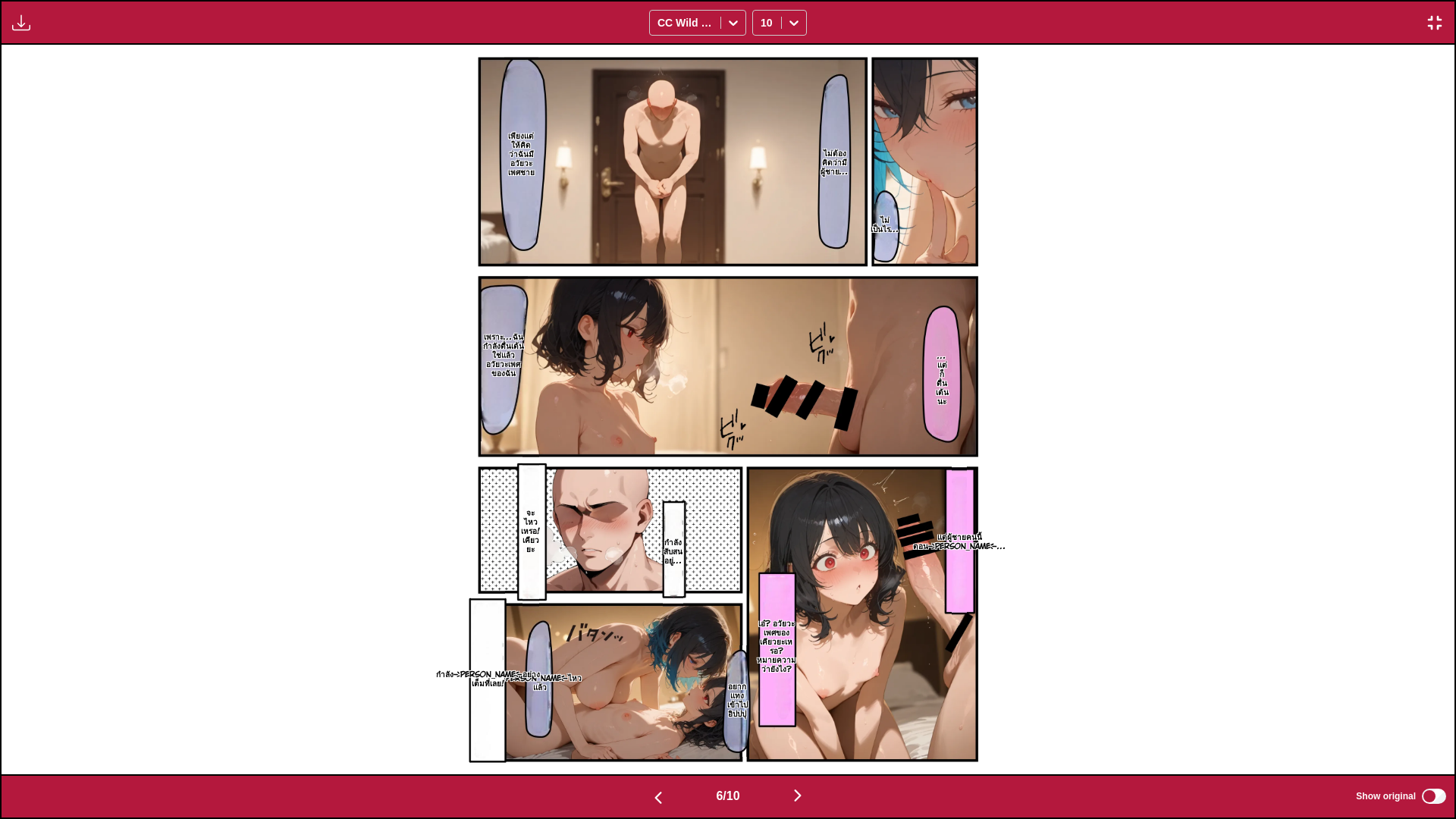
click at [973, 23] on div "Available for premium users only CC Wild Words 10" at bounding box center [728, 23] width 1456 height 45
click at [807, 683] on img "button" at bounding box center [798, 796] width 18 height 18
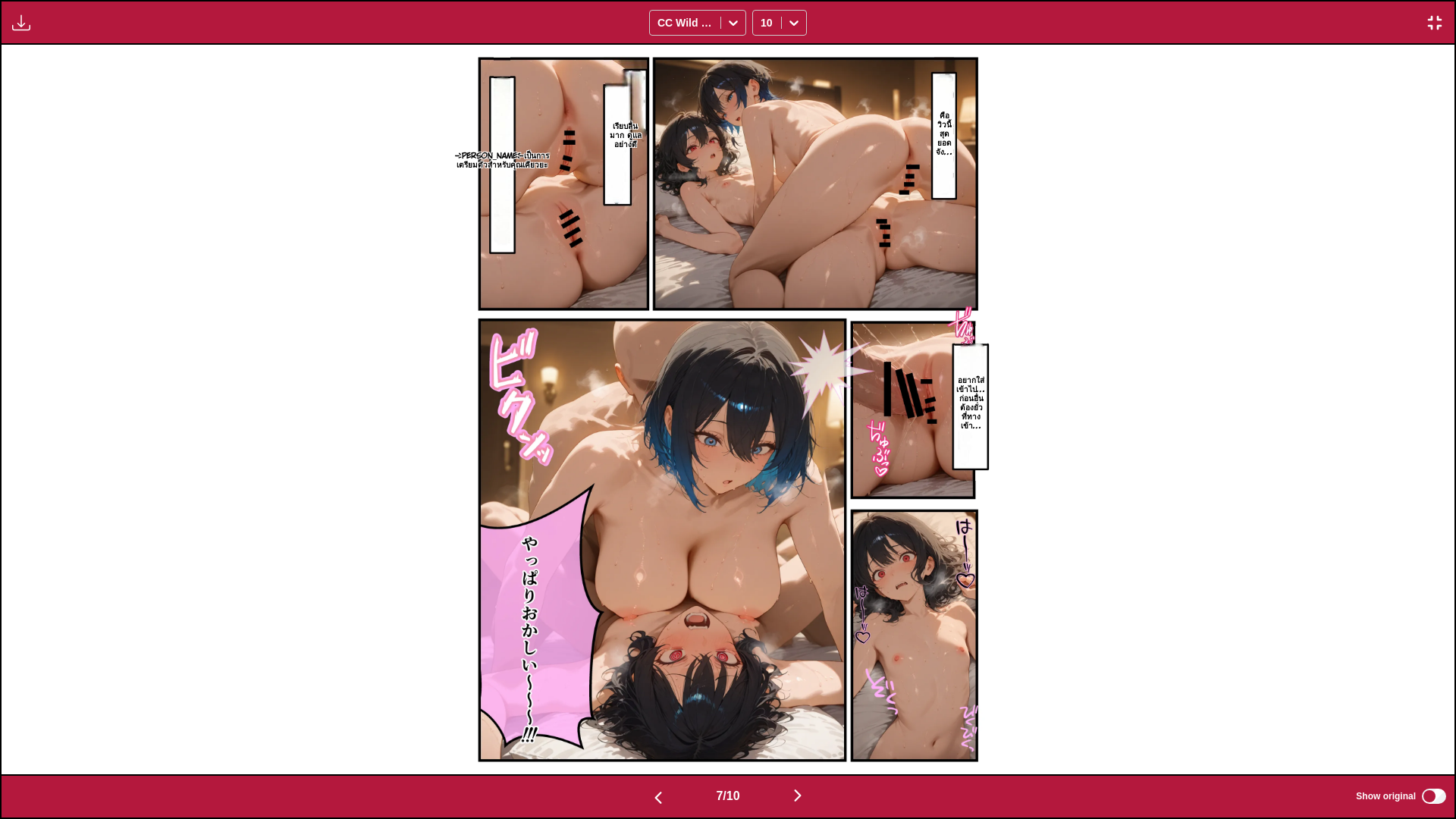
click at [806, 683] on img "button" at bounding box center [798, 796] width 18 height 18
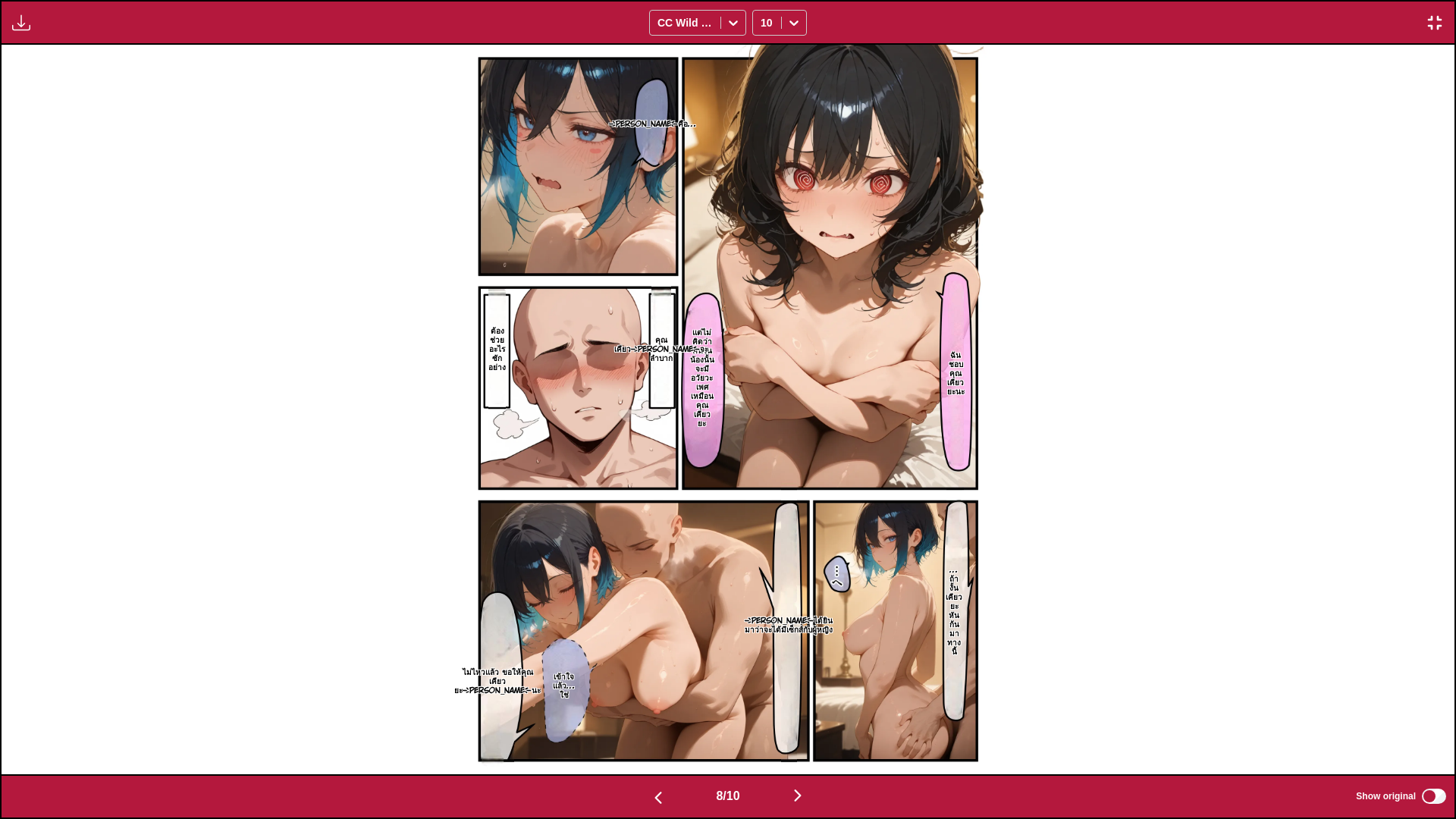
click at [804, 683] on img "button" at bounding box center [798, 796] width 18 height 18
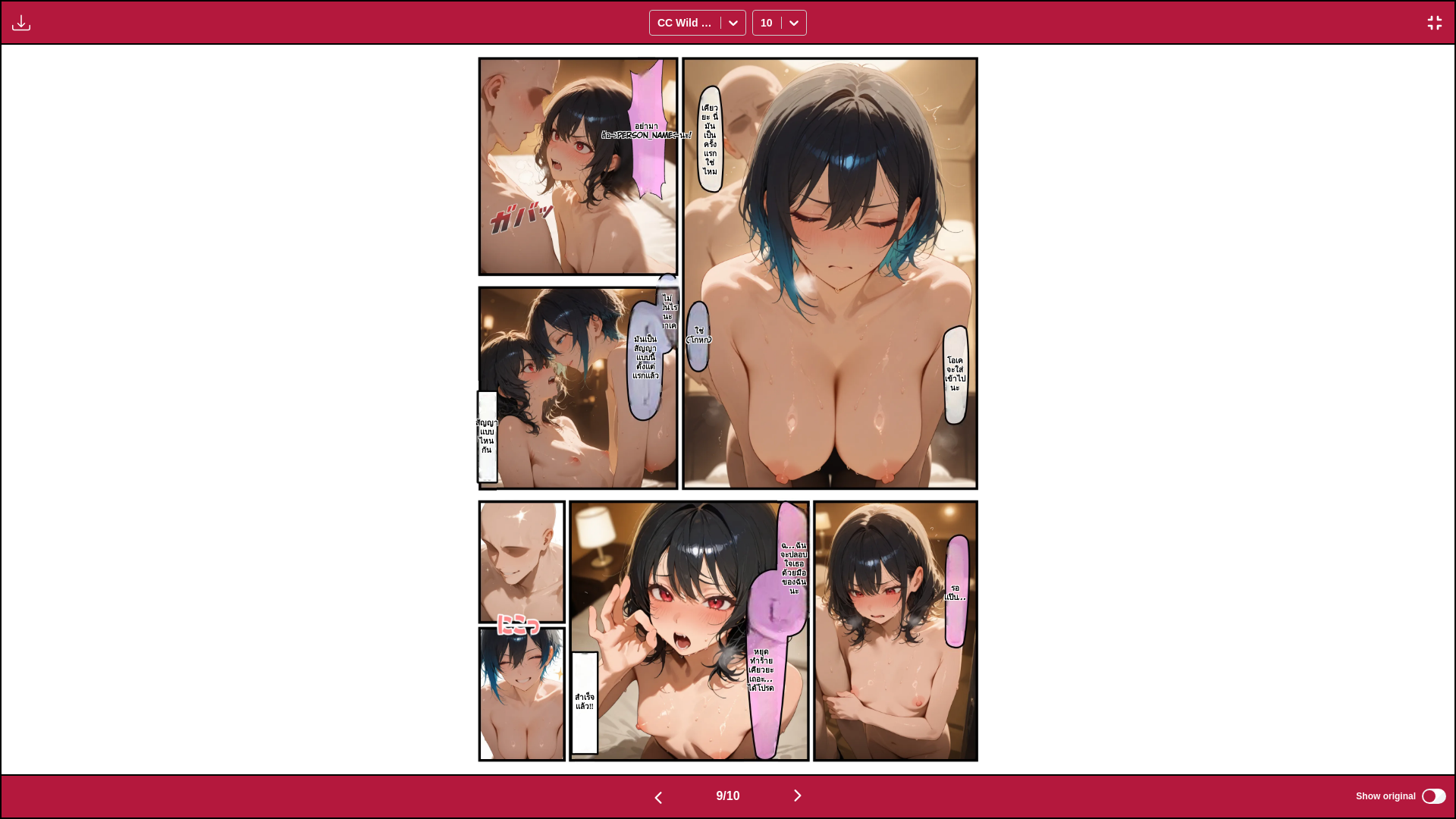
click at [806, 683] on img "button" at bounding box center [798, 796] width 18 height 18
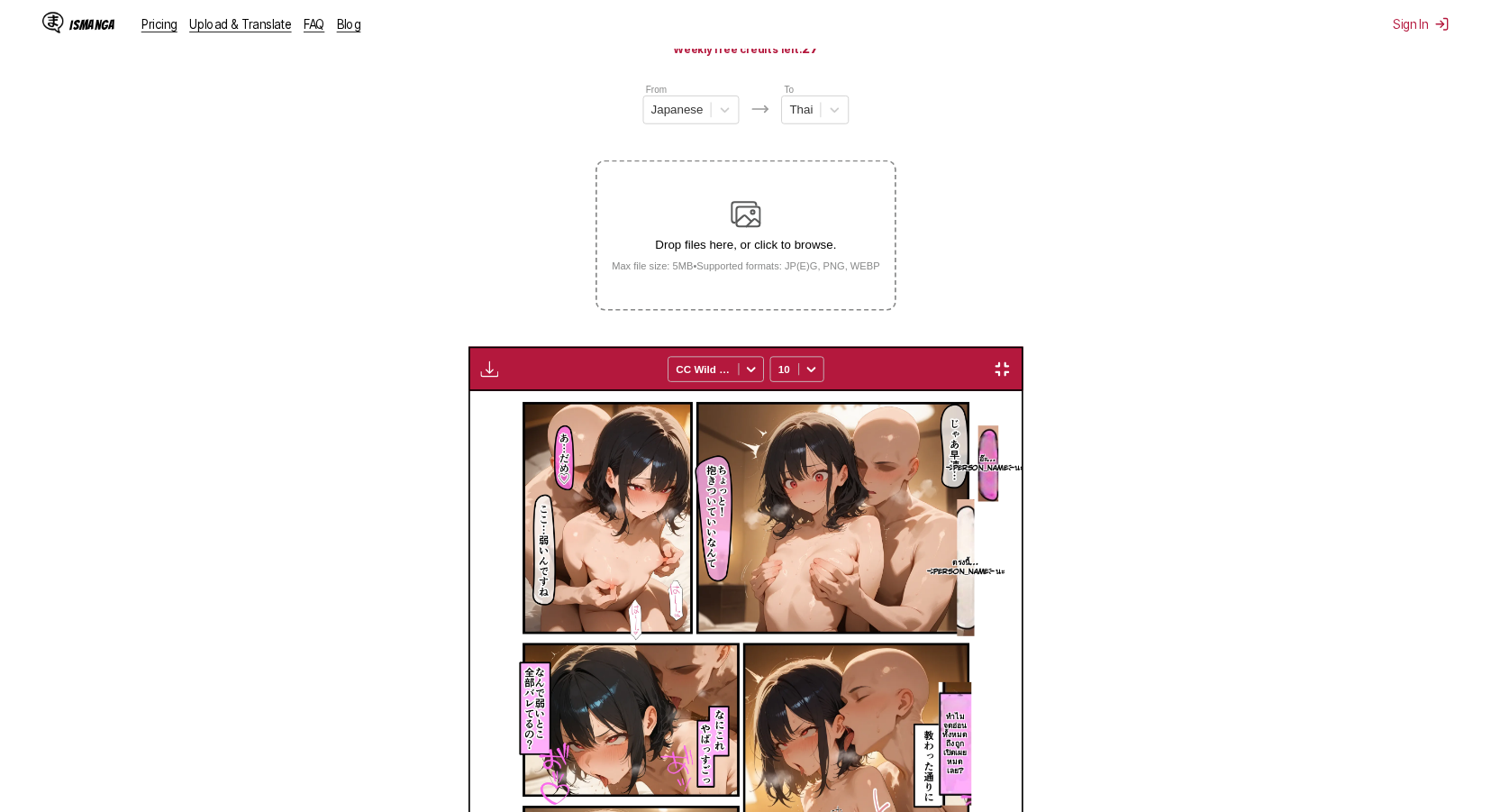
scroll to position [0, 4863]
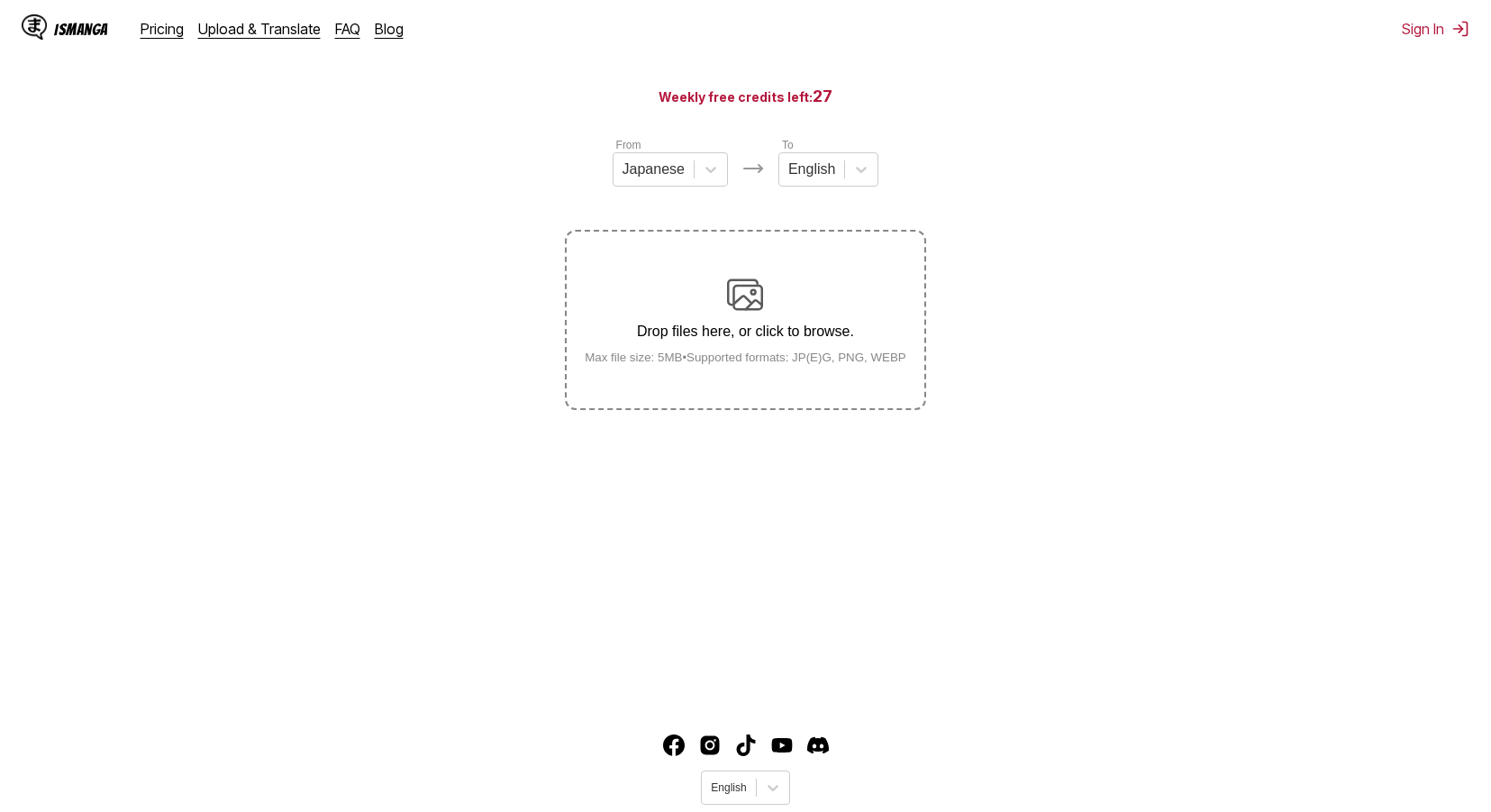
scroll to position [25, 0]
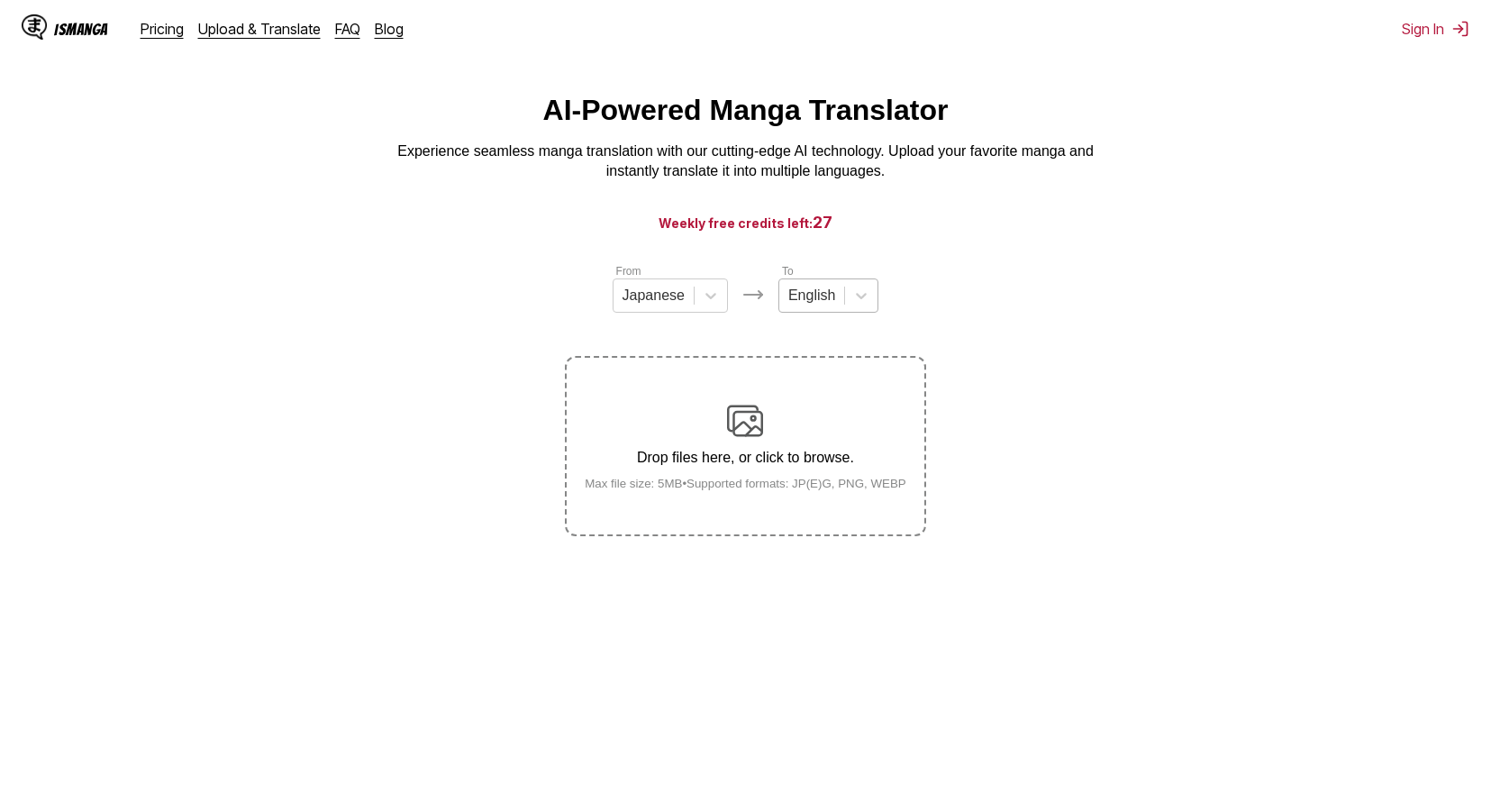
click at [836, 305] on div "English" at bounding box center [811, 295] width 65 height 27
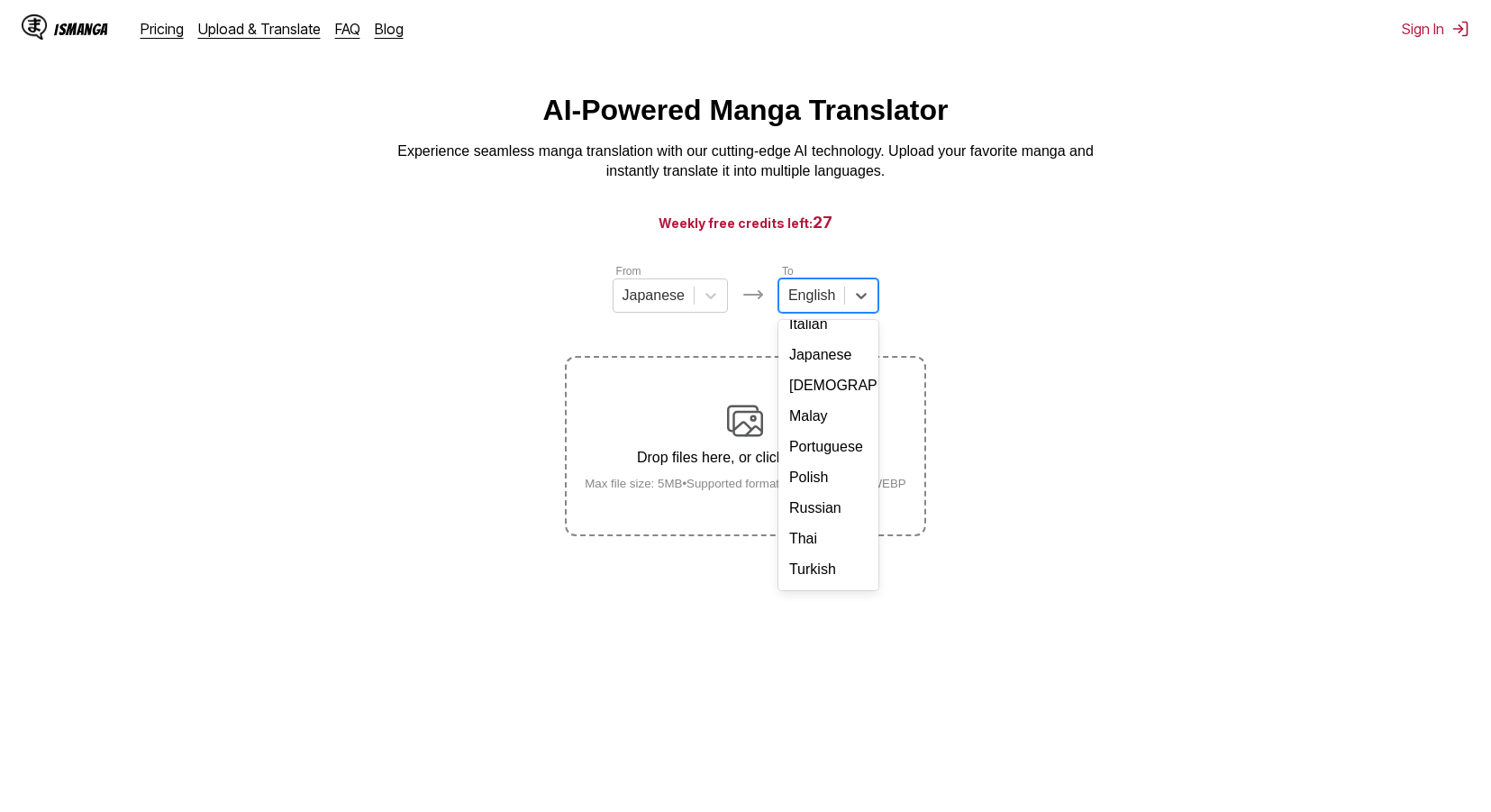
scroll to position [304, 0]
click at [829, 482] on div "Thai" at bounding box center [828, 478] width 100 height 31
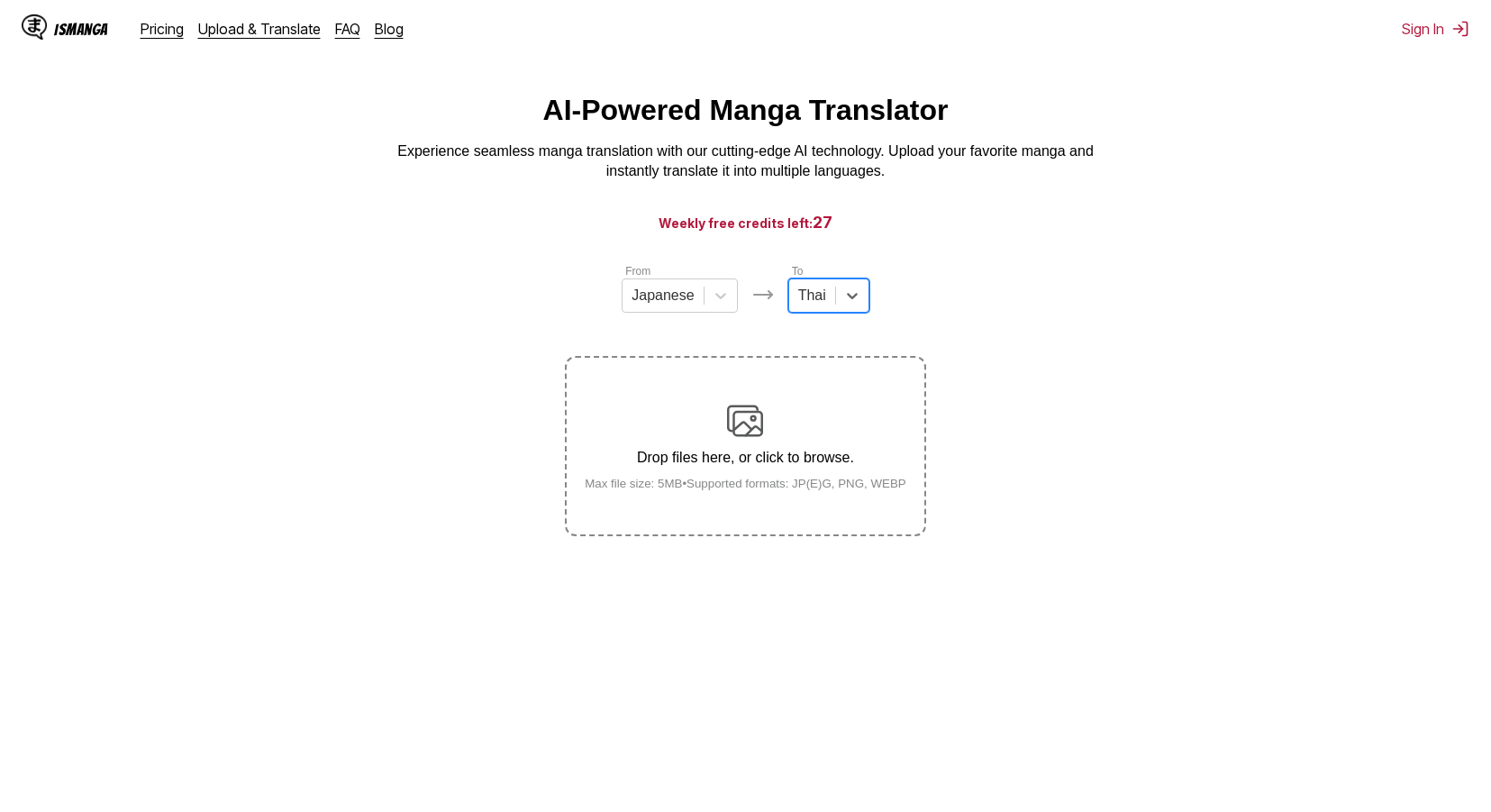
click at [818, 436] on div "Drop files here, or click to browse. Max file size: 5MB • Supported formats: JP…" at bounding box center [745, 447] width 350 height 87
click at [0, 0] on input "Drop files here, or click to browse. Max file size: 5MB • Supported formats: JP…" at bounding box center [0, 0] width 0 height 0
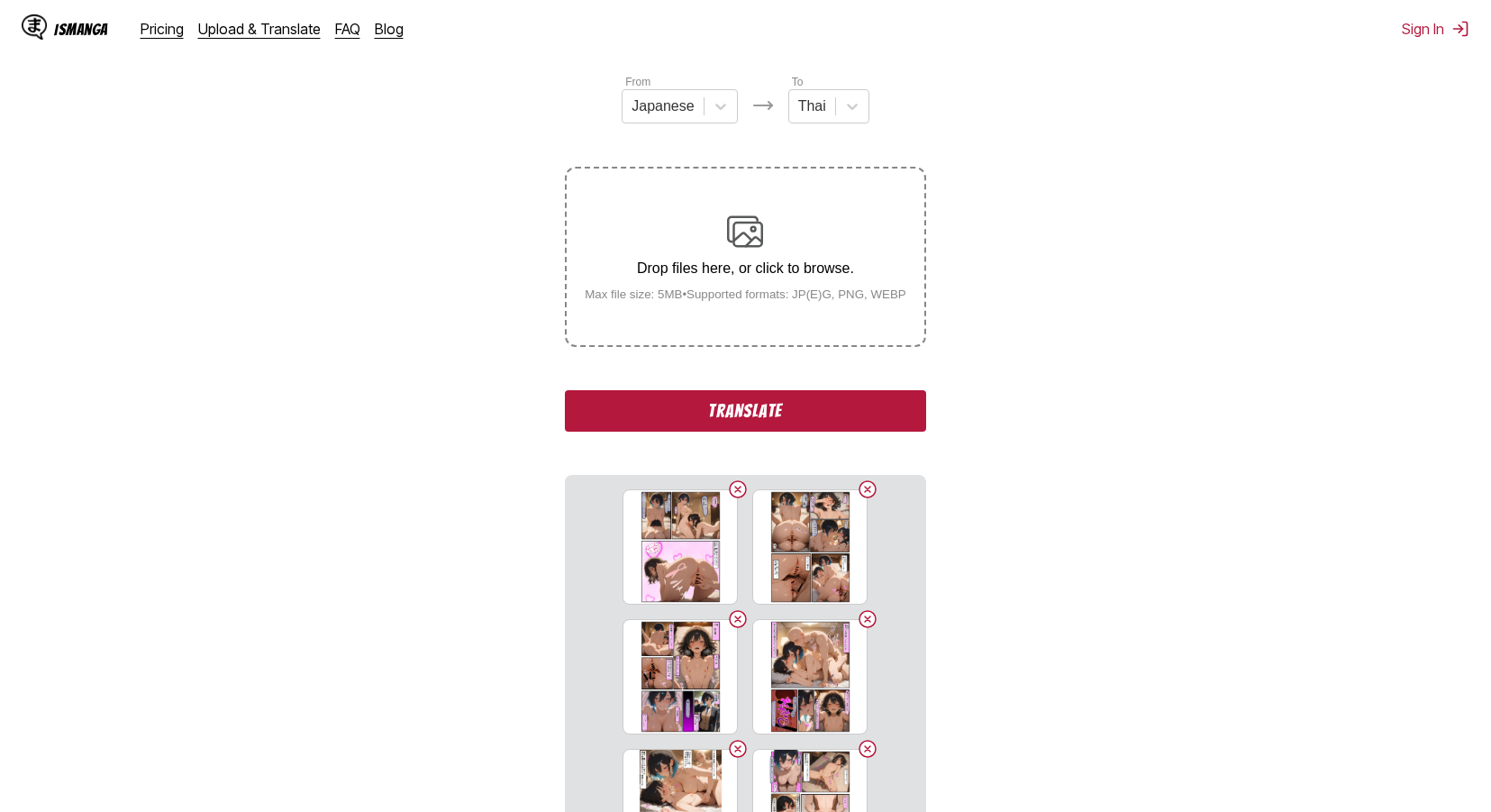
scroll to position [408, 0]
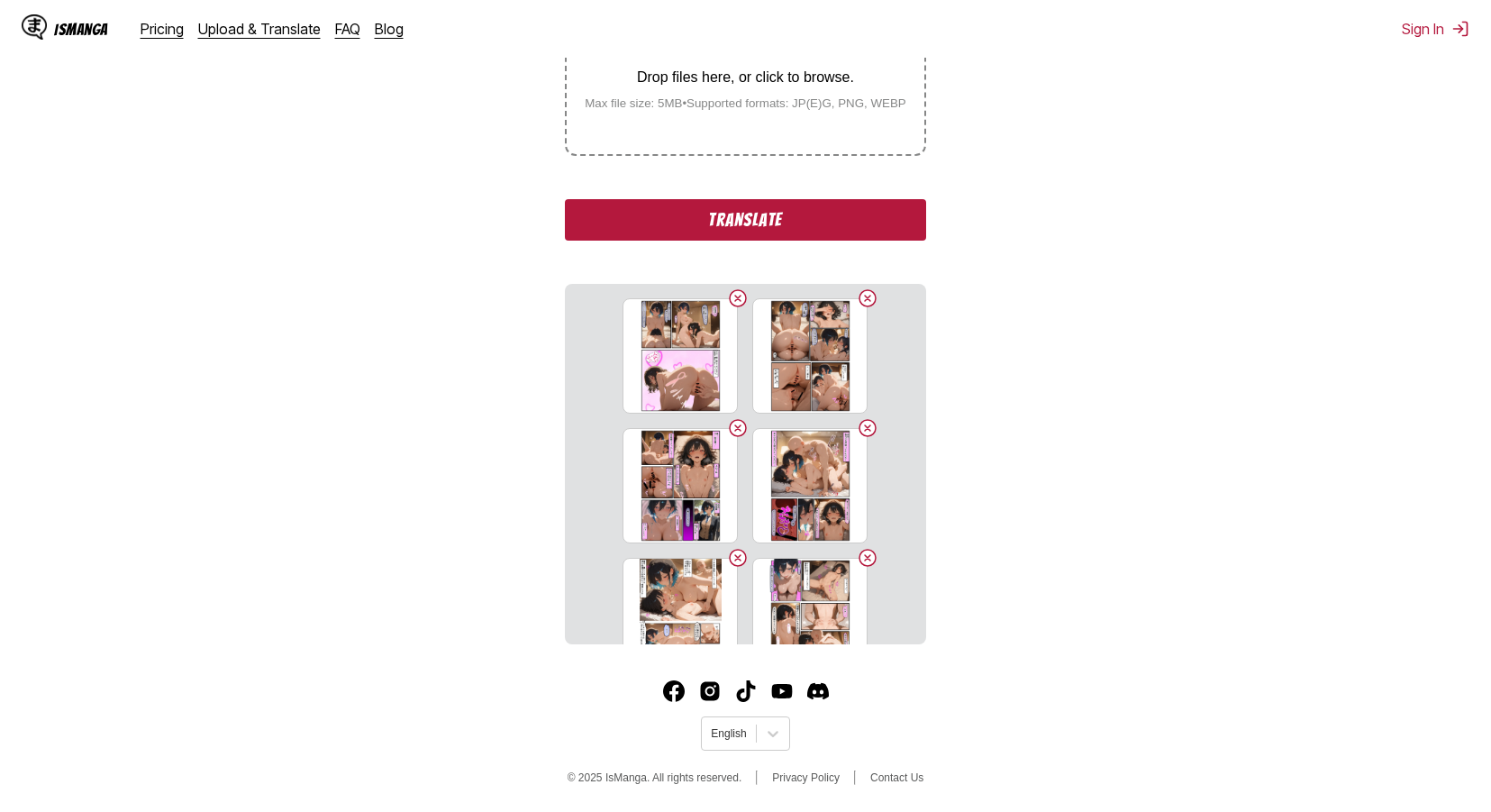
click at [802, 208] on button "Translate" at bounding box center [745, 220] width 360 height 42
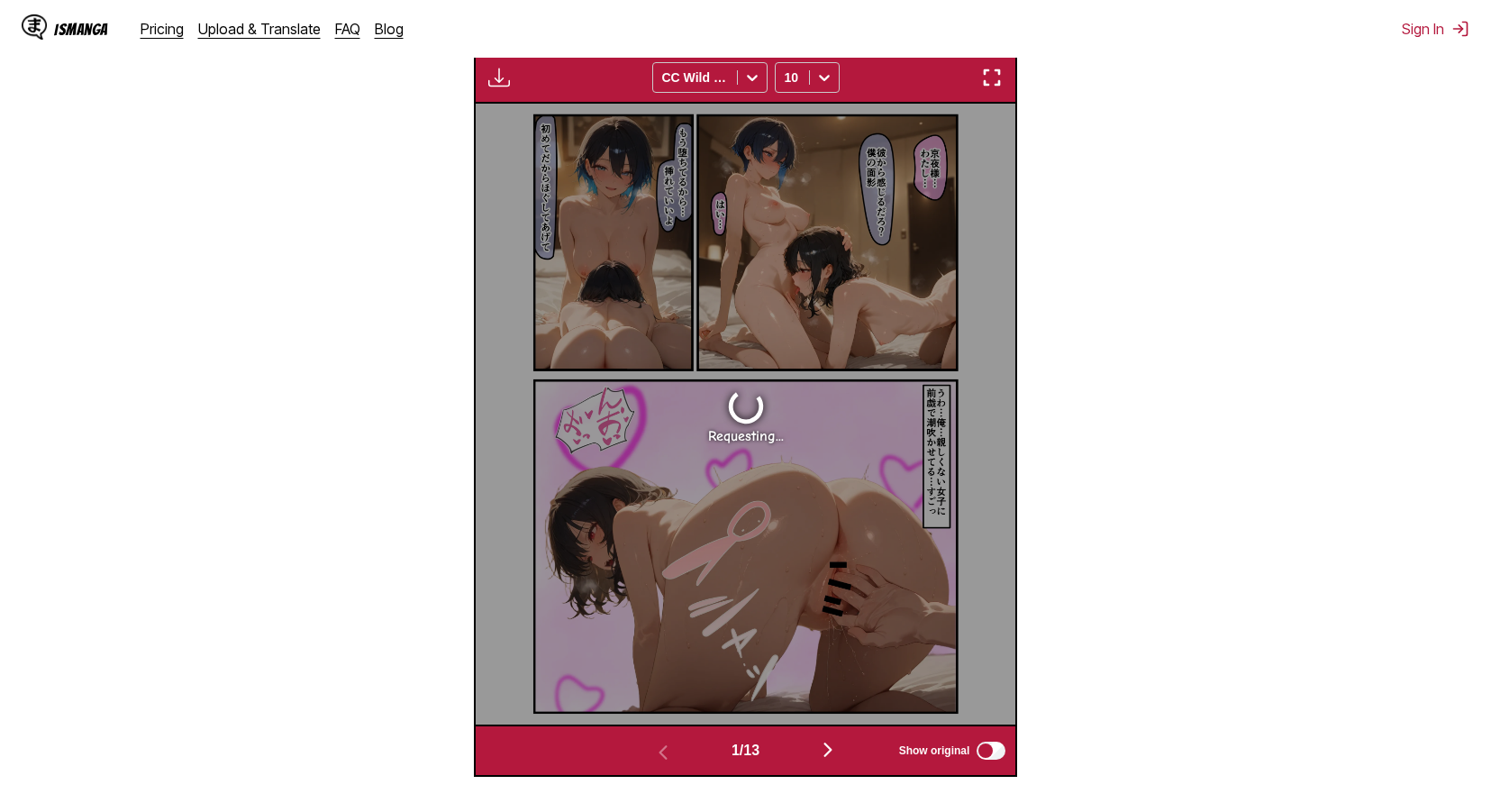
scroll to position [622, 0]
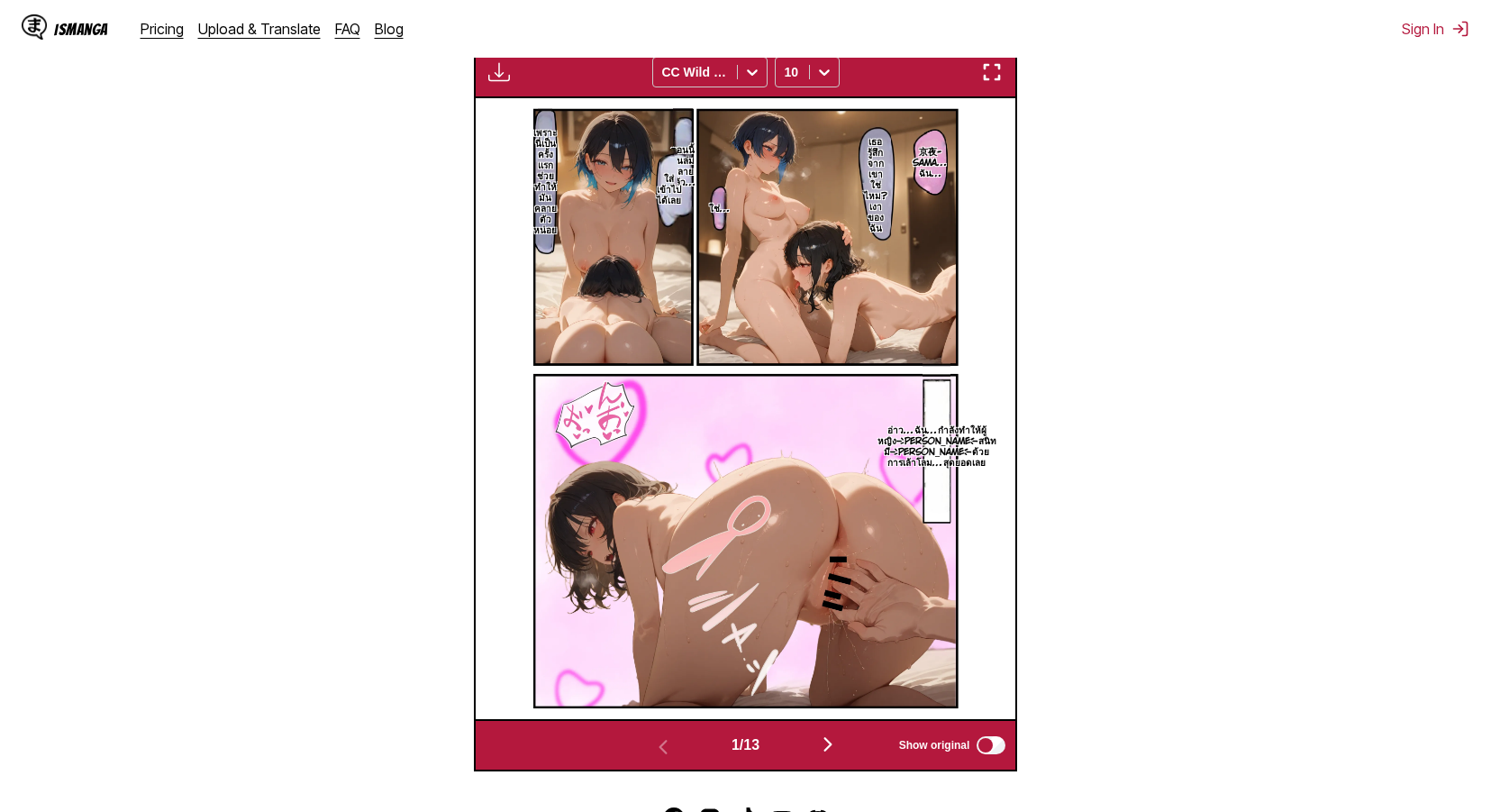
click at [992, 75] on img "button" at bounding box center [992, 72] width 22 height 22
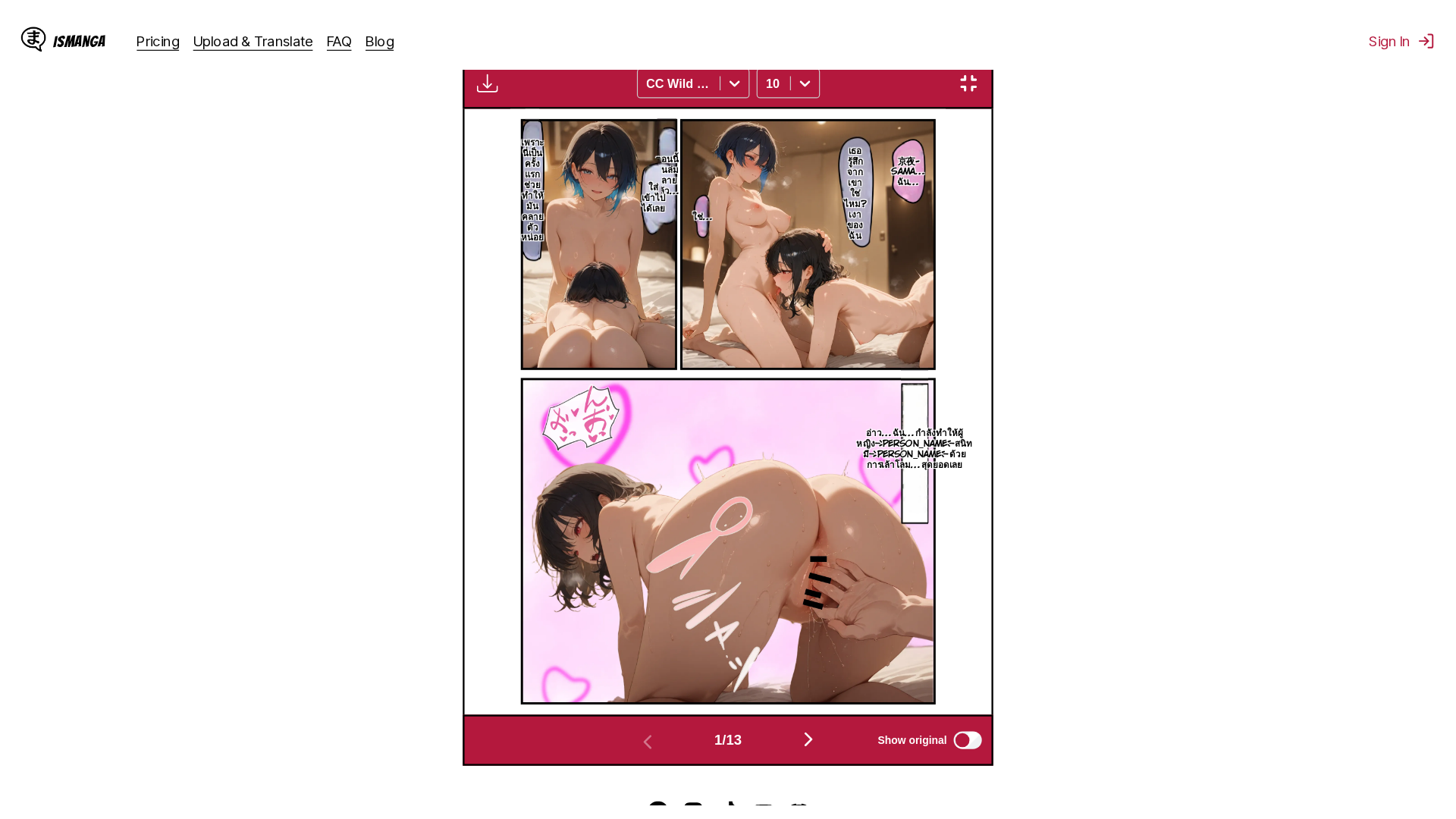
scroll to position [160, 0]
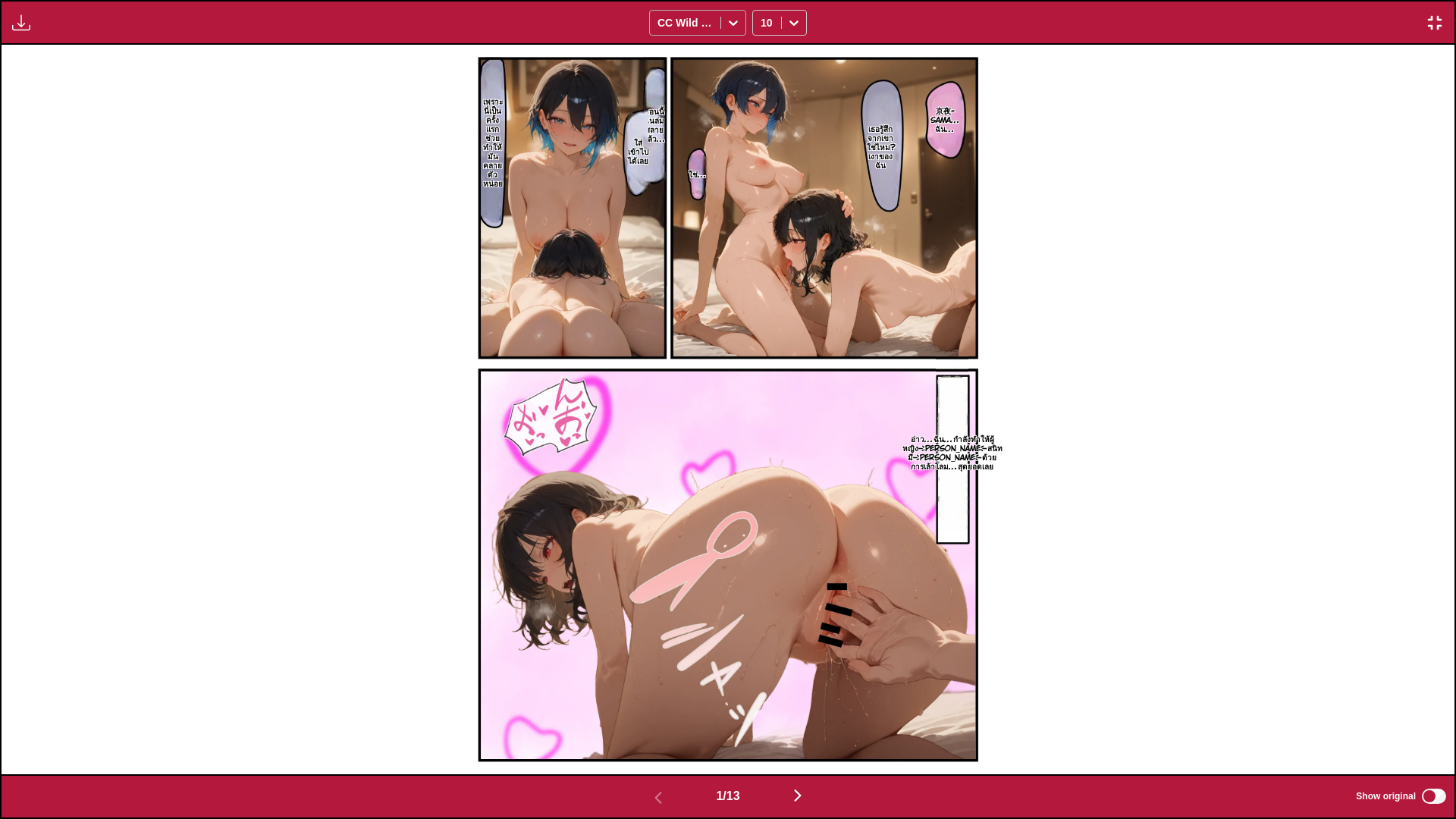
click at [679, 18] on div at bounding box center [685, 23] width 55 height 15
drag, startPoint x: 703, startPoint y: 27, endPoint x: 703, endPoint y: 39, distance: 12.0
click at [703, 26] on div at bounding box center [685, 23] width 55 height 15
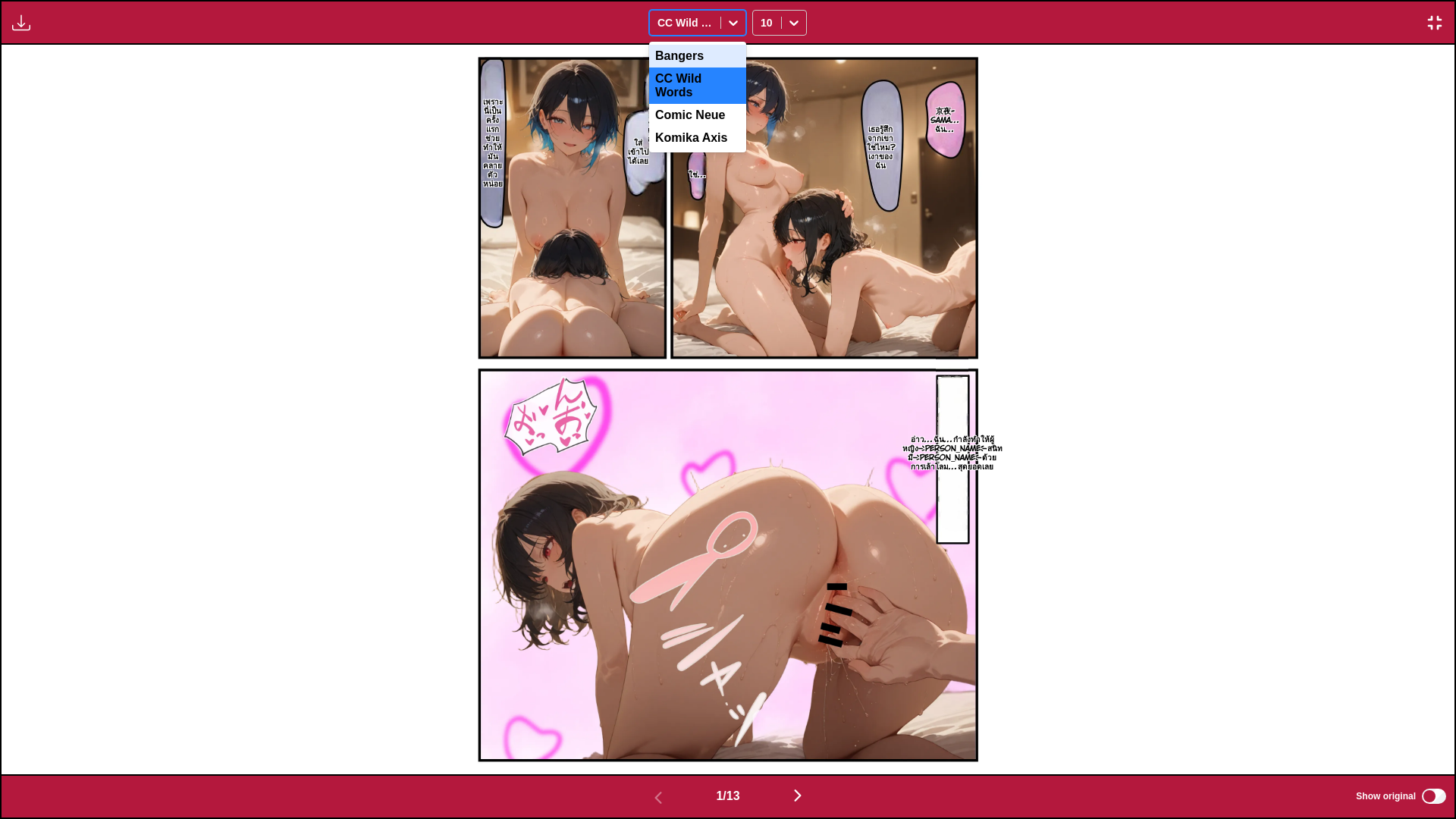
click at [700, 59] on div "Bangers" at bounding box center [698, 56] width 97 height 23
click at [709, 27] on div at bounding box center [685, 23] width 55 height 15
click at [706, 79] on div "CC Wild Words" at bounding box center [698, 86] width 97 height 37
click at [713, 30] on div "CC Wild Words" at bounding box center [685, 23] width 70 height 21
click at [708, 109] on div "Comic Neue" at bounding box center [698, 114] width 97 height 23
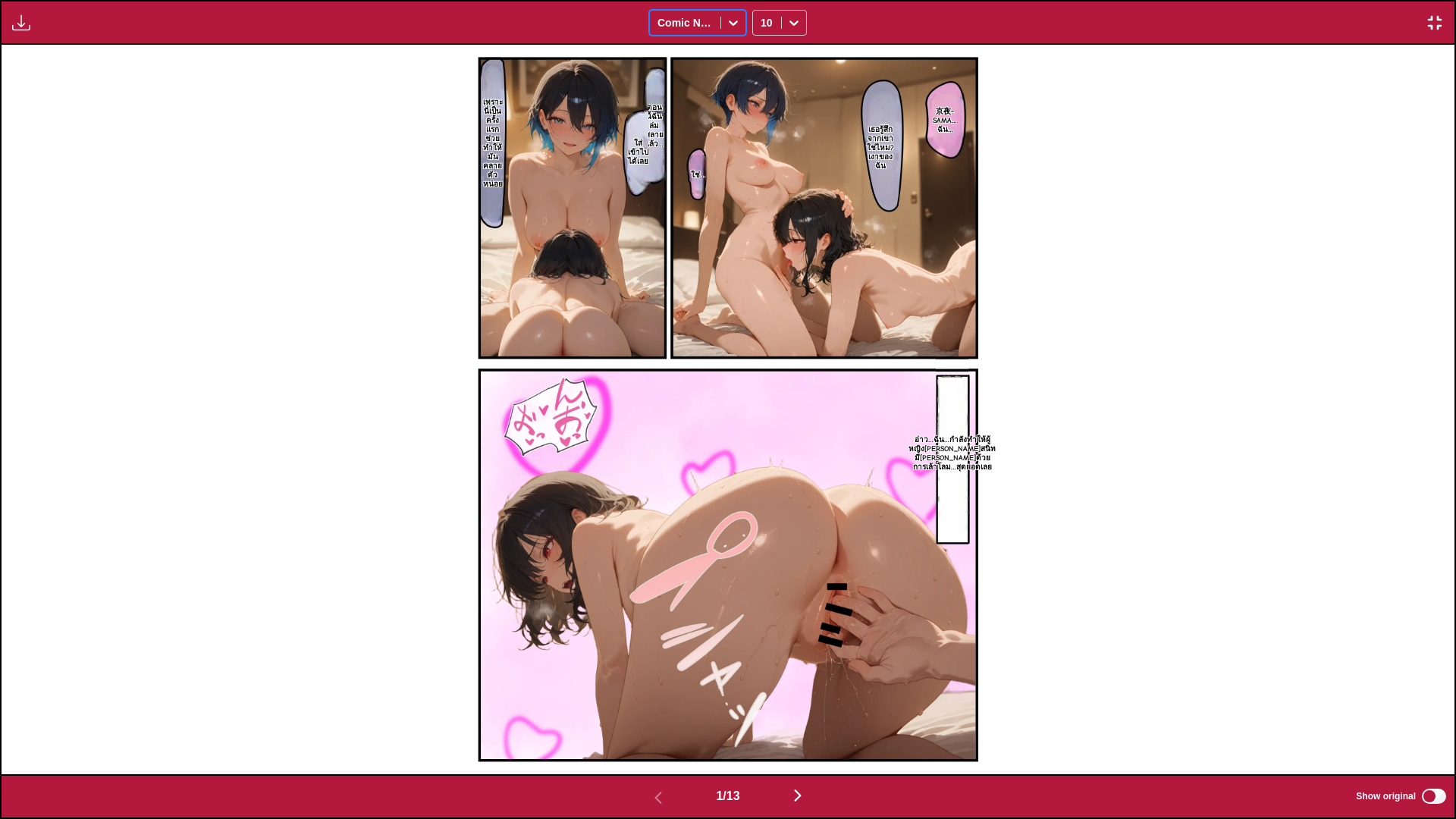
click at [713, 31] on div "Comic Neue" at bounding box center [685, 23] width 70 height 21
click at [703, 135] on div "Komika Axis" at bounding box center [698, 138] width 97 height 23
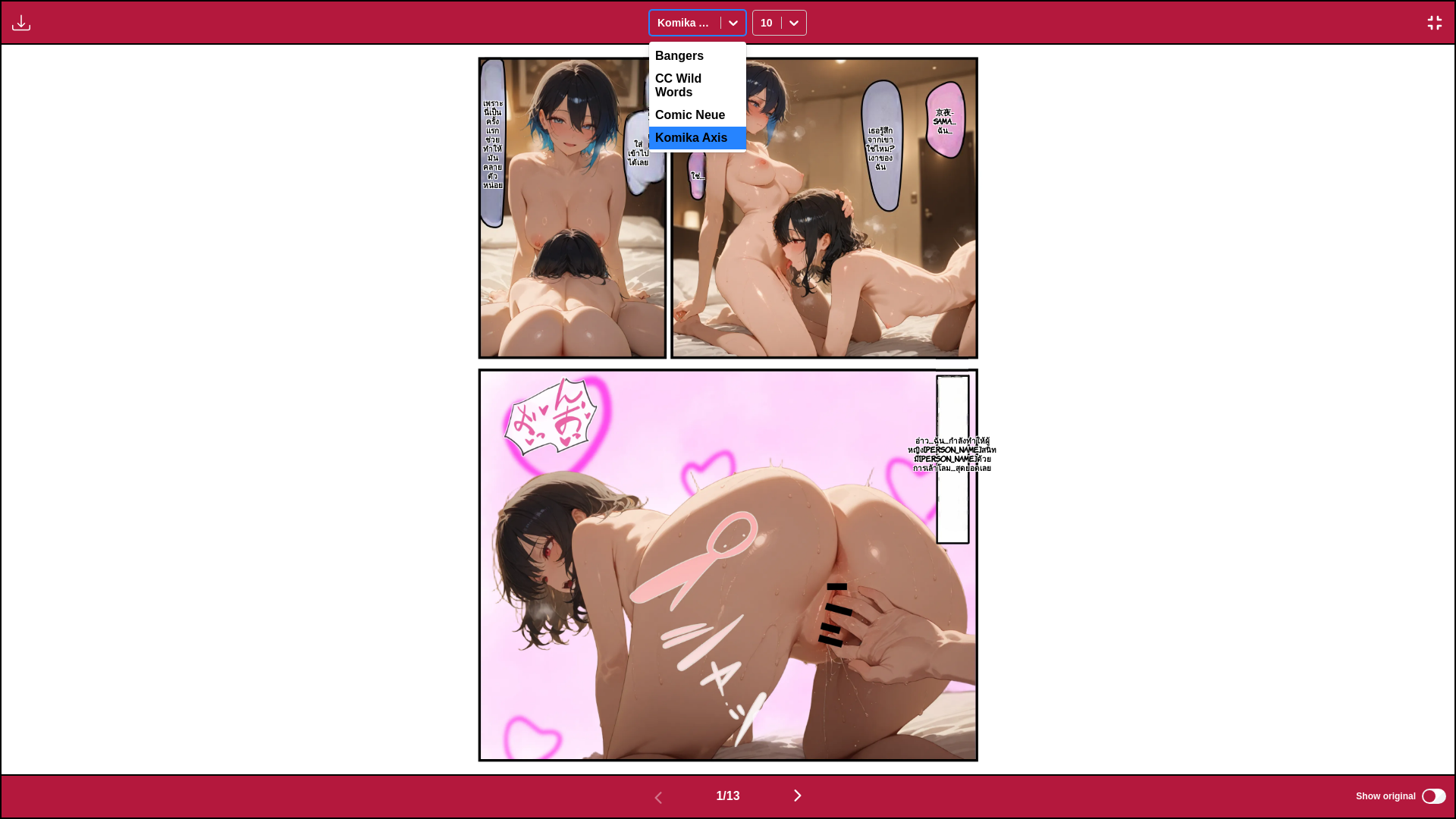
click at [722, 34] on div at bounding box center [733, 23] width 24 height 24
click at [711, 84] on div "CC Wild Words" at bounding box center [698, 86] width 97 height 37
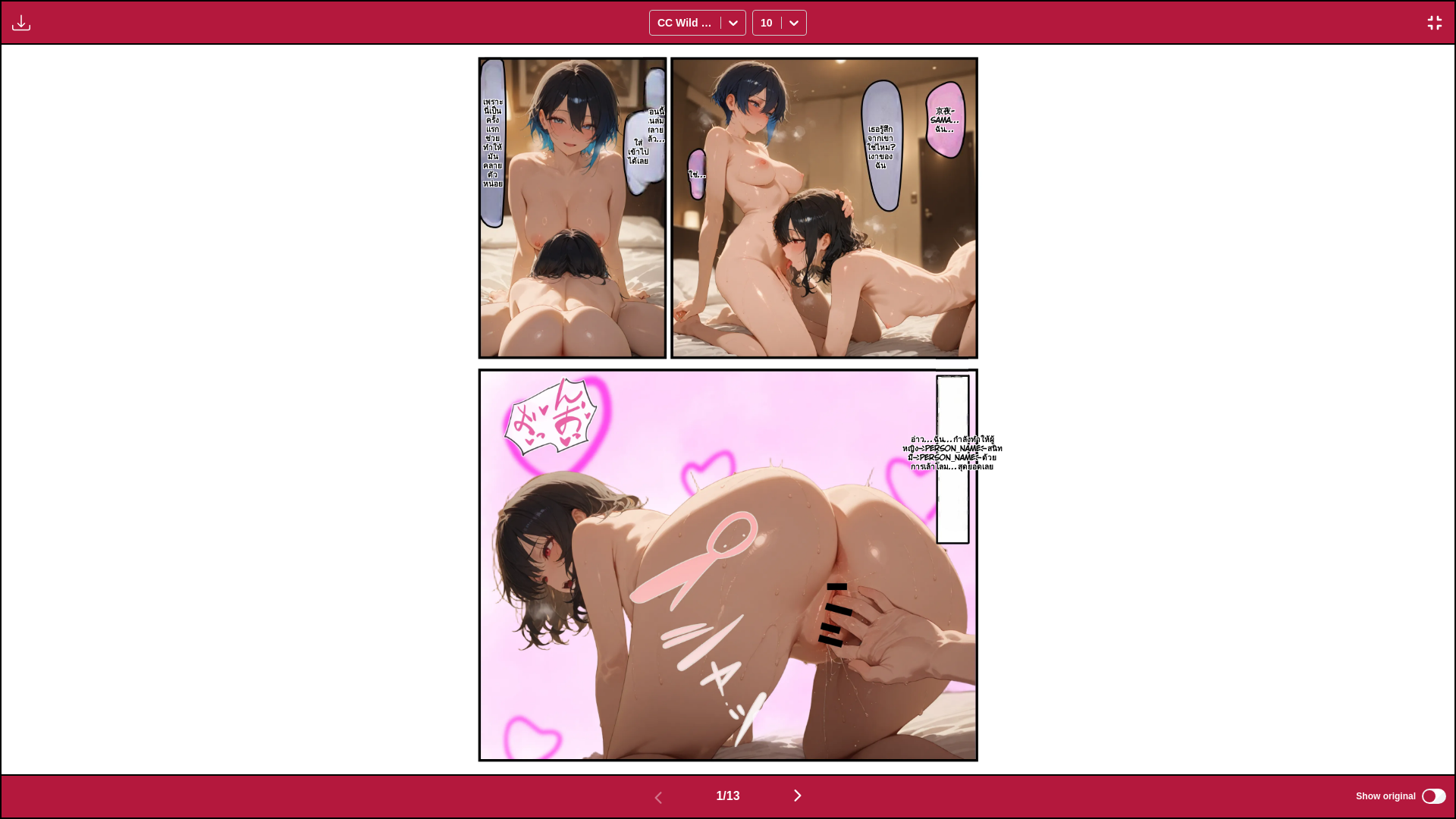
click at [804, 683] on img "button" at bounding box center [798, 796] width 18 height 18
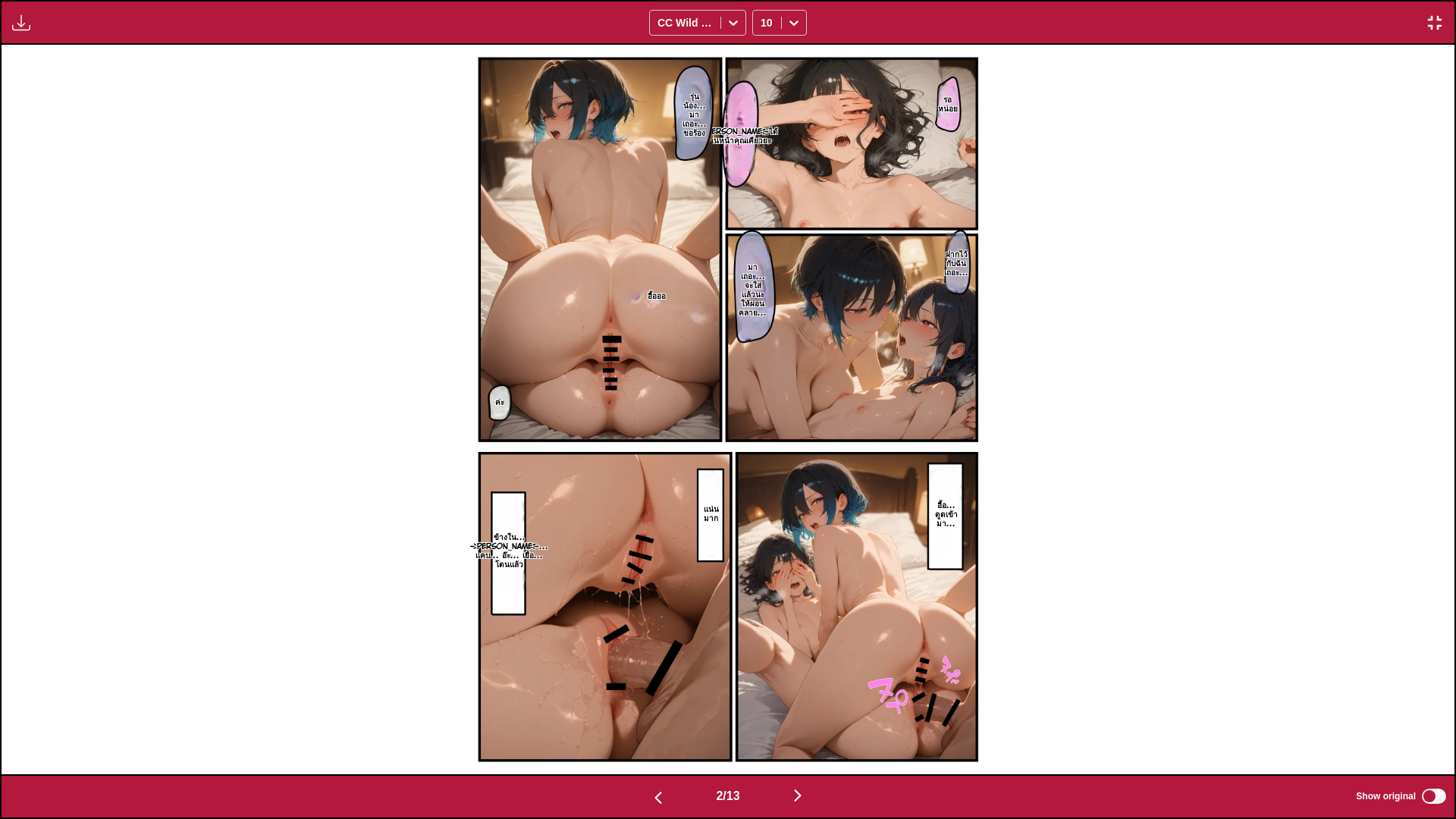
click at [800, 683] on img "button" at bounding box center [798, 796] width 18 height 18
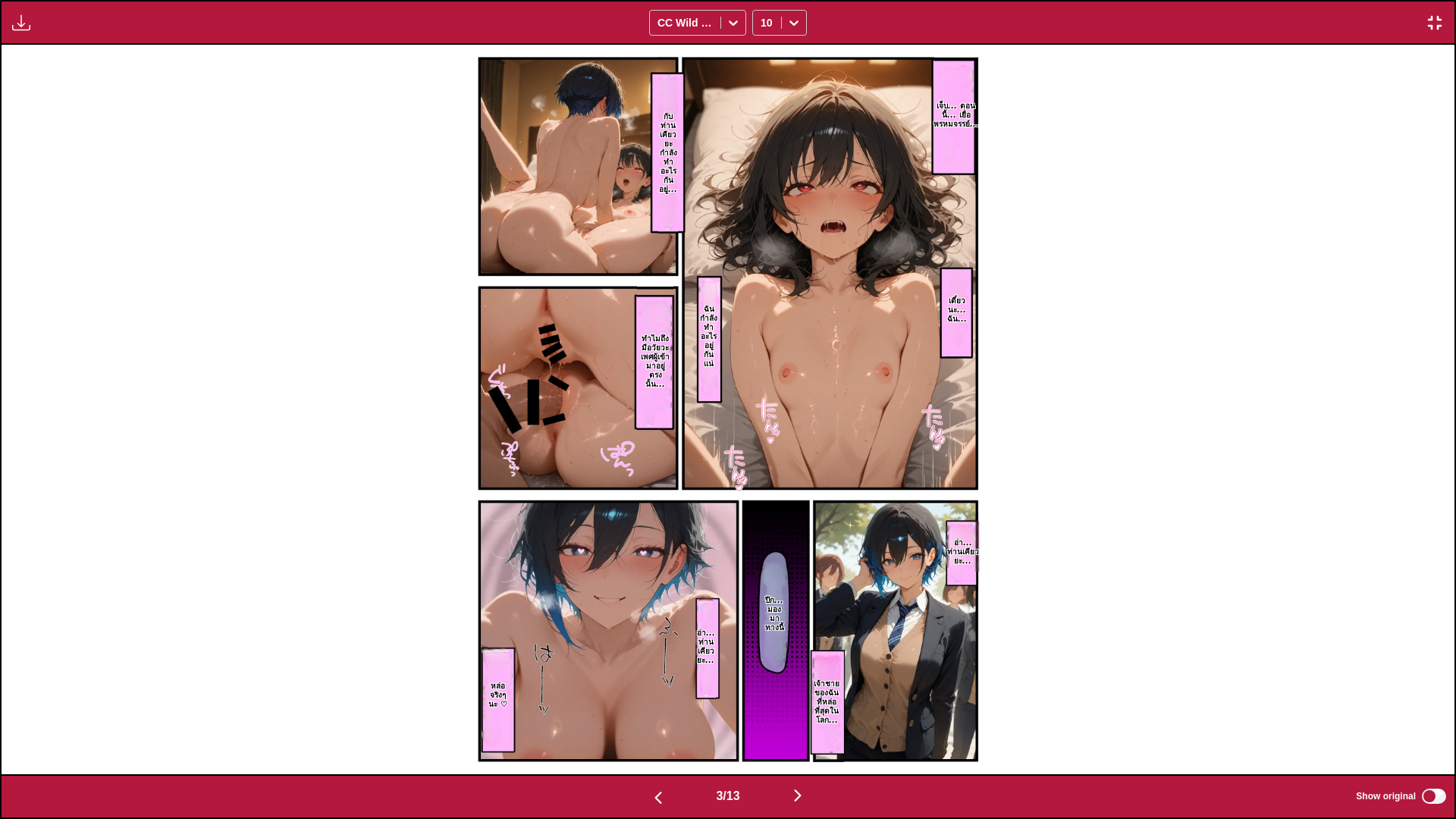
click at [796, 683] on img "button" at bounding box center [798, 796] width 18 height 18
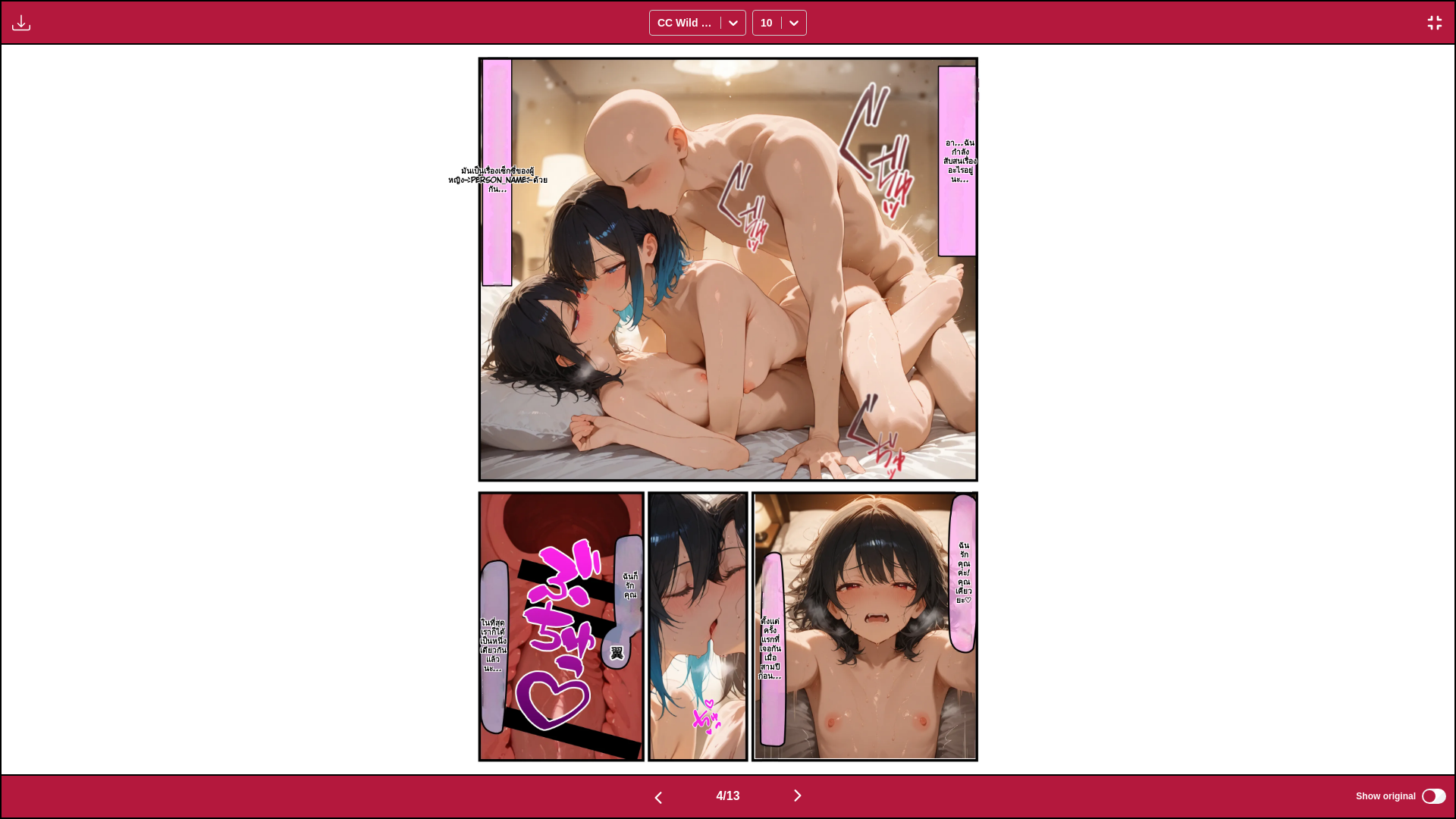
click at [799, 683] on img "button" at bounding box center [798, 796] width 18 height 18
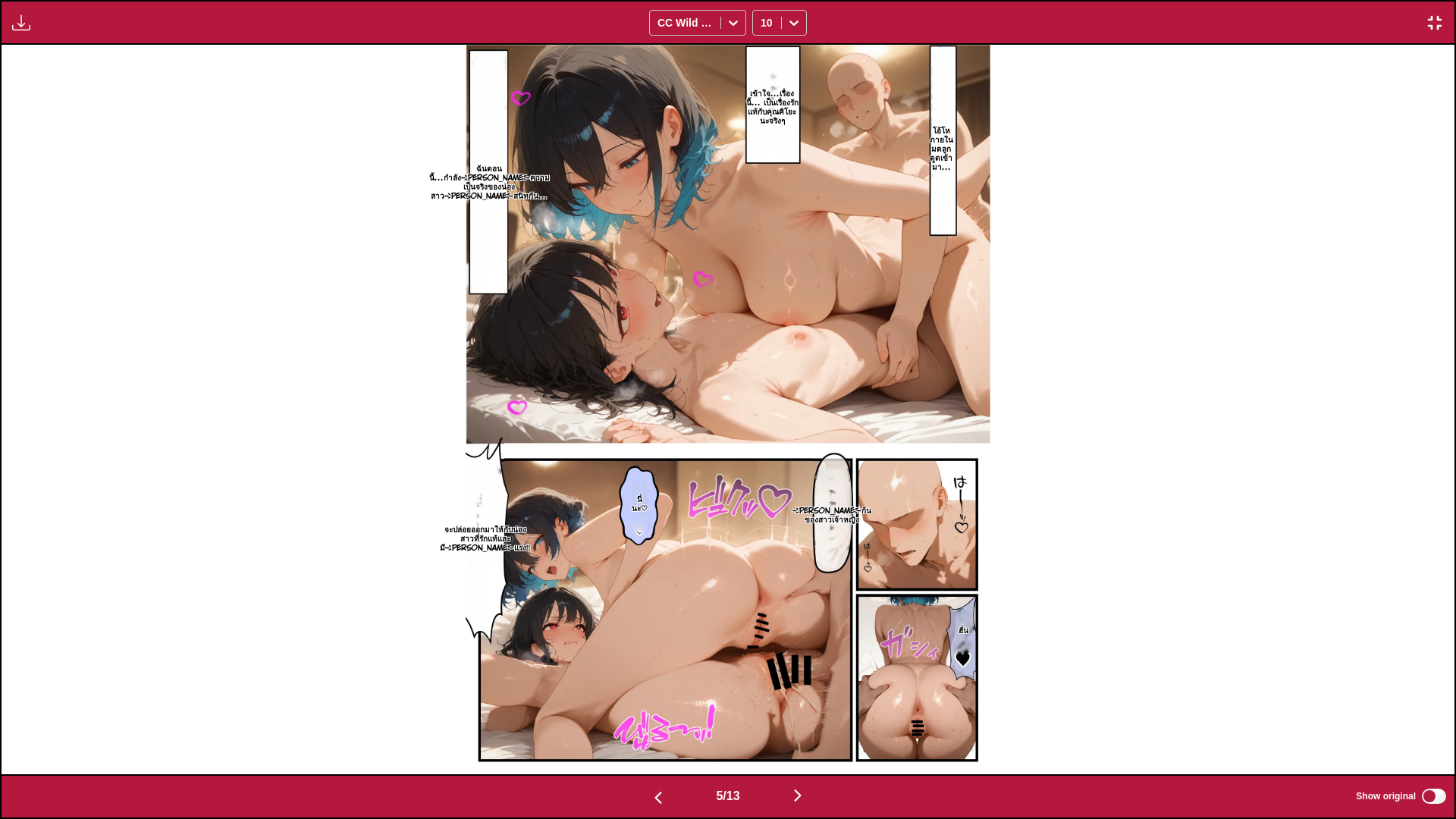
click at [799, 683] on img "button" at bounding box center [798, 796] width 18 height 18
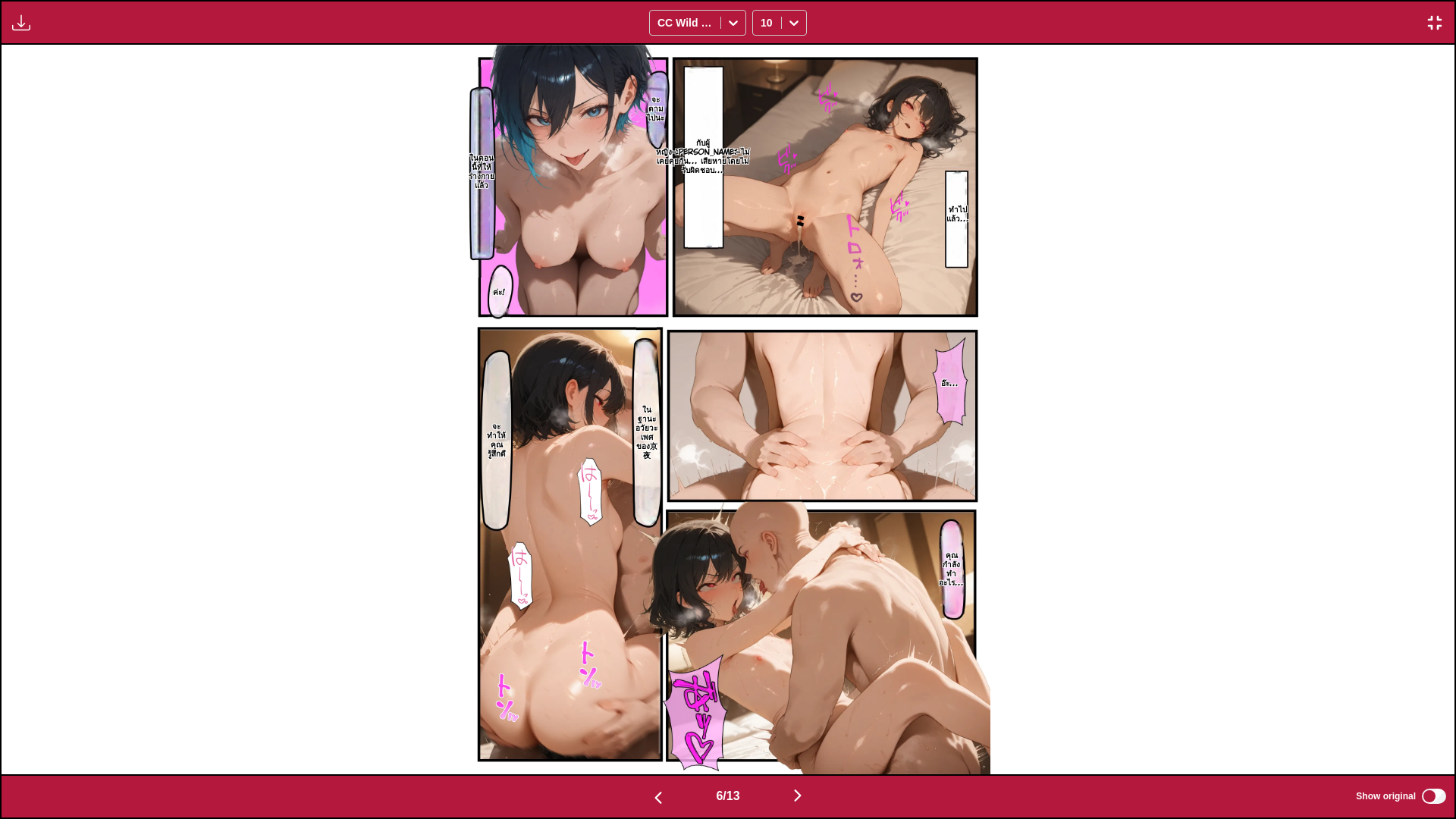
click at [801, 683] on img "button" at bounding box center [798, 796] width 18 height 18
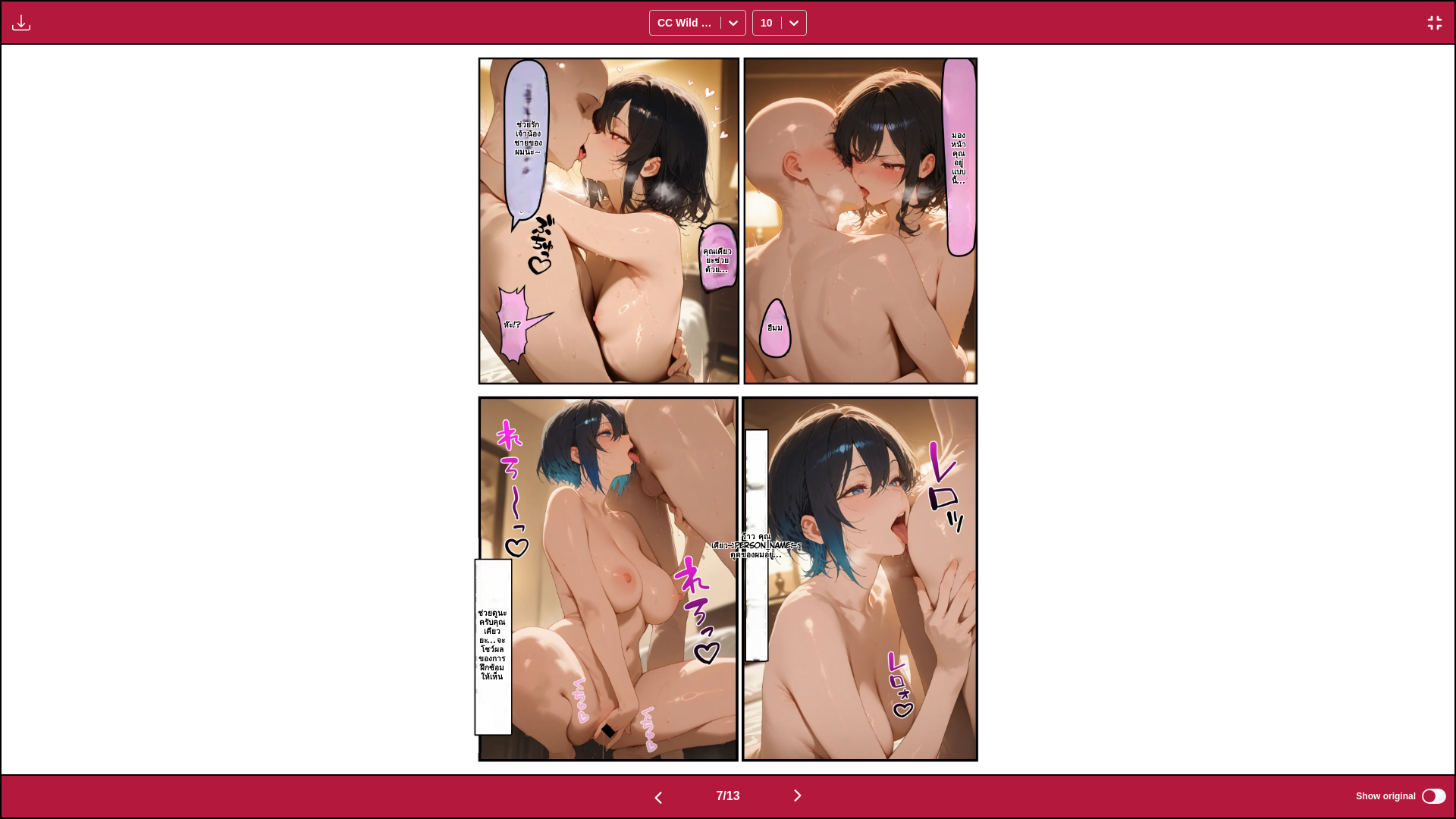
click at [804, 683] on img "button" at bounding box center [798, 796] width 18 height 18
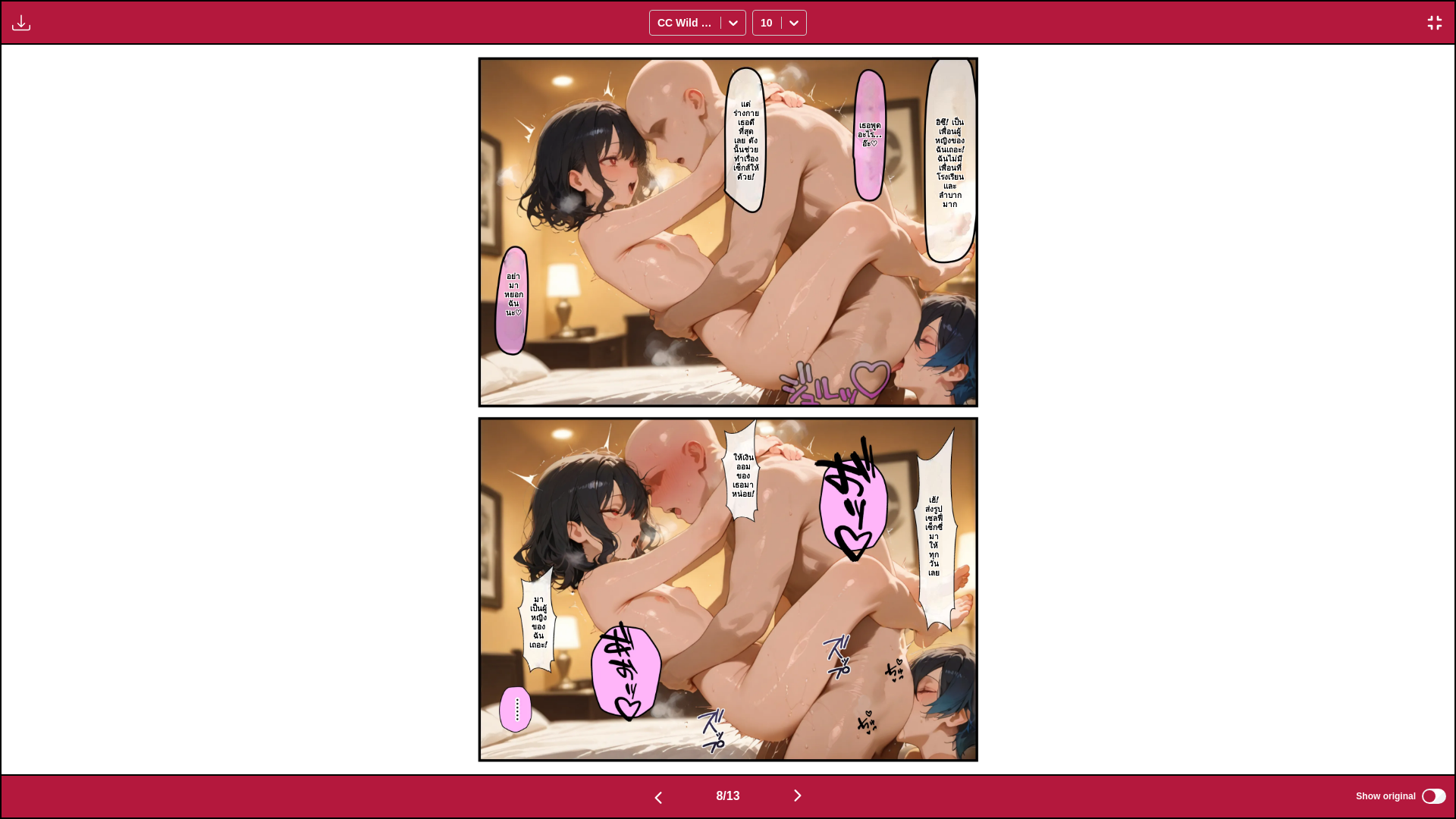
click at [799, 683] on img "button" at bounding box center [798, 796] width 18 height 18
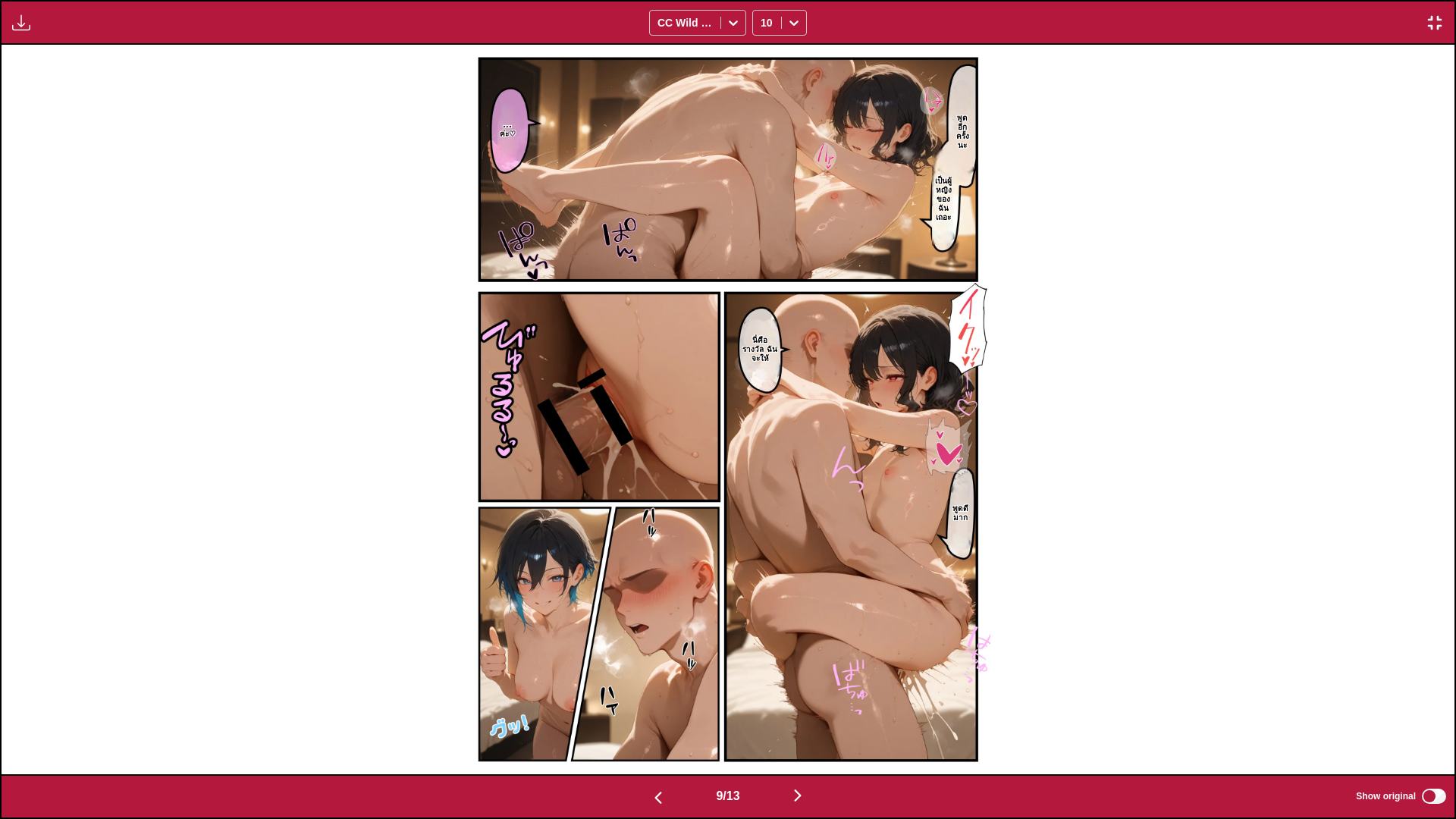
click at [798, 683] on img "button" at bounding box center [798, 796] width 18 height 18
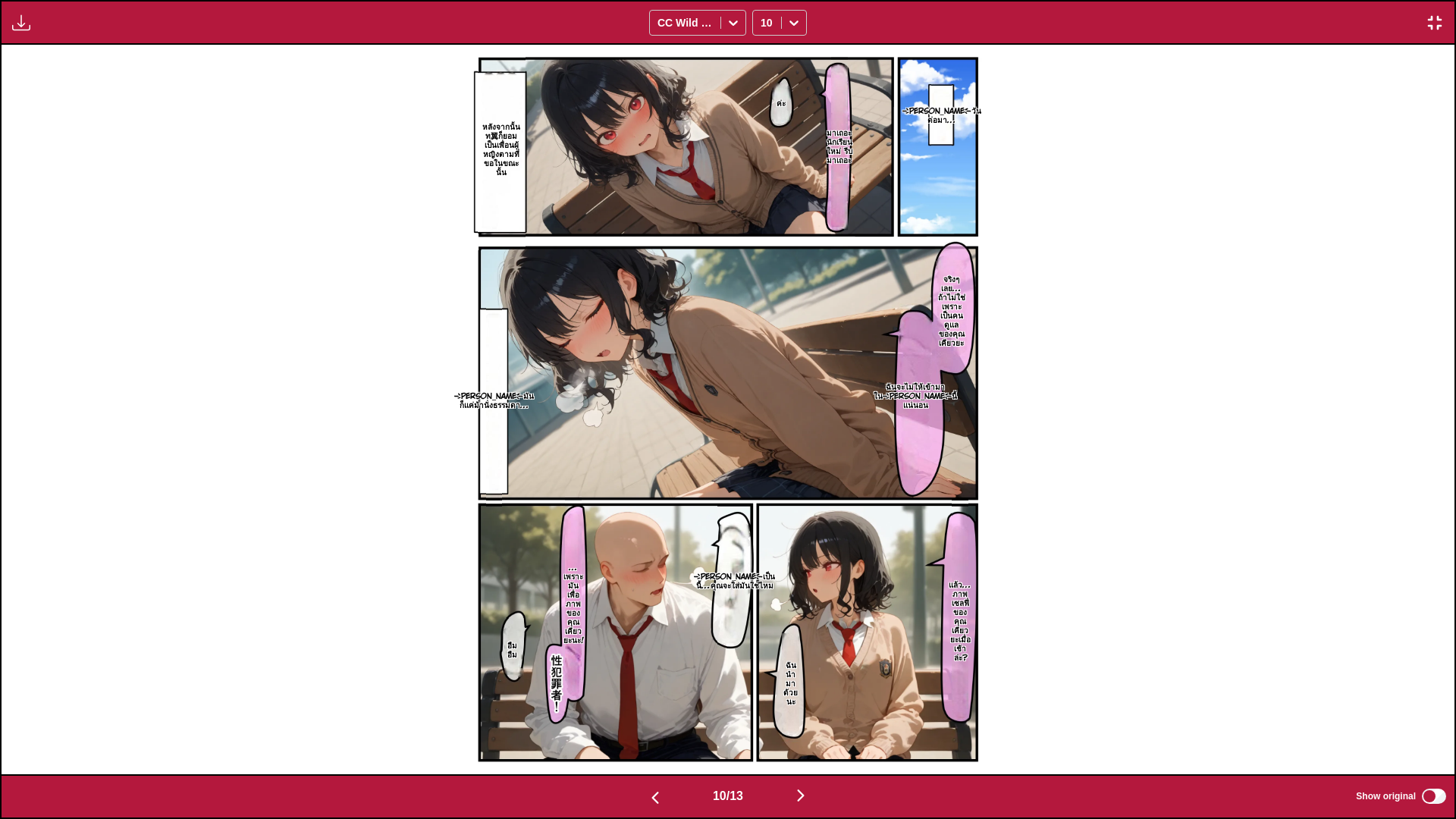
click at [807, 683] on img "button" at bounding box center [800, 796] width 18 height 18
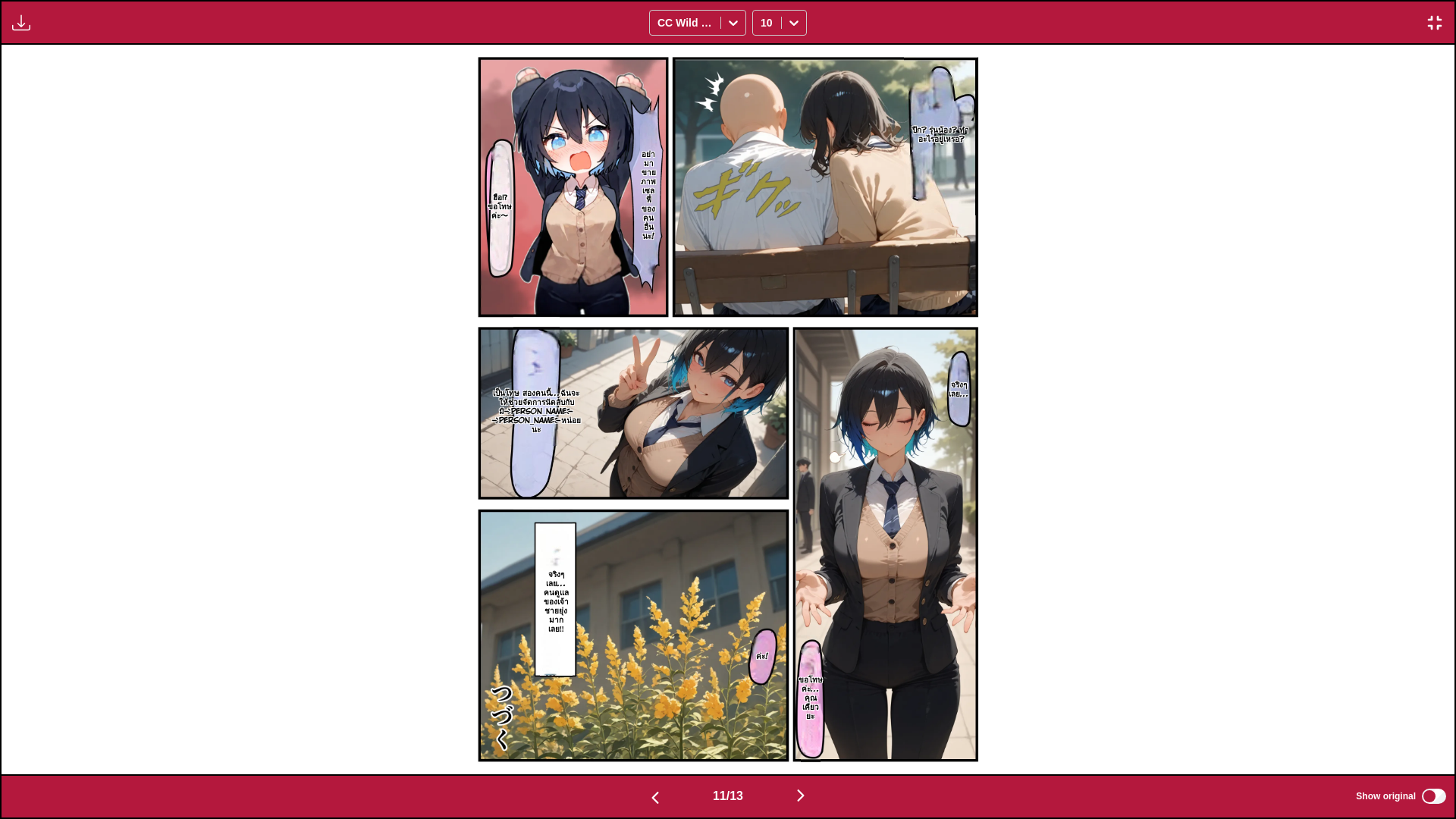
click at [805, 683] on img "button" at bounding box center [800, 796] width 18 height 18
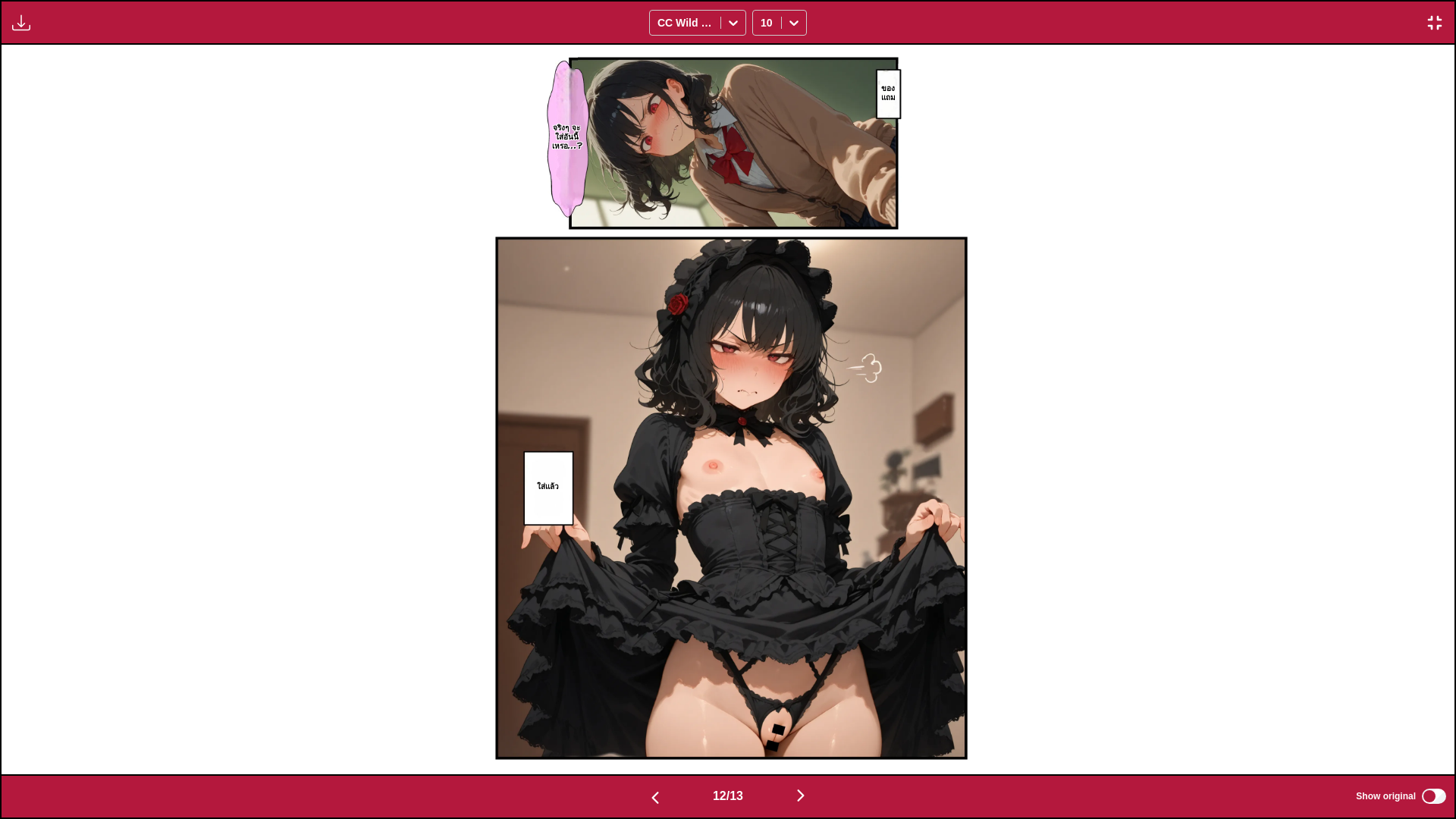
click at [809, 683] on img "button" at bounding box center [800, 796] width 18 height 18
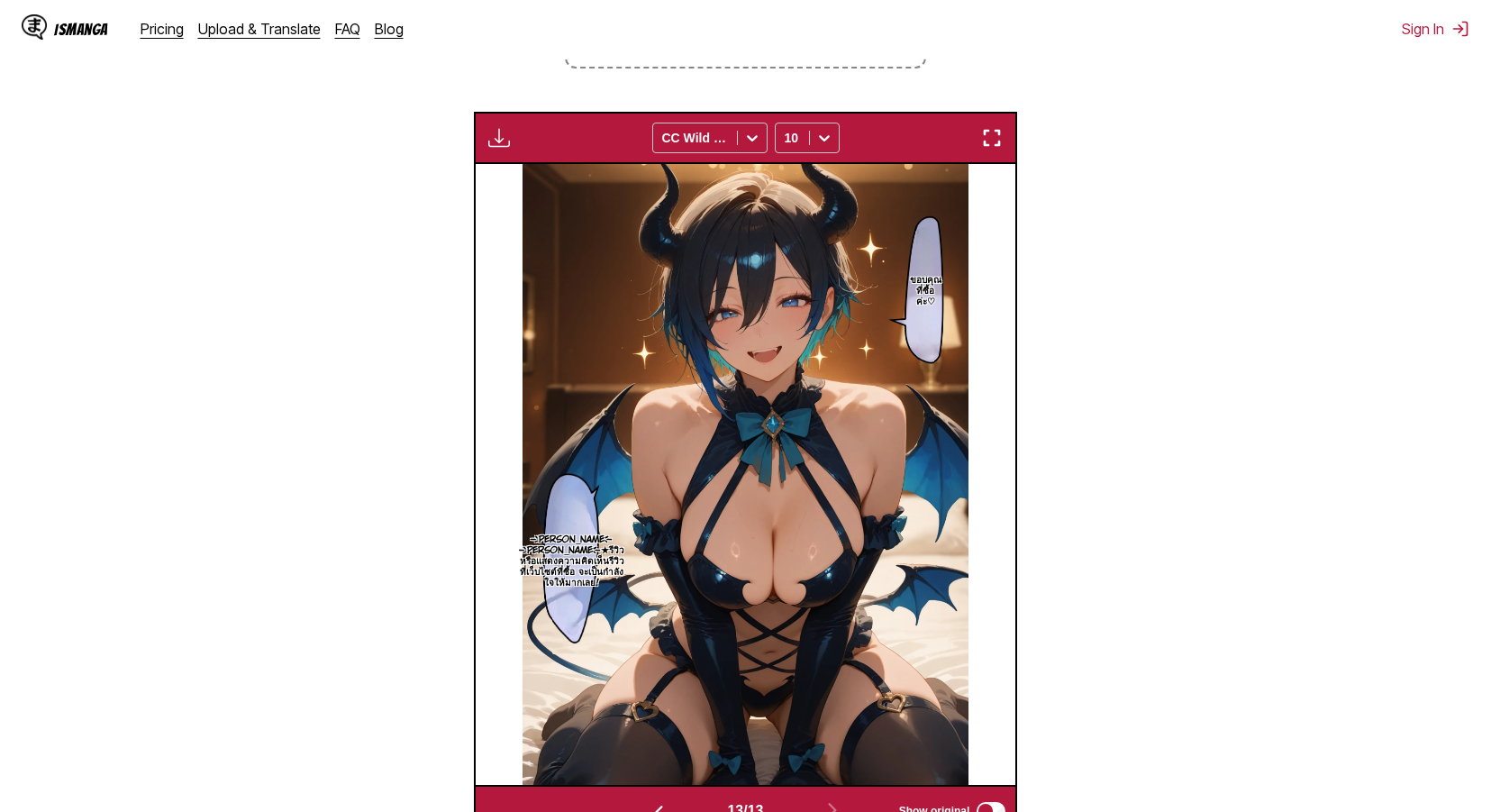
scroll to position [0, 0]
